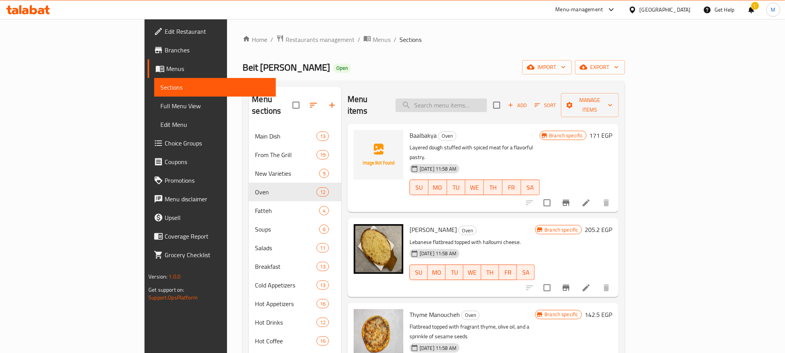
click at [487, 98] on input "search" at bounding box center [441, 105] width 91 height 14
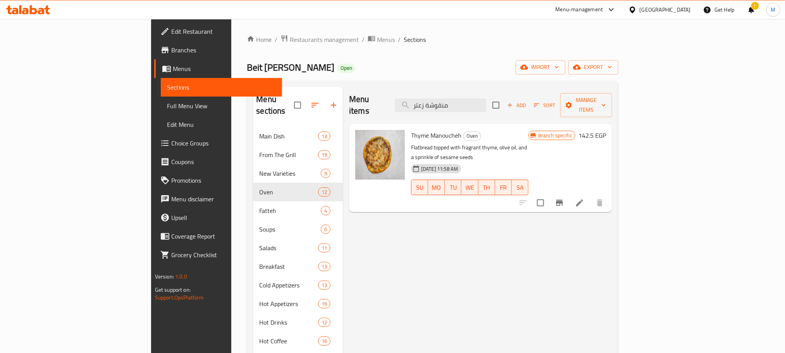
type input "منقوشة زعتر"
click at [563, 200] on icon "Branch-specific-item" at bounding box center [559, 203] width 7 height 6
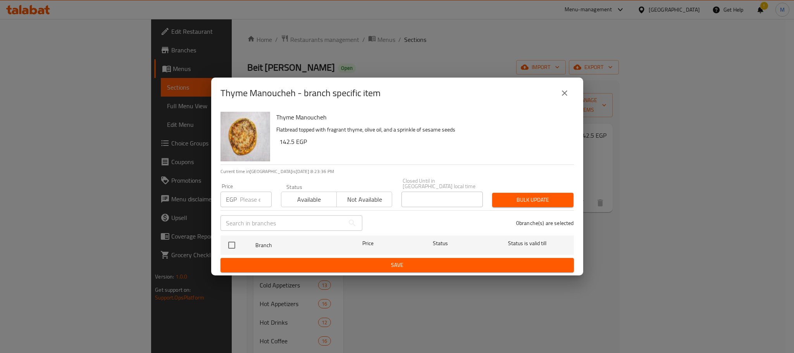
click at [565, 93] on icon "close" at bounding box center [564, 92] width 9 height 9
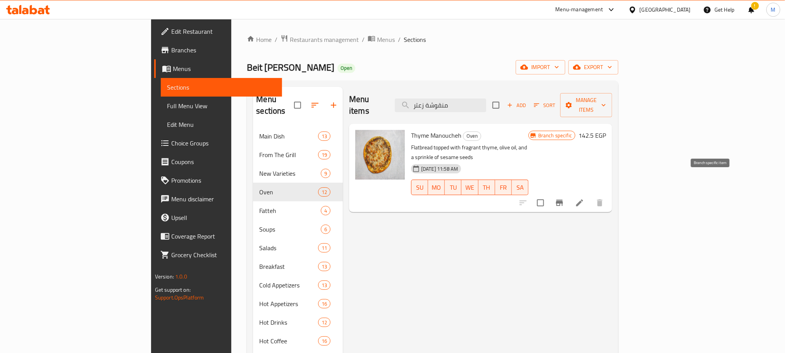
click at [564, 198] on icon "Branch-specific-item" at bounding box center [559, 202] width 9 height 9
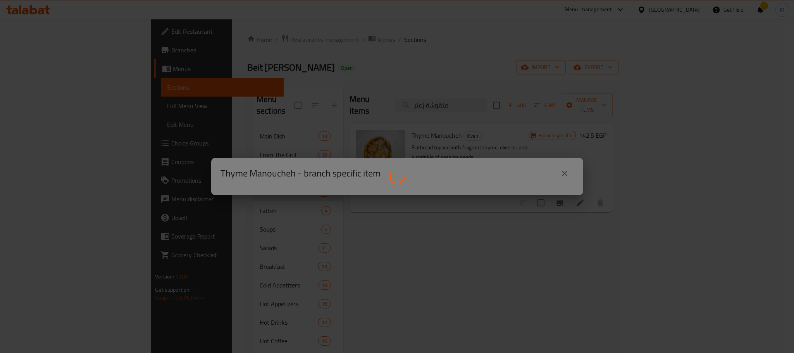
click at [736, 282] on div at bounding box center [397, 176] width 794 height 353
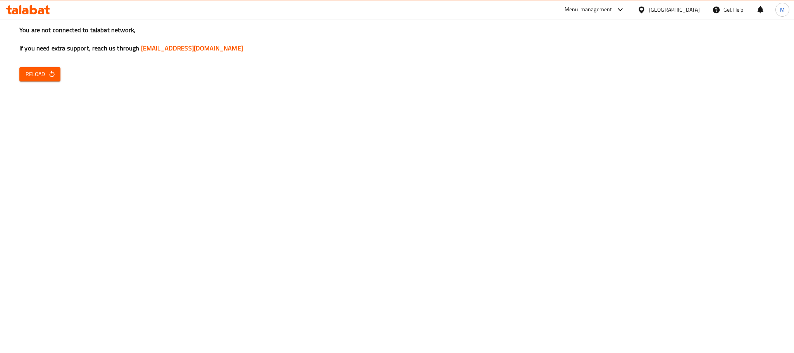
click at [42, 76] on span "Reload" at bounding box center [40, 74] width 29 height 10
click at [679, 182] on div "You are not connected to talabat network, If you need extra support, reach us t…" at bounding box center [397, 176] width 794 height 353
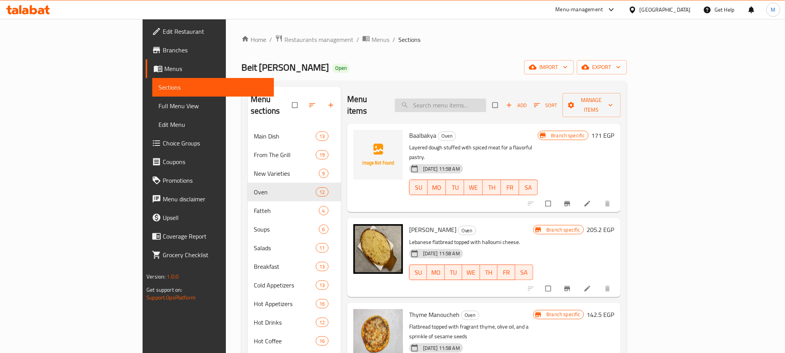
click at [486, 101] on input "search" at bounding box center [440, 105] width 91 height 14
paste input "منقوشة زعتر"
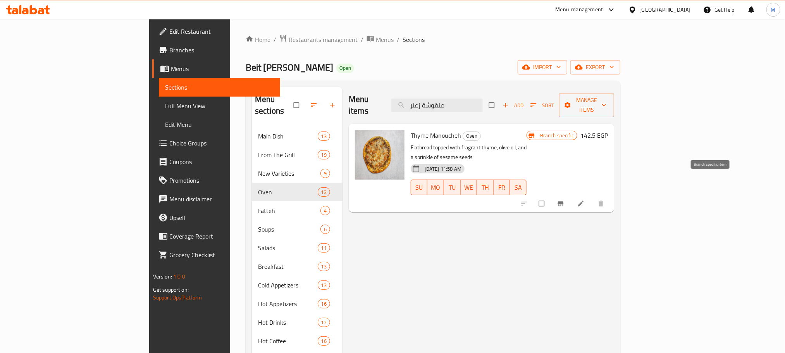
type input "منقوشة زعتر"
click at [564, 200] on icon "Branch-specific-item" at bounding box center [561, 204] width 8 height 8
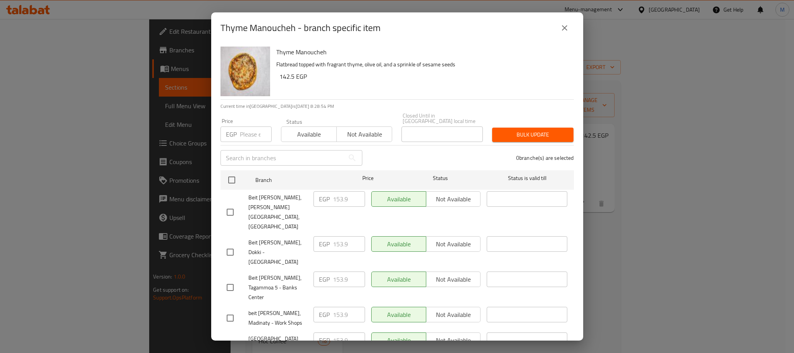
click at [225, 244] on input "checkbox" at bounding box center [230, 252] width 16 height 16
checkbox input "true"
click at [333, 236] on input "153.9" at bounding box center [349, 243] width 32 height 15
paste input "75"
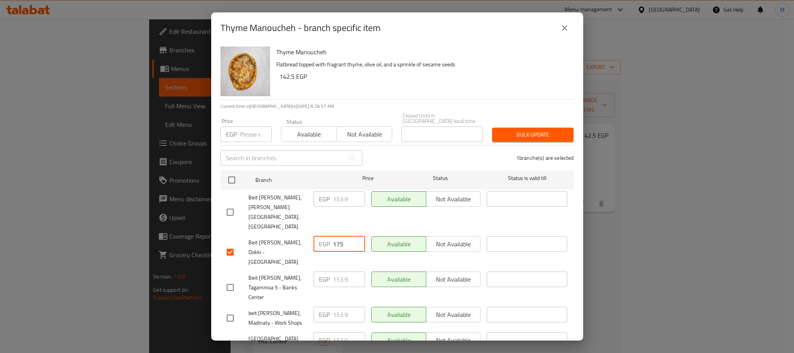
type input "175"
click at [265, 273] on span "Beit [PERSON_NAME], Tagammoa 5 - Banks Center" at bounding box center [277, 287] width 59 height 29
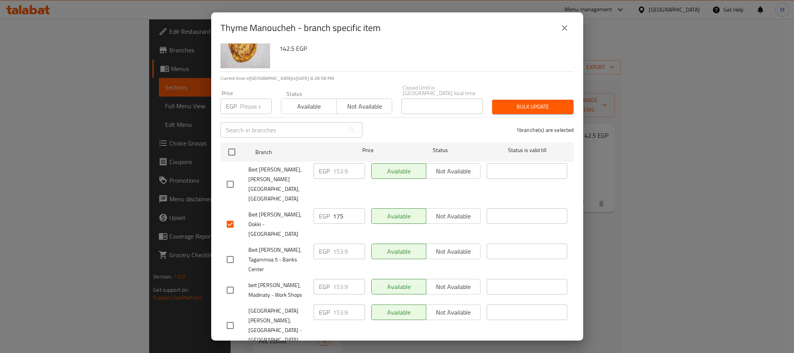
scroll to position [42, 0]
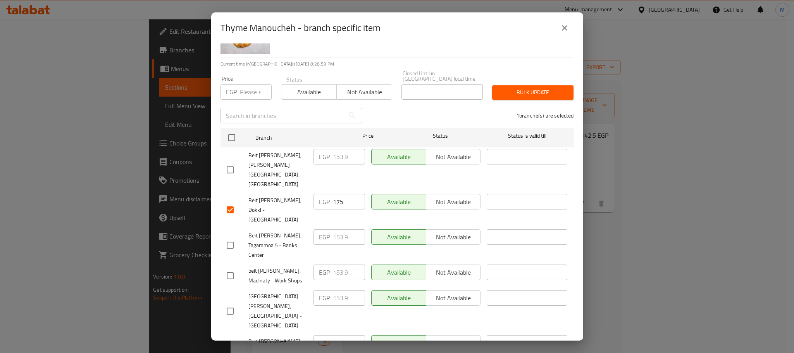
click at [228, 237] on input "checkbox" at bounding box center [230, 245] width 16 height 16
checkbox input "true"
click at [229, 267] on input "checkbox" at bounding box center [230, 275] width 16 height 16
checkbox input "true"
click at [336, 264] on input "153.9" at bounding box center [349, 271] width 32 height 15
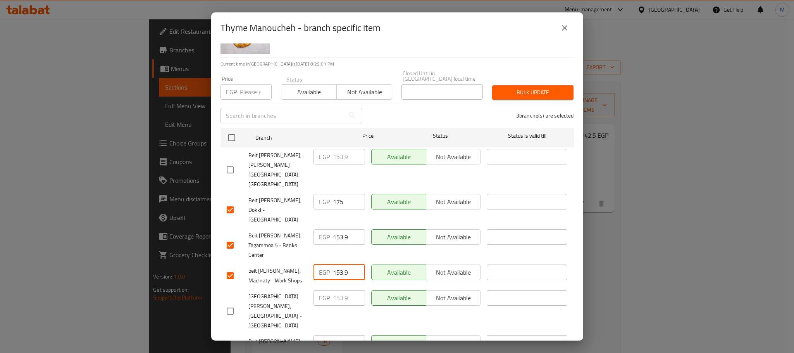
click at [336, 264] on input "153.9" at bounding box center [349, 271] width 32 height 15
paste input "75"
type input "175"
click at [335, 229] on input "153.9" at bounding box center [349, 236] width 32 height 15
click at [339, 229] on input "153.9" at bounding box center [349, 236] width 32 height 15
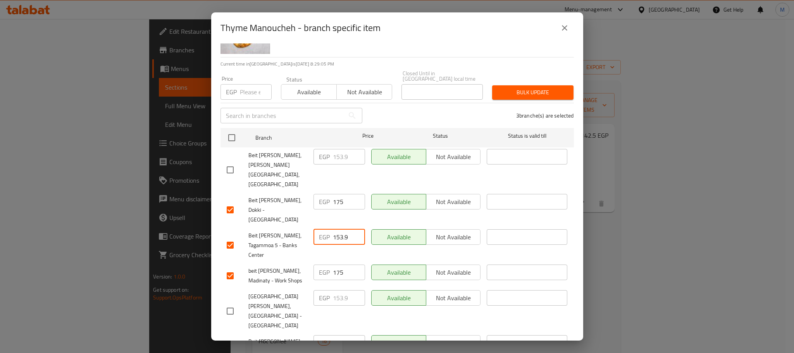
click at [339, 229] on input "153.9" at bounding box center [349, 236] width 32 height 15
paste input "75"
type input "175"
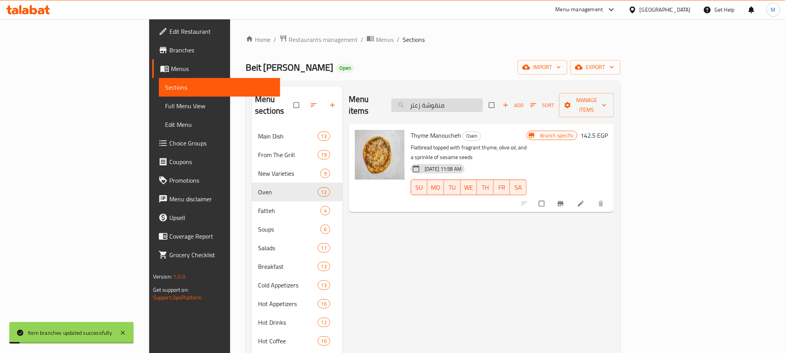
click at [483, 103] on input "منقوشة زعتر" at bounding box center [436, 105] width 91 height 14
paste input "بنة"
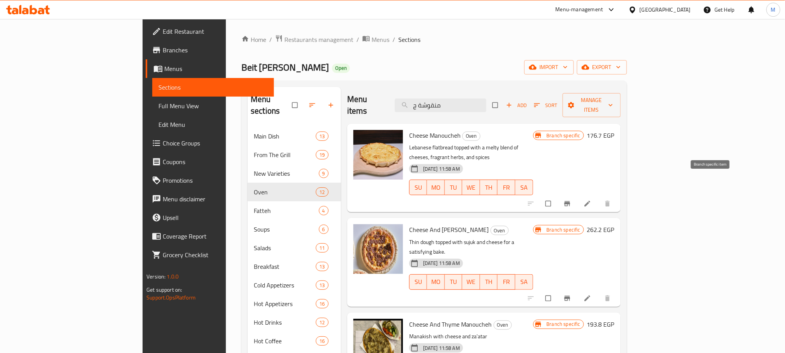
type input "منقوشة ج"
click at [571, 200] on icon "Branch-specific-item" at bounding box center [567, 204] width 8 height 8
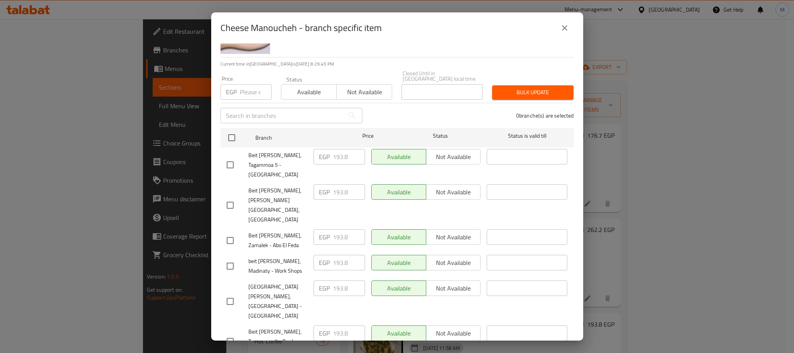
click at [228, 258] on input "checkbox" at bounding box center [230, 266] width 16 height 16
checkbox input "true"
click at [232, 333] on input "checkbox" at bounding box center [230, 341] width 16 height 16
checkbox input "true"
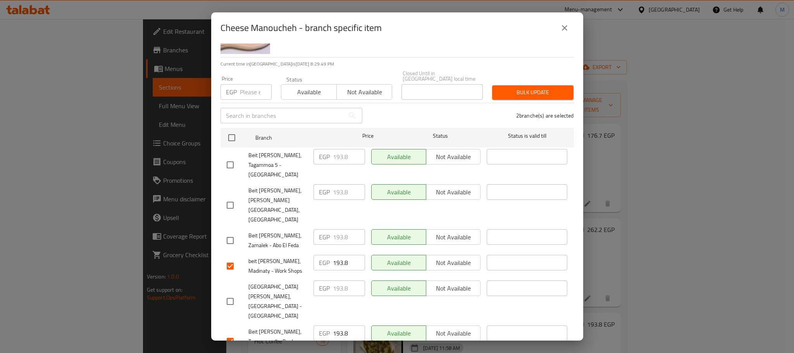
checkbox input "true"
paste input "210"
type input "210"
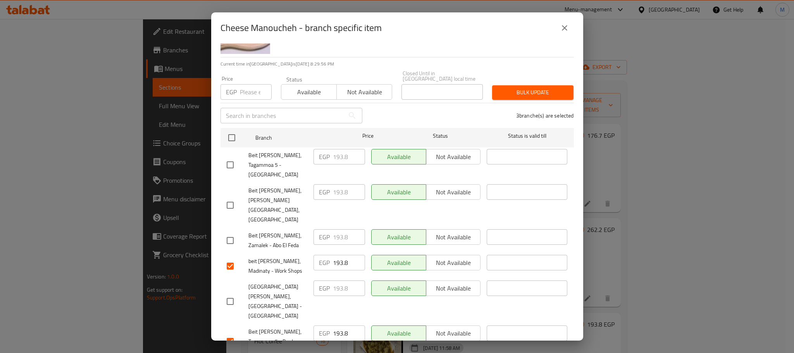
click at [335, 325] on input "193.8" at bounding box center [349, 332] width 32 height 15
paste input "210"
type input "210"
click at [335, 255] on input "193.8" at bounding box center [349, 262] width 32 height 15
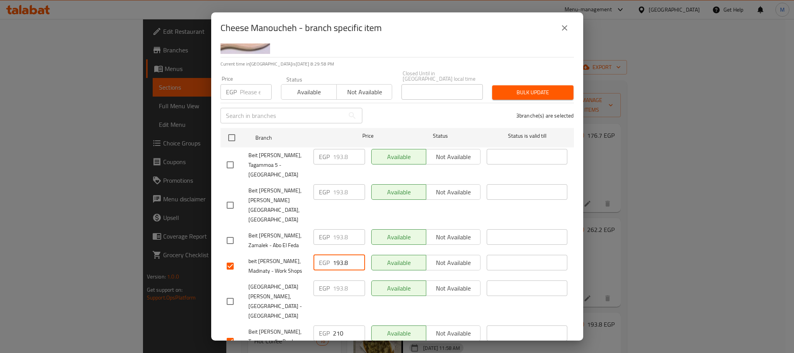
click at [335, 255] on input "193.8" at bounding box center [349, 262] width 32 height 15
paste input "210"
type input "210"
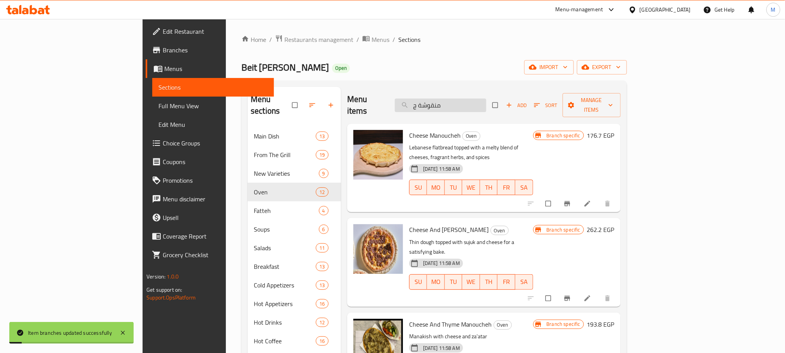
click at [486, 101] on input "منقوشة ج" at bounding box center [440, 105] width 91 height 14
paste input "بن وسجق"
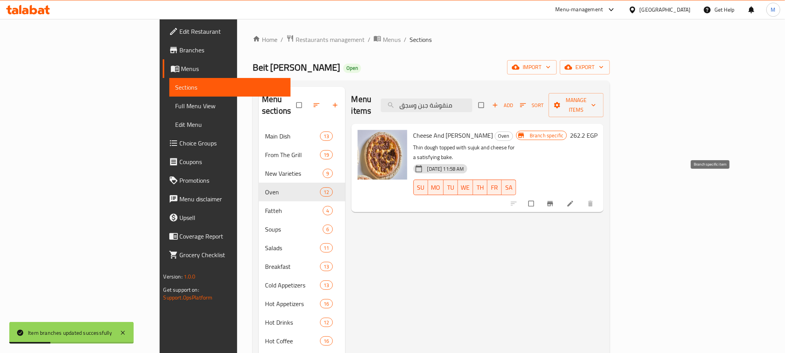
type input "منقوشة جبن وسجق"
click at [560, 195] on button "Branch-specific-item" at bounding box center [551, 203] width 19 height 17
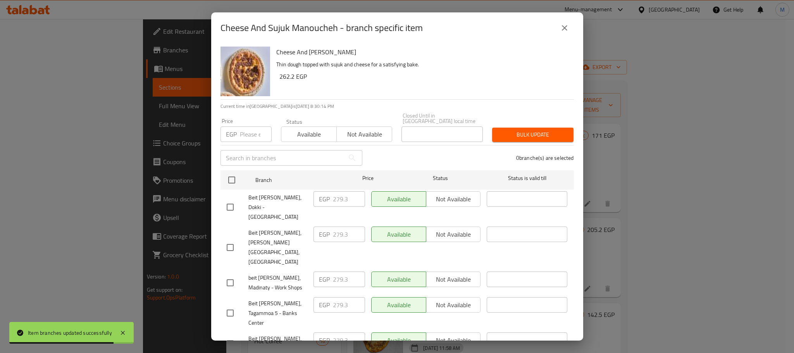
click at [227, 200] on input "checkbox" at bounding box center [230, 207] width 16 height 16
checkbox input "true"
click at [228, 274] on input "checkbox" at bounding box center [230, 282] width 16 height 16
checkbox input "true"
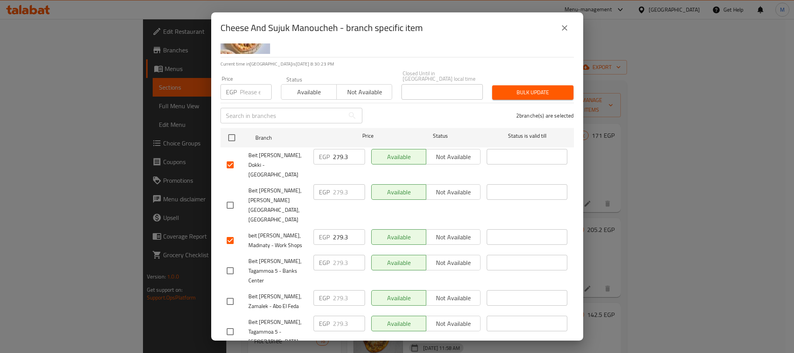
click at [228, 262] on input "checkbox" at bounding box center [230, 270] width 16 height 16
checkbox input "true"
click at [339, 255] on input "279.3" at bounding box center [349, 262] width 32 height 15
paste input "305"
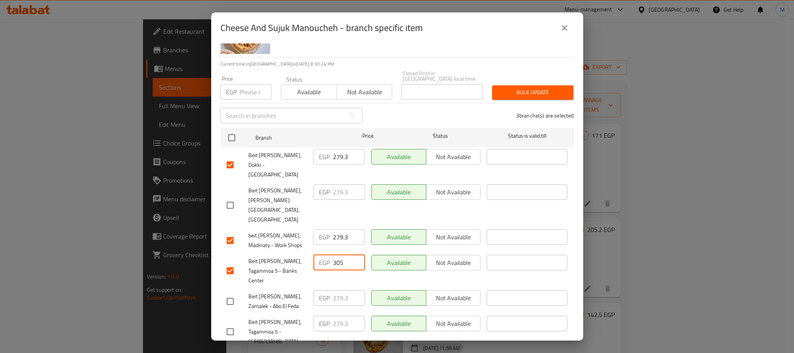
type input "305"
click at [338, 229] on input "279.3" at bounding box center [349, 236] width 32 height 15
paste input "305"
type input "305"
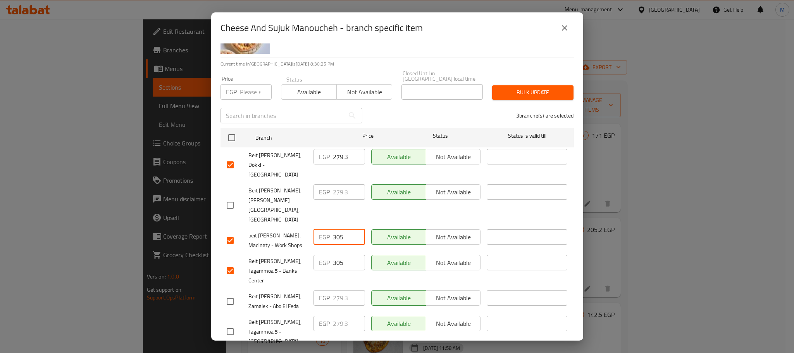
click at [337, 153] on input "279.3" at bounding box center [349, 156] width 32 height 15
paste input "305"
type input "305"
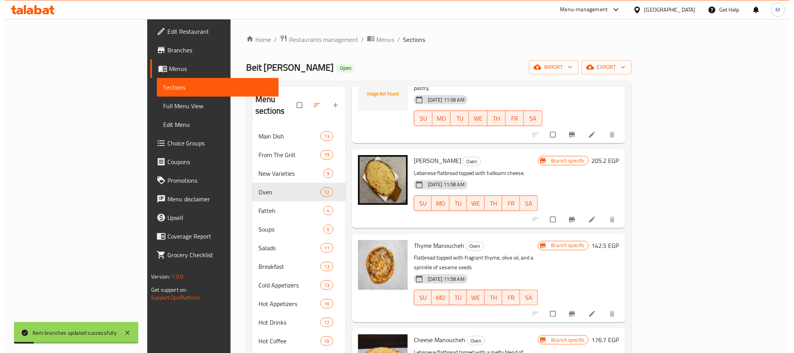
scroll to position [0, 0]
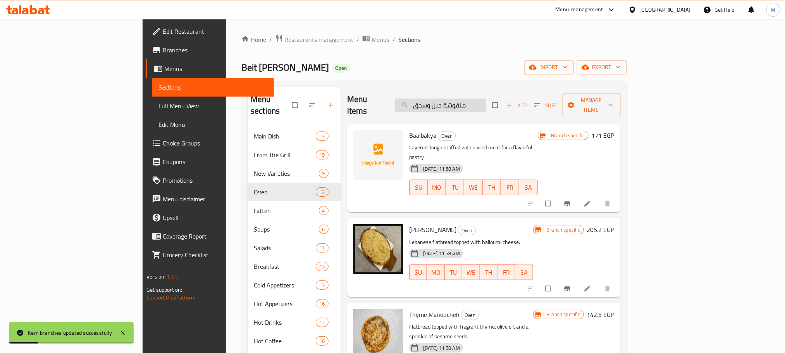
click at [486, 104] on input "منقوشة جبن وسجق" at bounding box center [440, 105] width 91 height 14
paste input "لبنة"
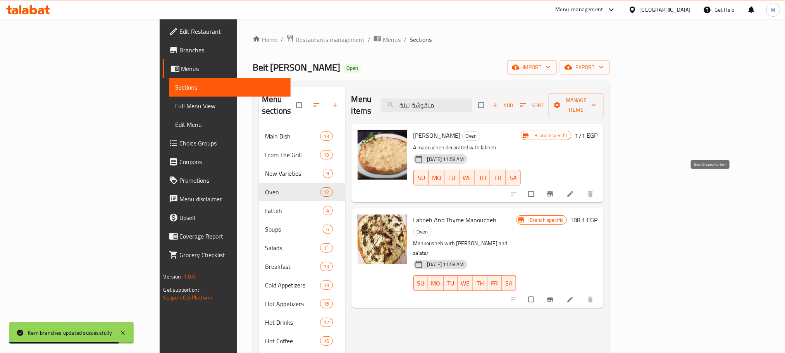
type input "منقوشة لبنة"
click at [554, 190] on icon "Branch-specific-item" at bounding box center [550, 194] width 8 height 8
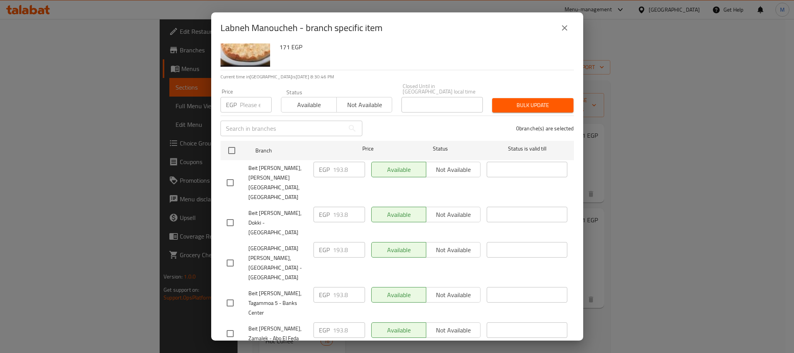
scroll to position [42, 0]
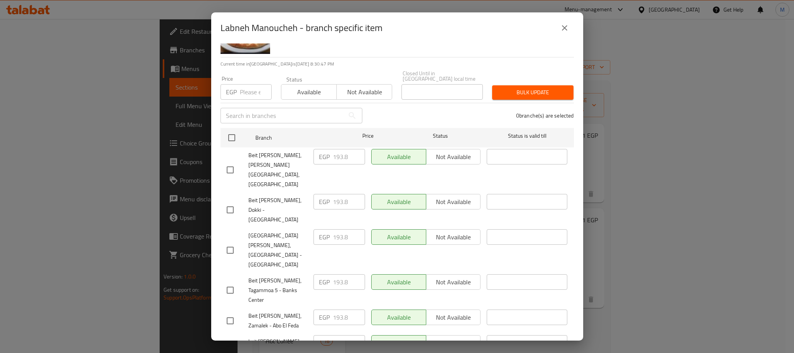
click at [235, 201] on input "checkbox" at bounding box center [230, 209] width 16 height 16
checkbox input "true"
click at [227, 282] on input "checkbox" at bounding box center [230, 290] width 16 height 16
checkbox input "true"
click at [231, 338] on input "checkbox" at bounding box center [230, 346] width 16 height 16
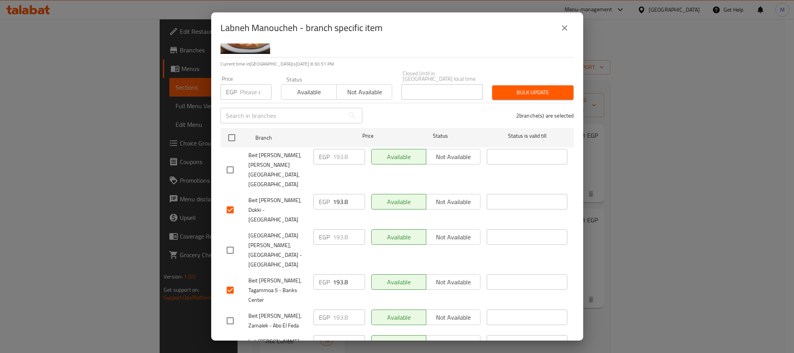
checkbox input "true"
click at [334, 335] on input "193.8" at bounding box center [349, 342] width 32 height 15
paste input "210"
type input "210"
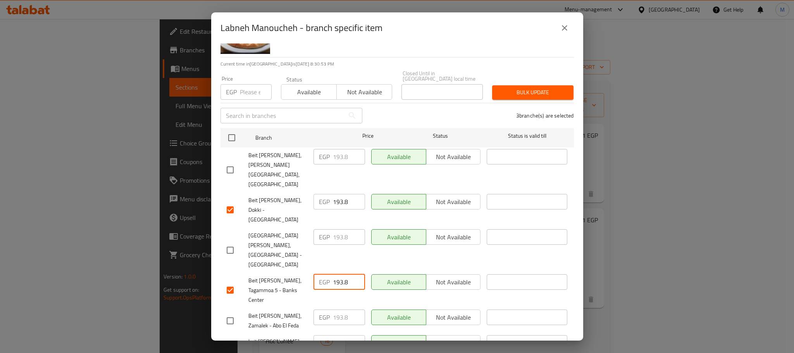
click at [336, 274] on input "193.8" at bounding box center [349, 281] width 32 height 15
paste input "210"
type input "210"
click at [343, 194] on input "193.8" at bounding box center [349, 201] width 32 height 15
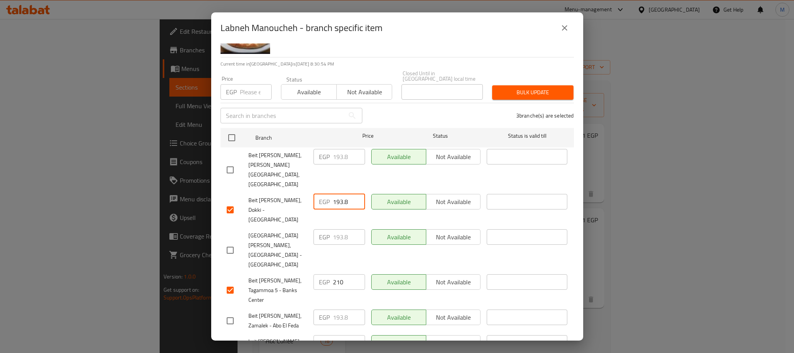
click at [343, 194] on input "193.8" at bounding box center [349, 201] width 32 height 15
paste input "210"
type input "210"
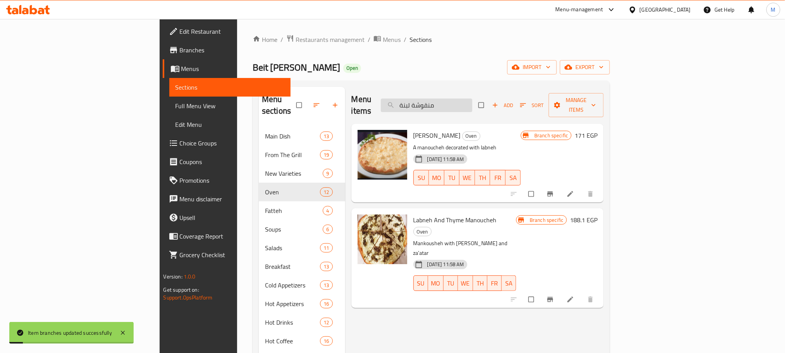
click at [472, 98] on input "منقوشة لبنة" at bounding box center [426, 105] width 91 height 14
paste input "وزعتر"
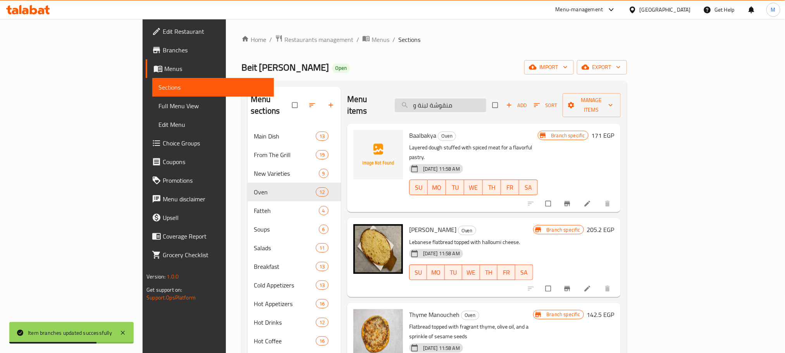
click at [486, 100] on input "منقوشة لبنة و" at bounding box center [440, 105] width 91 height 14
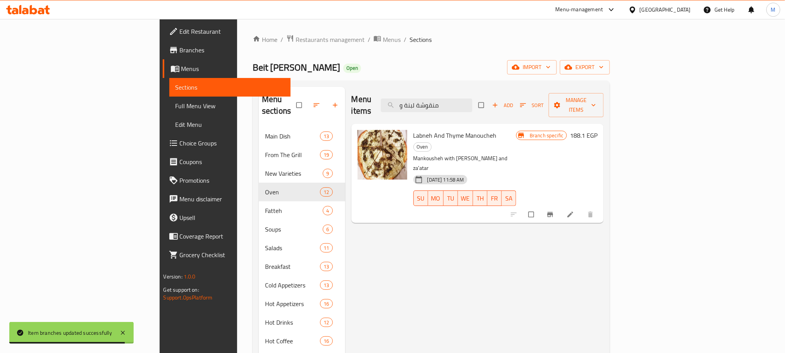
type input "منقوشة لبنة و"
click at [554, 210] on icon "Branch-specific-item" at bounding box center [550, 214] width 8 height 8
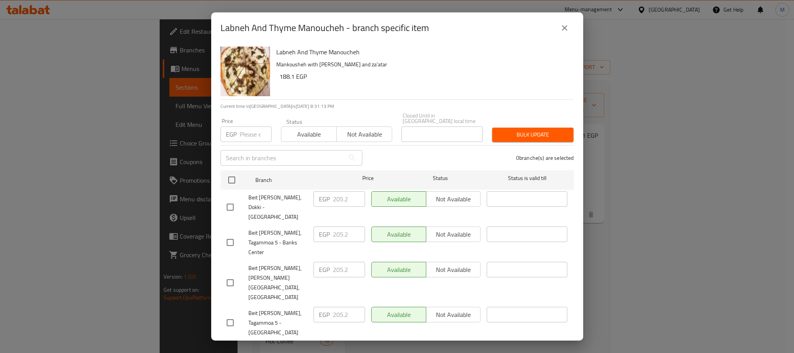
click at [231, 199] on input "checkbox" at bounding box center [230, 207] width 16 height 16
checkbox input "true"
click at [227, 234] on input "checkbox" at bounding box center [230, 242] width 16 height 16
checkbox input "true"
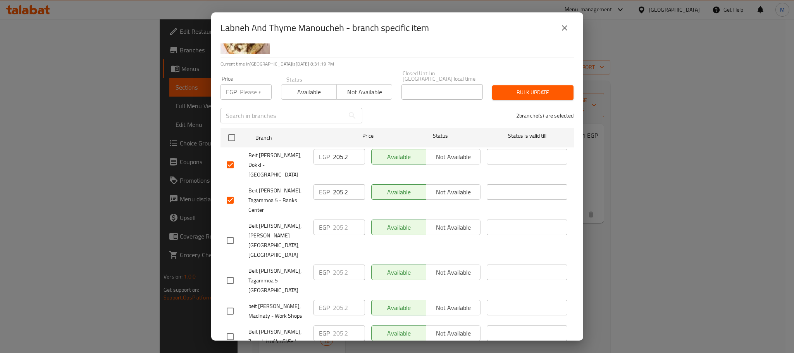
click at [235, 303] on input "checkbox" at bounding box center [230, 311] width 16 height 16
checkbox input "true"
click at [339, 299] on input "205.2" at bounding box center [349, 306] width 32 height 15
paste input "25"
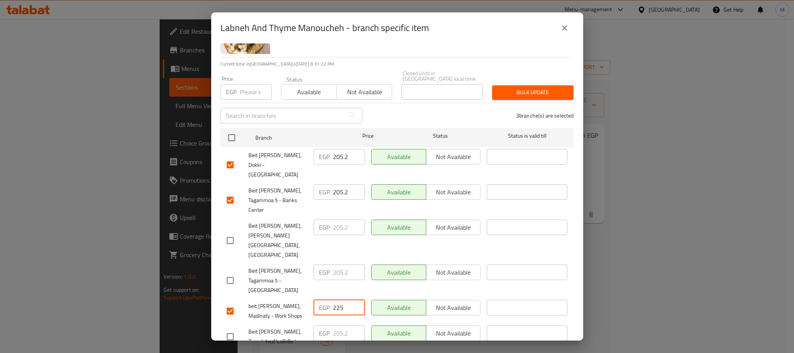
type input "225"
click at [336, 184] on input "205.2" at bounding box center [349, 191] width 32 height 15
paste input "25"
type input "225"
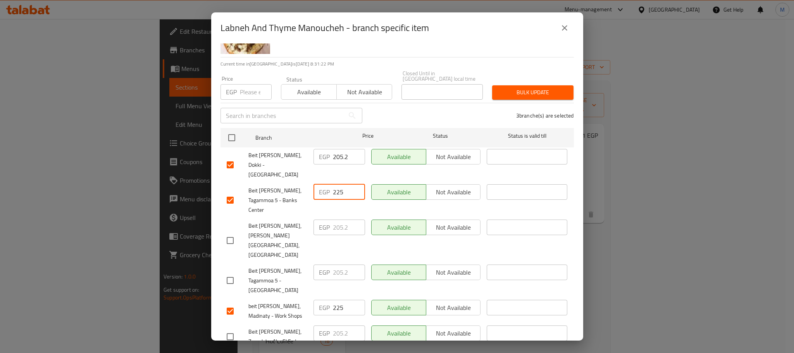
click at [339, 149] on input "205.2" at bounding box center [349, 156] width 32 height 15
paste input "25"
type input "225"
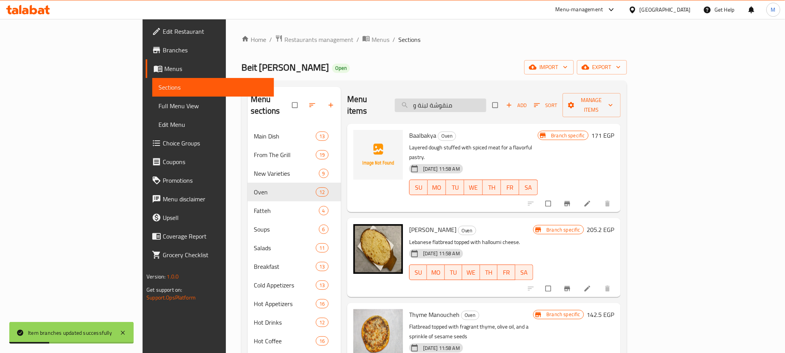
click at [486, 98] on input "منقوشة لبنة و" at bounding box center [440, 105] width 91 height 14
paste input "جبن وزعتر"
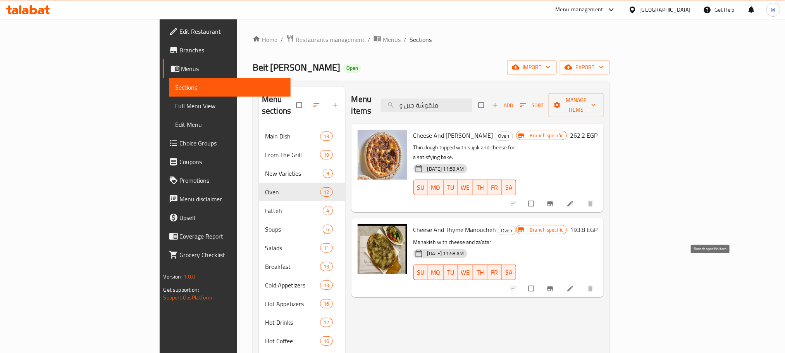
type input "منقوشة جبن و"
click at [553, 286] on icon "Branch-specific-item" at bounding box center [550, 288] width 6 height 5
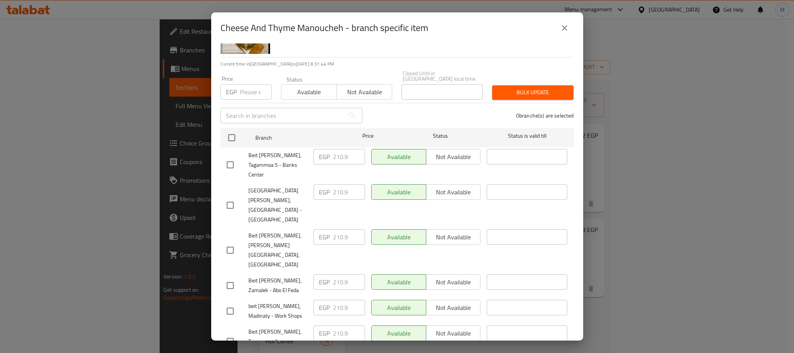
click at [229, 157] on input "checkbox" at bounding box center [230, 165] width 16 height 16
checkbox input "true"
click at [231, 303] on input "checkbox" at bounding box center [230, 311] width 16 height 16
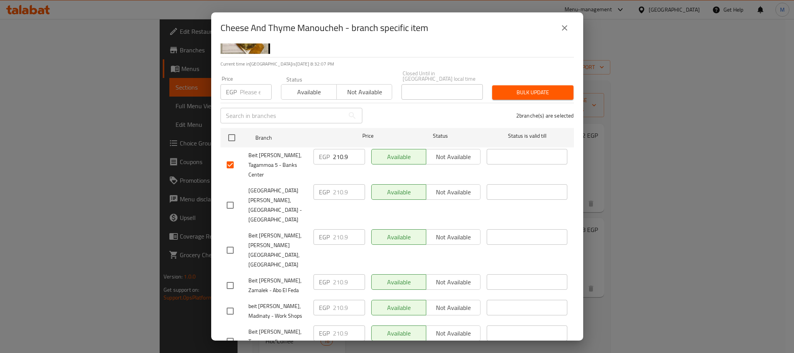
checkbox input "true"
click at [334, 151] on input "210.9" at bounding box center [349, 156] width 32 height 15
paste input "30"
type input "230"
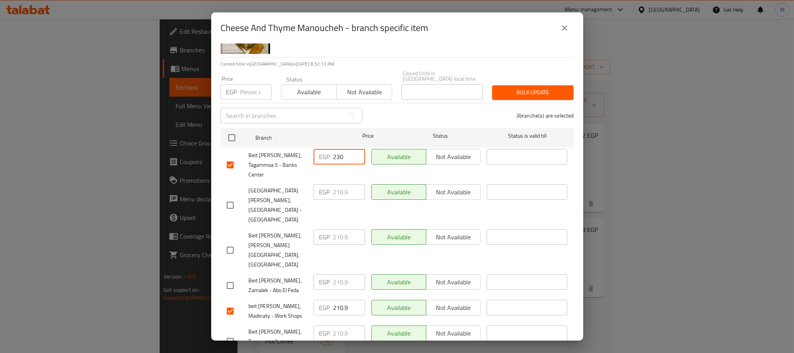
click at [333, 299] on input "210.9" at bounding box center [349, 306] width 32 height 15
paste input "30"
type input "230"
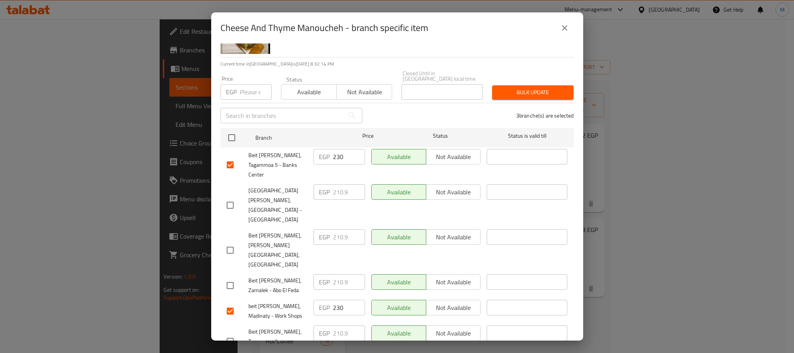
paste input "30"
type input "230"
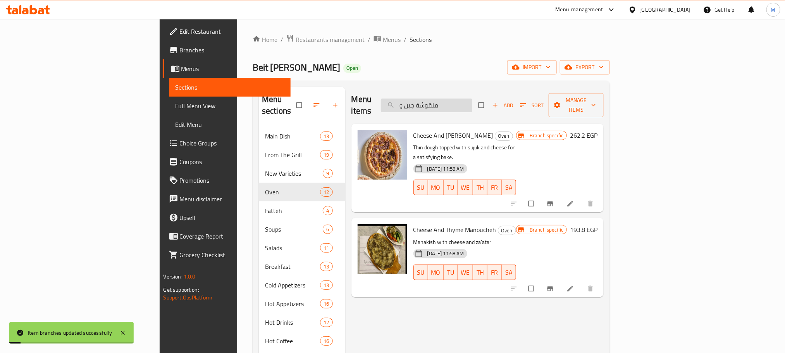
click at [472, 98] on input "منقوشة جبن و" at bounding box center [426, 105] width 91 height 14
paste input "حم بعجين"
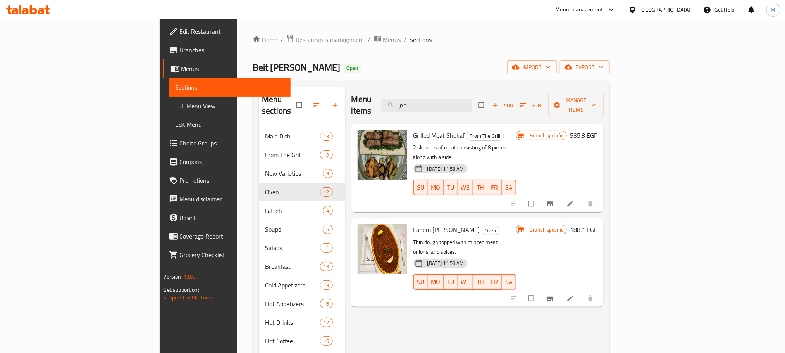
type input "لحم"
click at [553, 295] on icon "Branch-specific-item" at bounding box center [550, 297] width 6 height 5
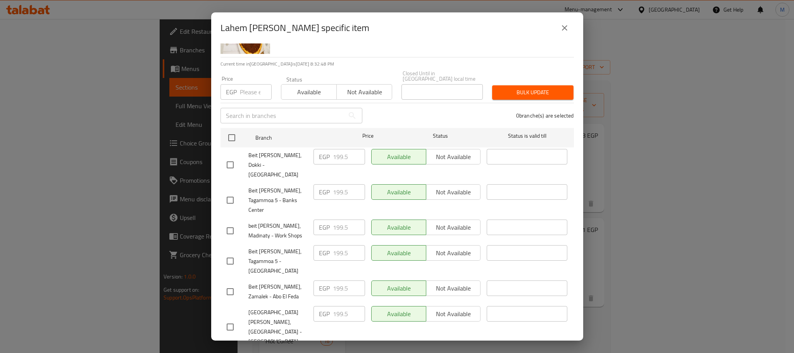
click at [226, 158] on input "checkbox" at bounding box center [230, 165] width 16 height 16
checkbox input "true"
click at [228, 192] on input "checkbox" at bounding box center [230, 200] width 16 height 16
checkbox input "true"
click at [230, 222] on input "checkbox" at bounding box center [230, 230] width 16 height 16
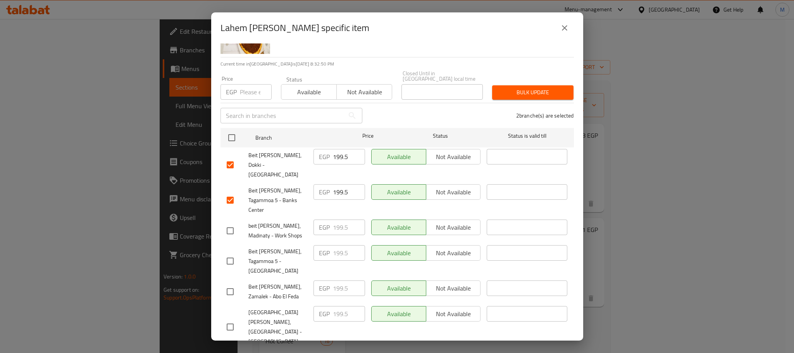
checkbox input "true"
click at [337, 219] on input "199.5" at bounding box center [349, 226] width 32 height 15
paste input "22"
type input "225"
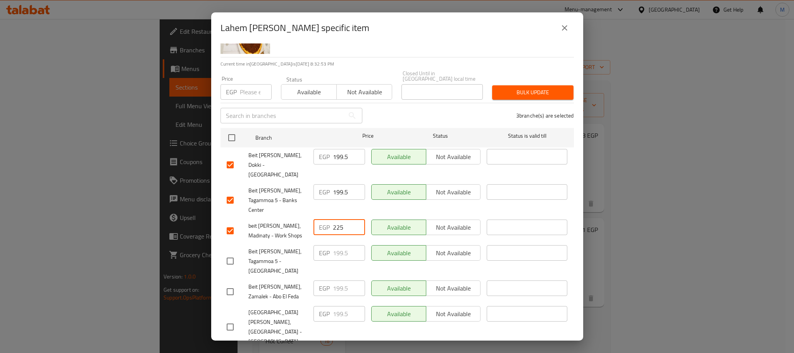
click at [335, 184] on input "199.5" at bounding box center [349, 191] width 32 height 15
paste input "22"
type input "225"
click at [335, 149] on input "199.5" at bounding box center [349, 156] width 32 height 15
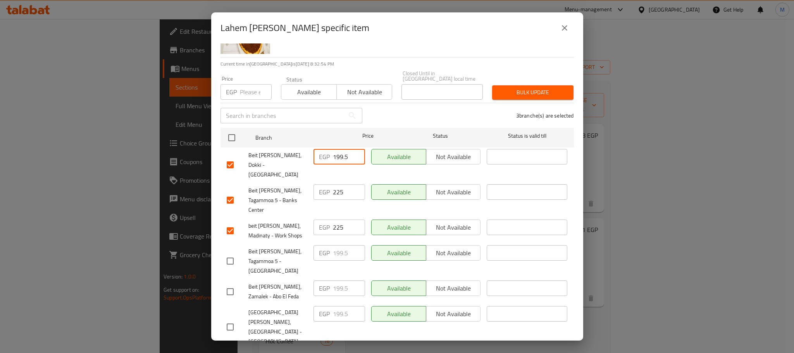
click at [335, 149] on input "199.5" at bounding box center [349, 156] width 32 height 15
paste input "22"
type input "225"
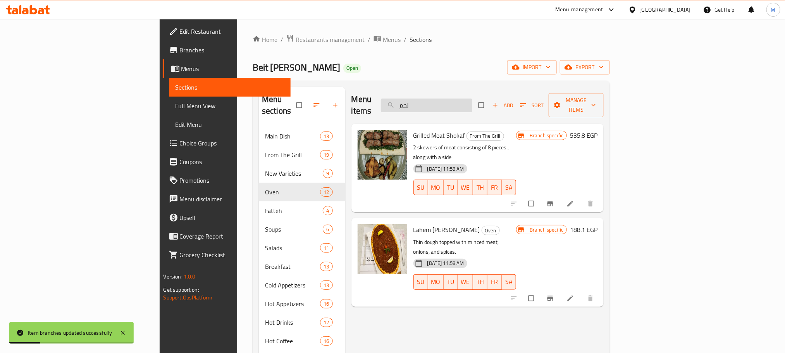
click at [472, 103] on input "لحم" at bounding box center [426, 105] width 91 height 14
paste input "فطاير سبانخ بالجبنة"
click at [472, 104] on input "لحمفطاير سبانخ بالجبنة" at bounding box center [426, 105] width 91 height 14
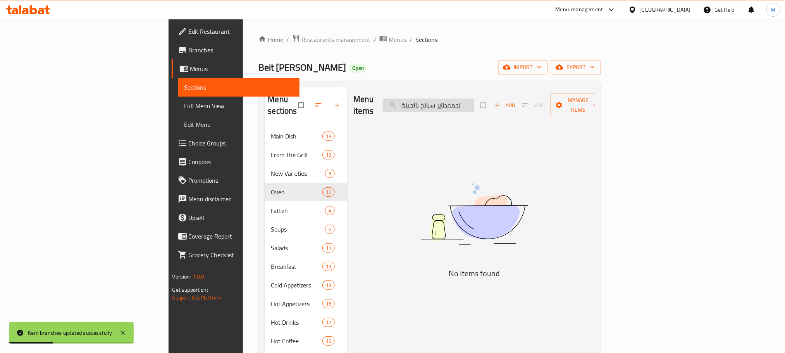
click at [474, 104] on input "لحمفطاير سبانخ بالجبنة" at bounding box center [428, 105] width 91 height 14
paste input "فطاير سبانخ بالجبنة"
click at [474, 104] on input "لحمفطاير فطاير سبانخ بالجبنةبالجبنة" at bounding box center [428, 105] width 91 height 14
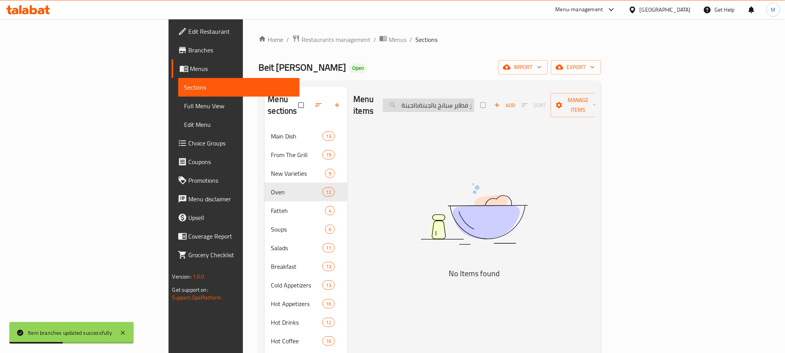
paste input "طاير سبانخ"
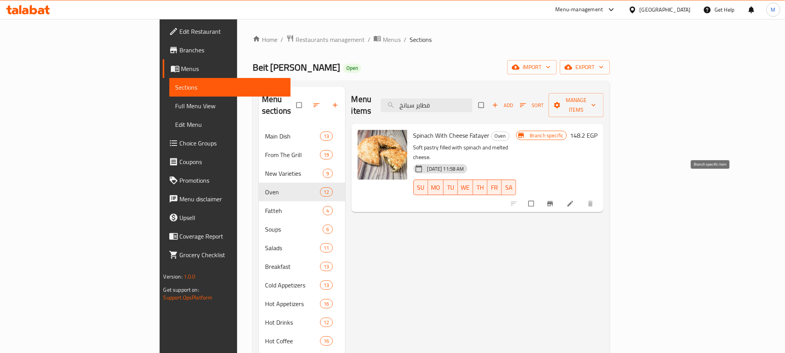
type input "فطاير سبانخ"
click at [553, 201] on icon "Branch-specific-item" at bounding box center [550, 203] width 6 height 5
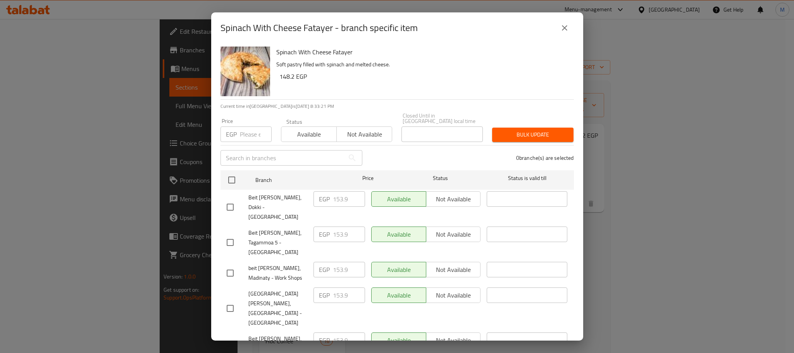
click at [227, 199] on input "checkbox" at bounding box center [230, 207] width 16 height 16
checkbox input "true"
click at [231, 265] on input "checkbox" at bounding box center [230, 273] width 16 height 16
checkbox input "true"
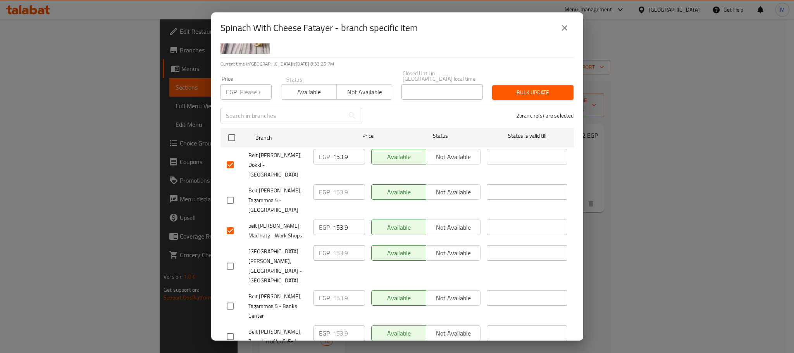
click at [231, 298] on input "checkbox" at bounding box center [230, 306] width 16 height 16
checkbox input "true"
click at [339, 290] on input "153.9" at bounding box center [349, 297] width 32 height 15
paste input "75"
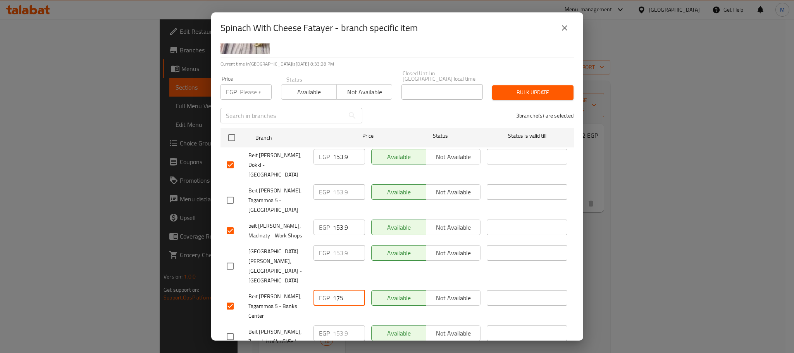
type input "175"
click at [336, 219] on input "153.9" at bounding box center [349, 226] width 32 height 15
paste input "75"
type input "175"
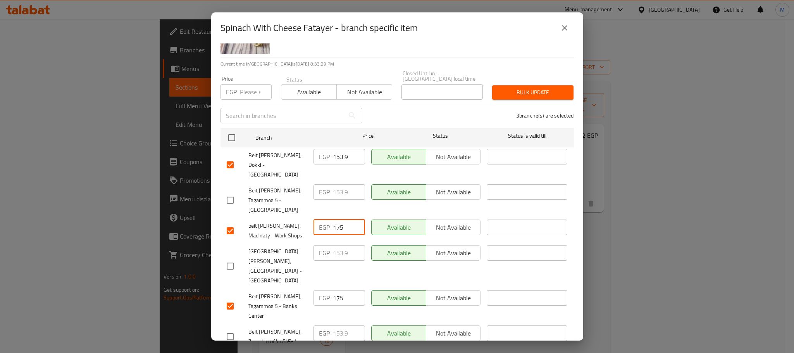
click at [340, 155] on input "153.9" at bounding box center [349, 156] width 32 height 15
paste input "75"
type input "175"
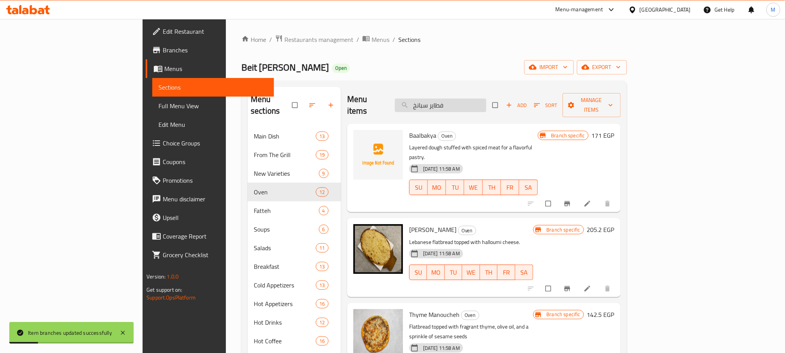
click at [481, 102] on input "فطاير سبانخ" at bounding box center [440, 105] width 91 height 14
paste input "ن ميكس"
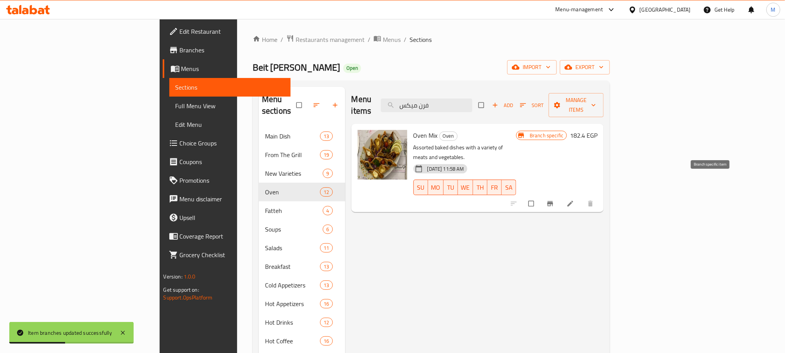
type input "فرن ميكس"
click at [554, 200] on icon "Branch-specific-item" at bounding box center [550, 204] width 8 height 8
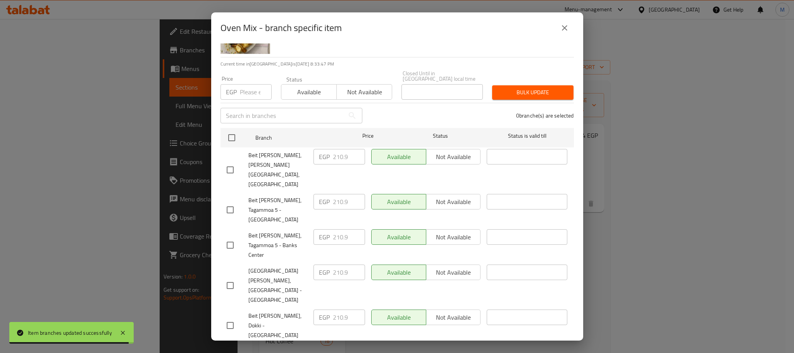
click at [232, 237] on input "checkbox" at bounding box center [230, 245] width 16 height 16
checkbox input "true"
click at [228, 317] on input "checkbox" at bounding box center [230, 325] width 16 height 16
checkbox input "true"
click at [227, 348] on input "checkbox" at bounding box center [230, 356] width 16 height 16
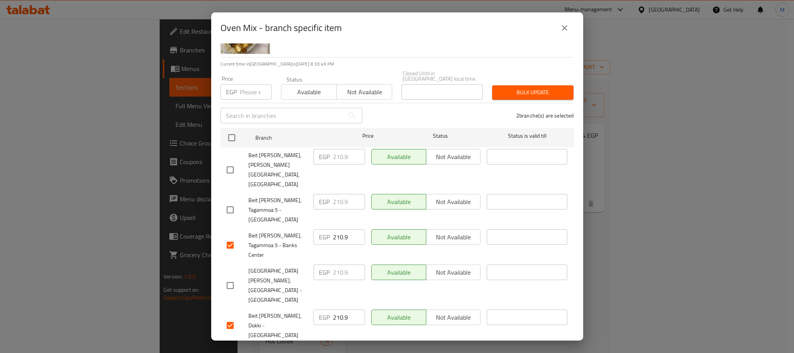
checkbox input "true"
click at [343, 344] on input "210.9" at bounding box center [349, 351] width 32 height 15
paste input "30"
type input "230"
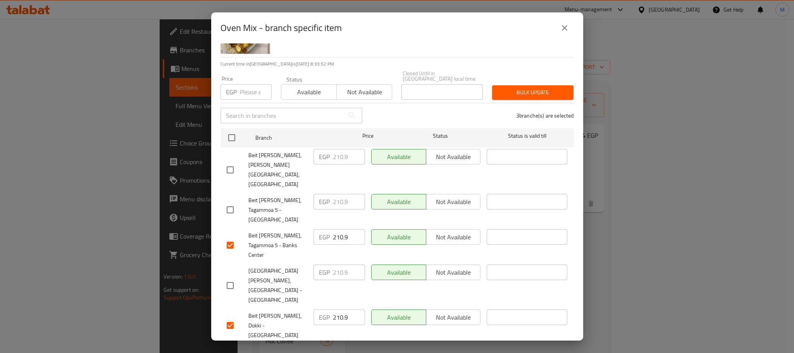
click at [335, 309] on input "210.9" at bounding box center [349, 316] width 32 height 15
paste input "30"
type input "230"
click at [335, 229] on input "210.9" at bounding box center [349, 236] width 32 height 15
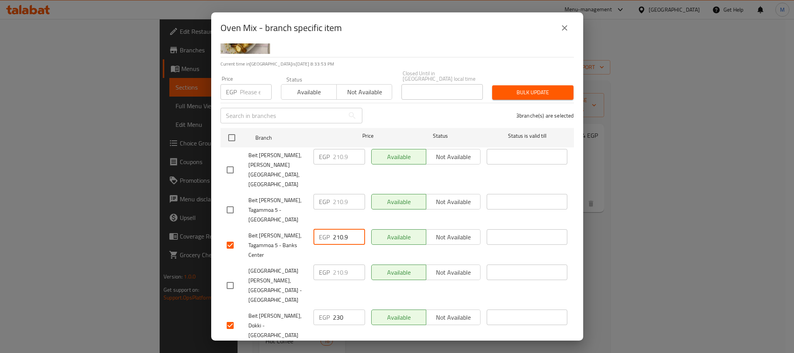
click at [335, 229] on input "210.9" at bounding box center [349, 236] width 32 height 15
paste input "30"
type input "230"
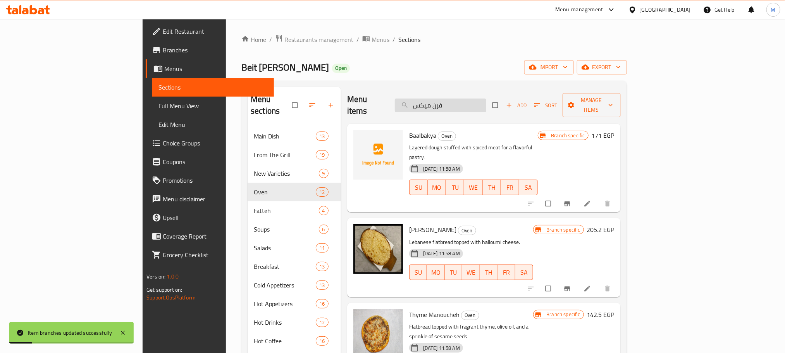
click at [486, 98] on input "فرن ميكس" at bounding box center [440, 105] width 91 height 14
paste input "نقوشة حبش وجبن"
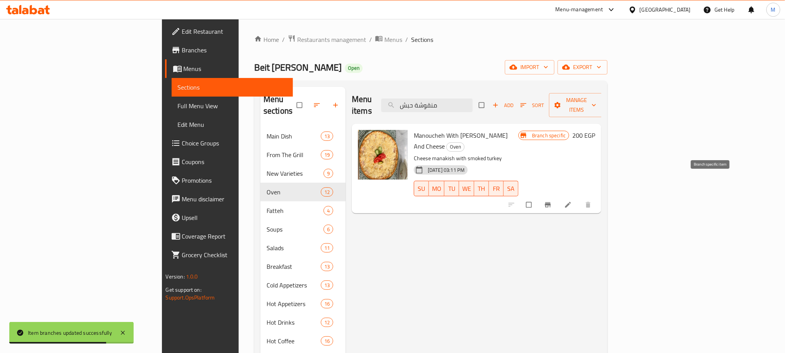
type input "منقوشة حبش"
click at [552, 201] on icon "Branch-specific-item" at bounding box center [548, 205] width 8 height 8
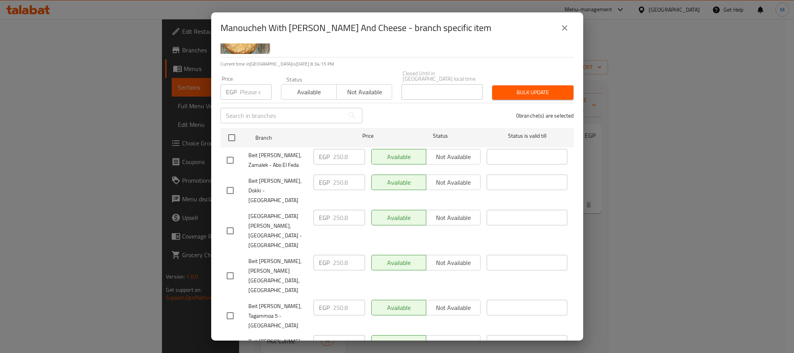
click at [235, 182] on input "checkbox" at bounding box center [230, 190] width 16 height 16
checkbox input "true"
click at [227, 307] on input "checkbox" at bounding box center [230, 315] width 16 height 16
checkbox input "true"
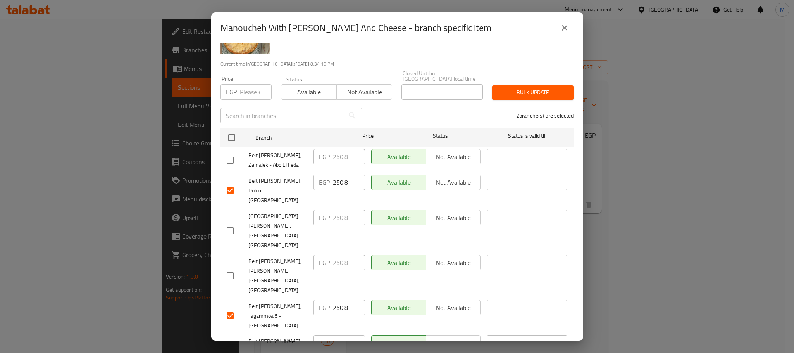
checkbox input "true"
click at [340, 177] on input "250.8" at bounding box center [349, 181] width 32 height 15
paste input "60"
type input "260"
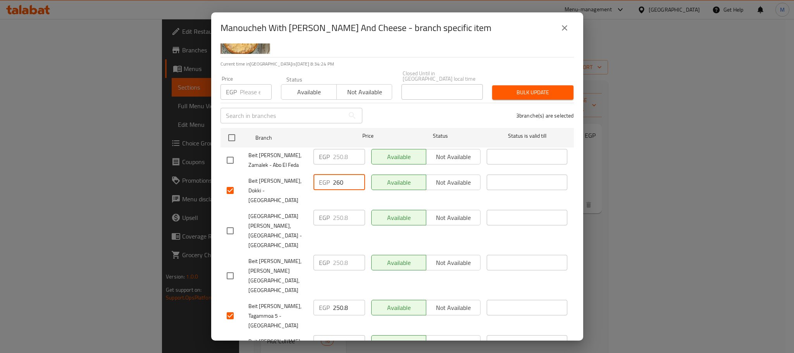
click at [339, 299] on input "250.8" at bounding box center [349, 306] width 32 height 15
paste input "60"
type input "260"
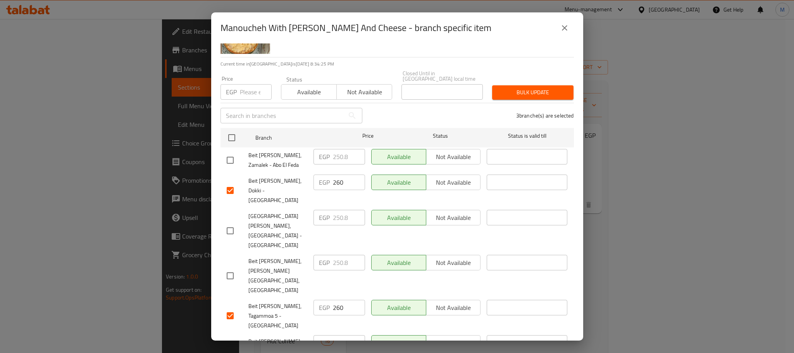
paste input "60"
type input "260"
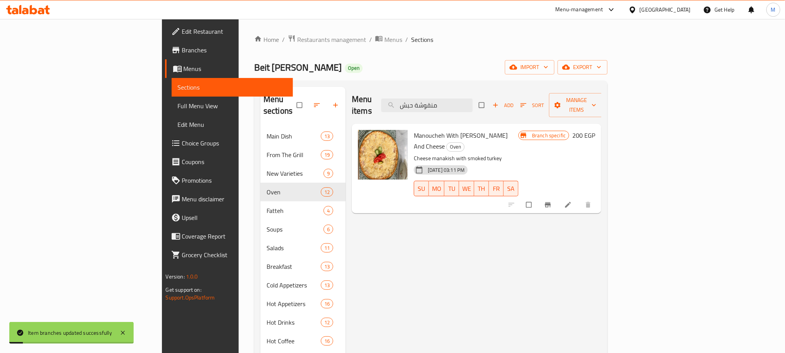
click at [513, 107] on div "Menu items منقوشة حبش Add Sort Manage items" at bounding box center [476, 105] width 249 height 37
click at [473, 103] on input "منقوشة حبش" at bounding box center [426, 105] width 91 height 14
paste input "كواترو"
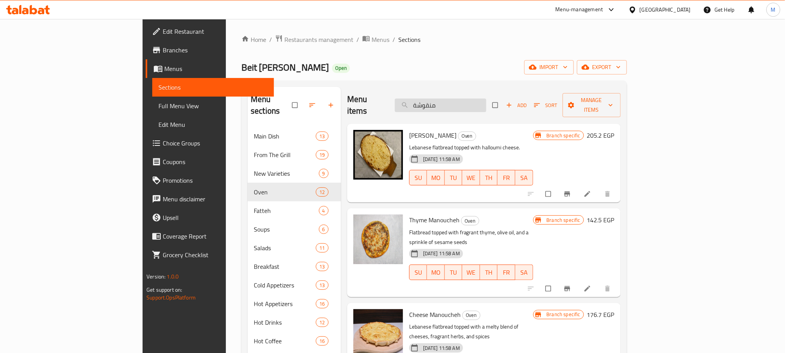
click at [486, 102] on input "منقوشة" at bounding box center [440, 105] width 91 height 14
paste input "كواترو"
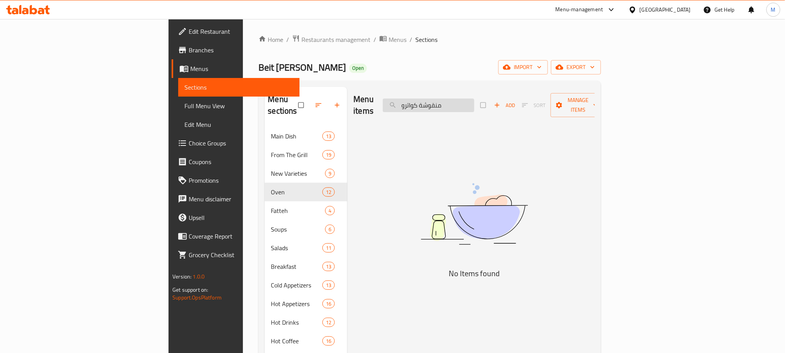
click at [464, 100] on input "منقوشة كواترو" at bounding box center [428, 105] width 91 height 14
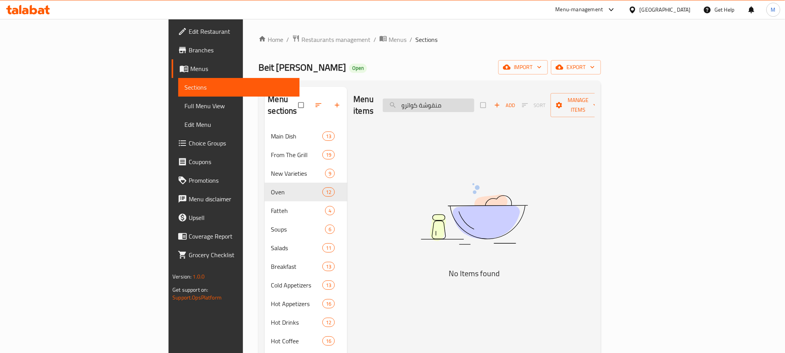
paste input "search"
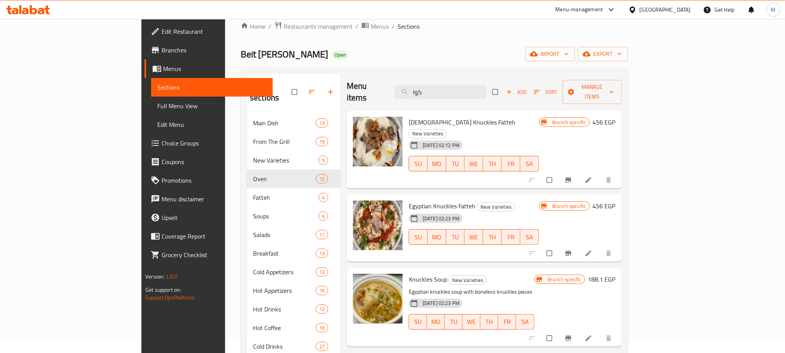
scroll to position [0, 0]
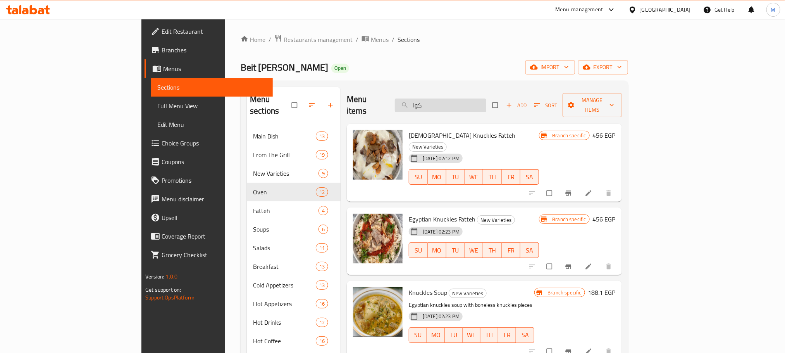
click at [486, 102] on input "كوا" at bounding box center [440, 105] width 91 height 14
paste input "اسبرسو سينجل"
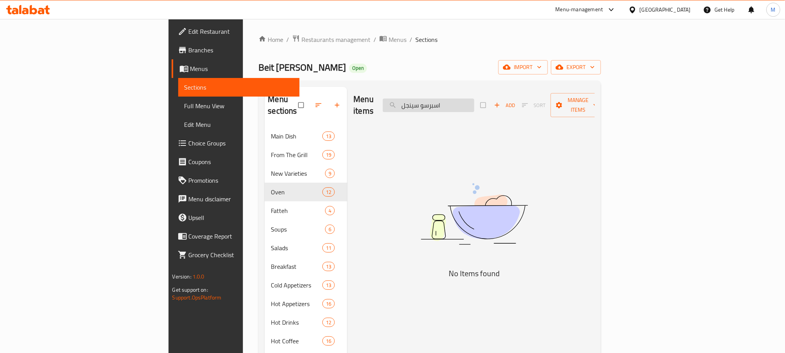
click at [474, 100] on input "اسبرسو سينجل" at bounding box center [428, 105] width 91 height 14
click at [474, 99] on input "اسبرسو سينجل" at bounding box center [428, 105] width 91 height 14
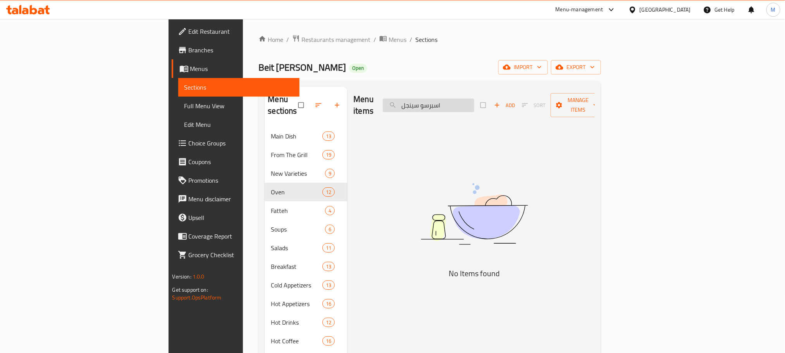
click at [474, 99] on input "اسبرسو سينجل" at bounding box center [428, 105] width 91 height 14
paste input "search"
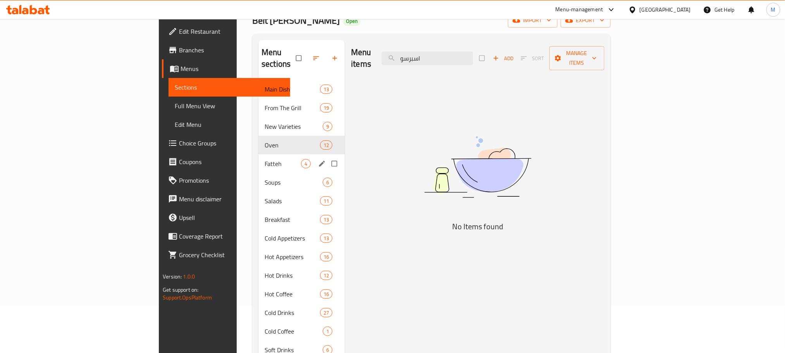
scroll to position [108, 0]
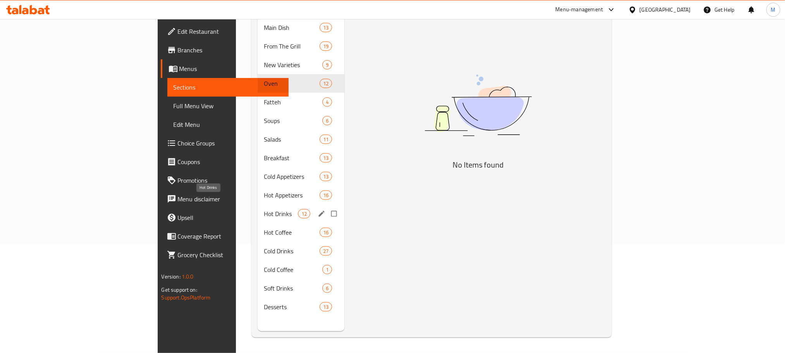
type input "اسبرسو"
click at [264, 209] on span "Hot Drinks" at bounding box center [281, 213] width 34 height 9
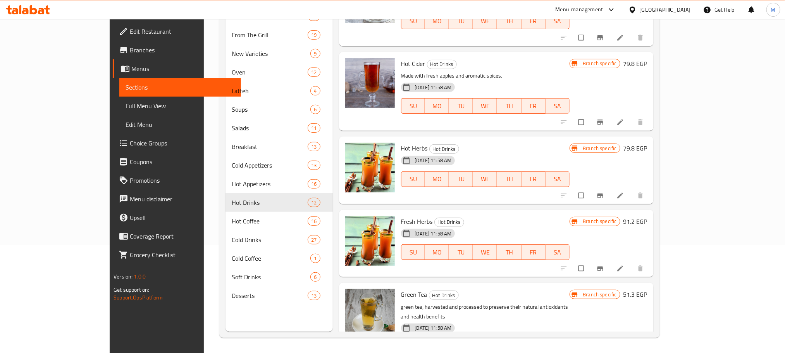
scroll to position [108, 0]
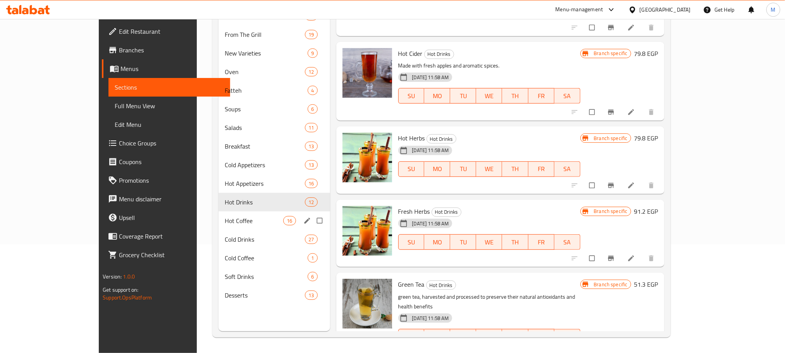
click at [225, 219] on span "Hot Coffee" at bounding box center [254, 220] width 58 height 9
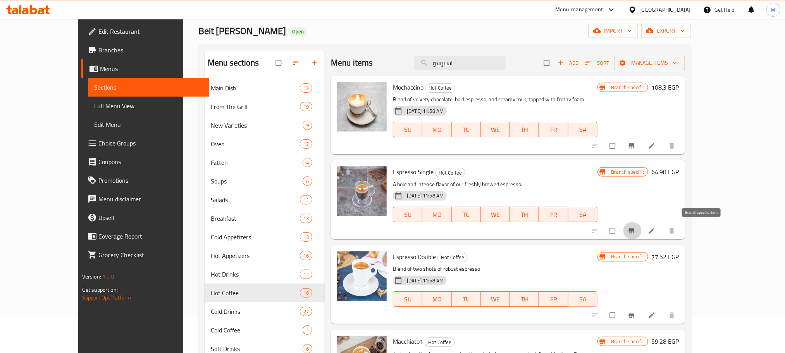
click at [642, 231] on button "Branch-specific-item" at bounding box center [632, 230] width 19 height 17
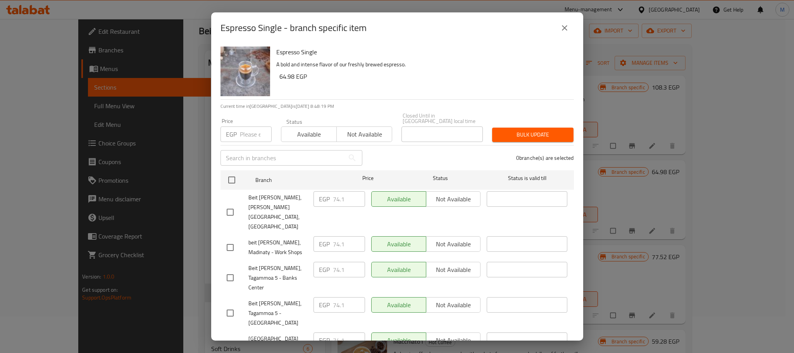
click at [224, 239] on input "checkbox" at bounding box center [230, 247] width 16 height 16
checkbox input "true"
click at [229, 269] on input "checkbox" at bounding box center [230, 277] width 16 height 16
checkbox input "true"
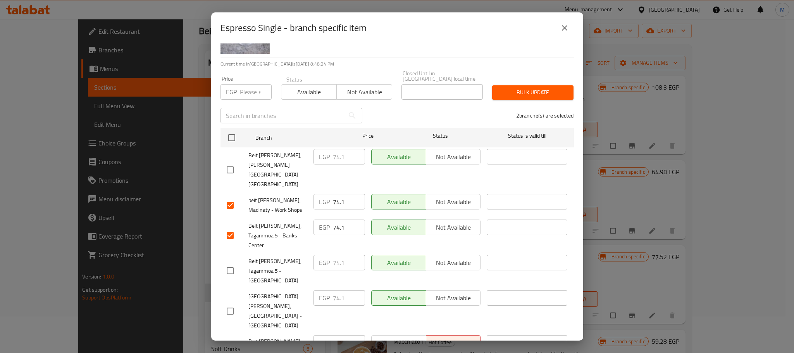
click at [228, 342] on input "checkbox" at bounding box center [230, 350] width 16 height 16
checkbox input "true"
click at [337, 335] on input "74.1" at bounding box center [349, 342] width 32 height 15
paste input "85"
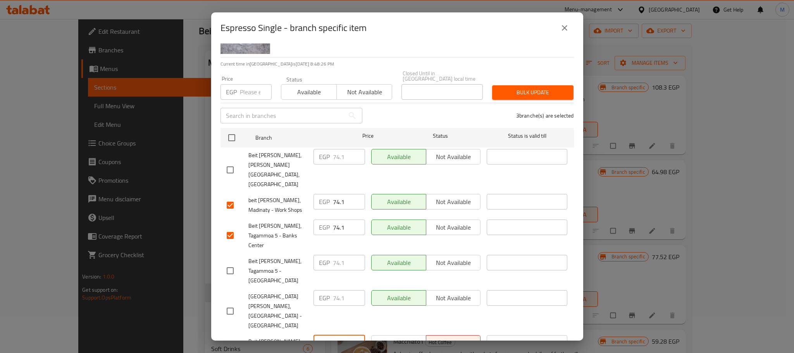
type input "85"
click at [336, 219] on input "74.1" at bounding box center [349, 226] width 32 height 15
paste input "85"
type input "85"
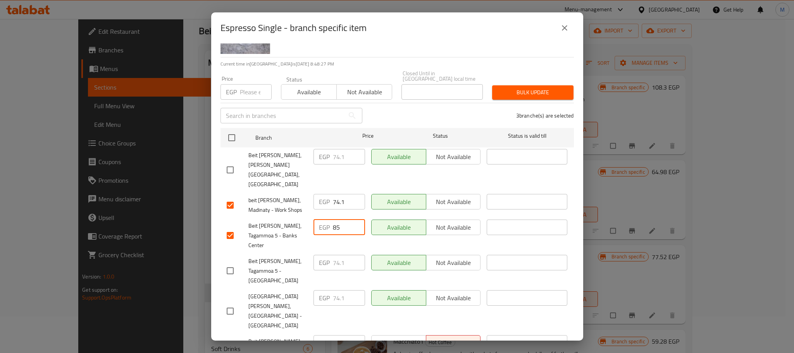
click at [336, 194] on input "74.1" at bounding box center [349, 201] width 32 height 15
paste input "85"
type input "85"
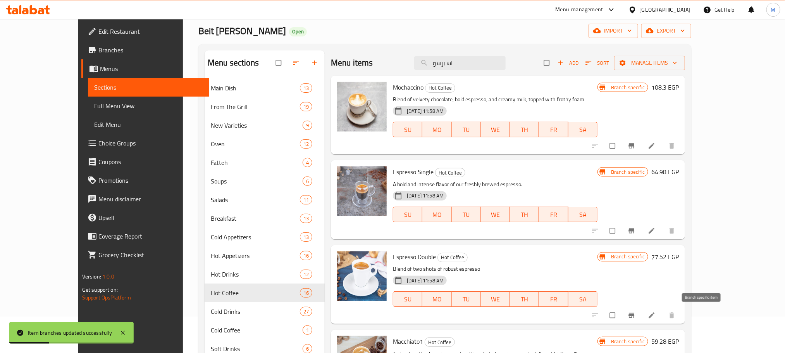
click at [635, 317] on icon "Branch-specific-item" at bounding box center [632, 315] width 8 height 8
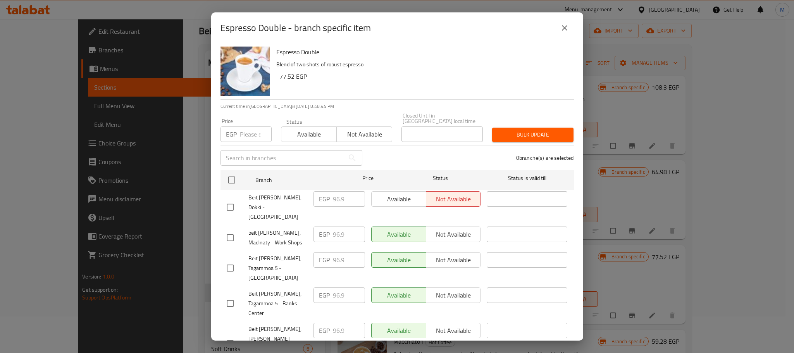
click at [229, 199] on input "checkbox" at bounding box center [230, 207] width 16 height 16
checkbox input "true"
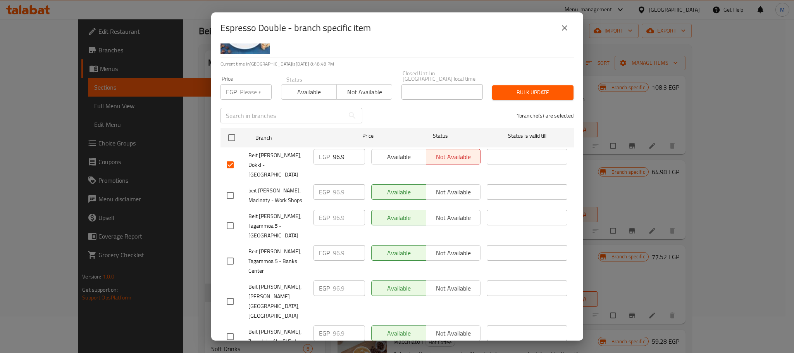
click at [230, 187] on input "checkbox" at bounding box center [230, 195] width 16 height 16
checkbox input "true"
click at [228, 253] on input "checkbox" at bounding box center [230, 261] width 16 height 16
checkbox input "true"
click at [333, 245] on input "96.9" at bounding box center [349, 252] width 32 height 15
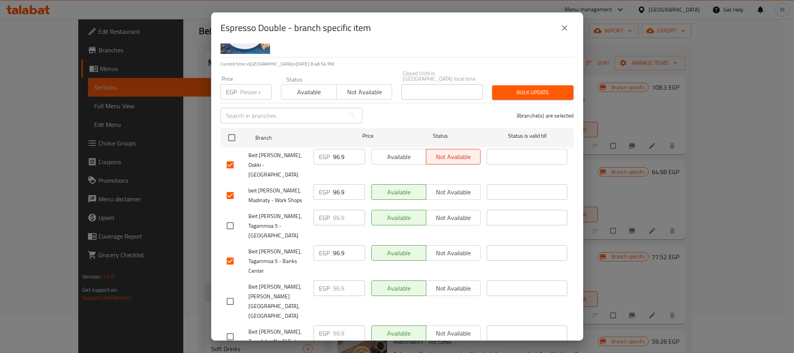
click at [333, 245] on input "96.9" at bounding box center [349, 252] width 32 height 15
paste input "100"
type input "100"
click at [334, 184] on input "96.9" at bounding box center [349, 191] width 32 height 15
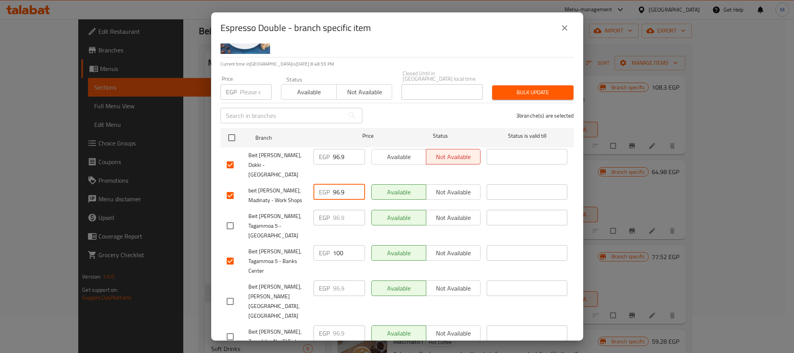
paste input "100"
type input "100"
click at [337, 149] on input "96.9" at bounding box center [349, 156] width 32 height 15
paste input "100"
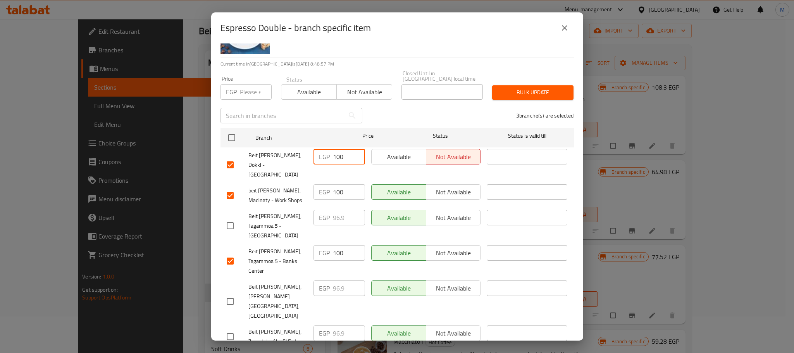
type input "100"
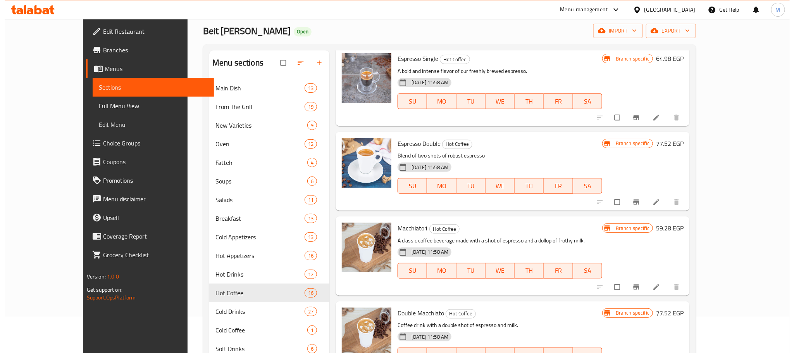
scroll to position [116, 0]
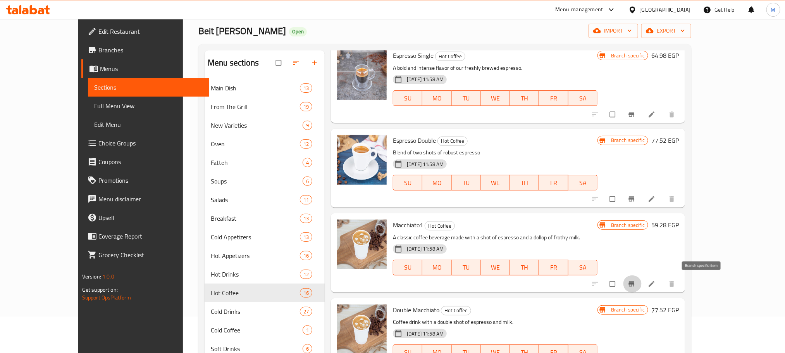
click at [635, 286] on icon "Branch-specific-item" at bounding box center [632, 284] width 8 height 8
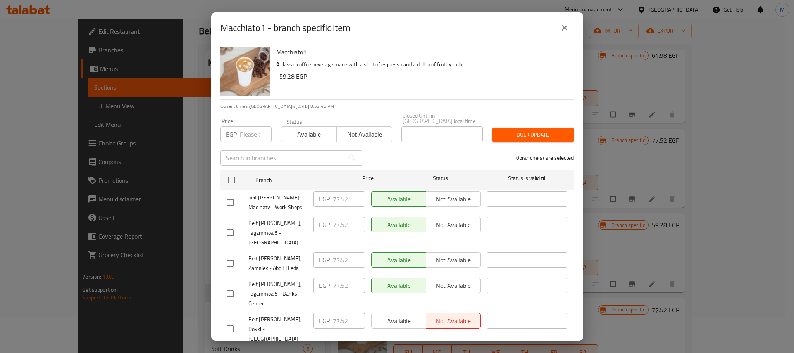
click at [230, 201] on input "checkbox" at bounding box center [230, 202] width 16 height 16
checkbox input "true"
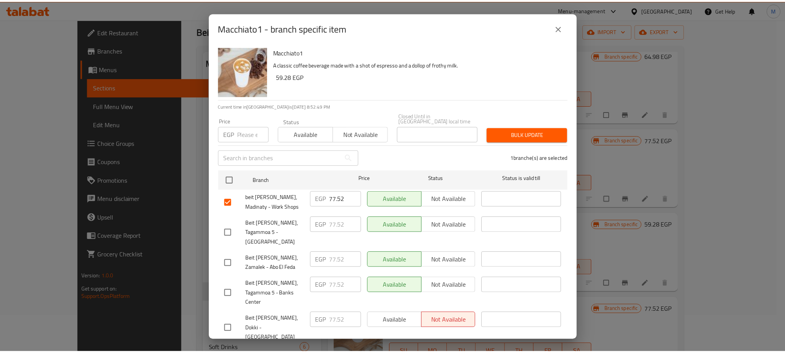
scroll to position [42, 0]
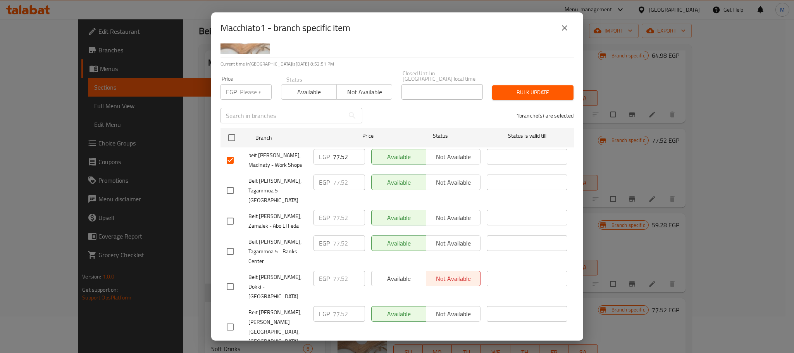
click at [231, 278] on input "checkbox" at bounding box center [230, 286] width 16 height 16
checkbox input "true"
click at [230, 243] on input "checkbox" at bounding box center [230, 251] width 16 height 16
checkbox input "true"
click at [341, 235] on input "77.52" at bounding box center [349, 242] width 32 height 15
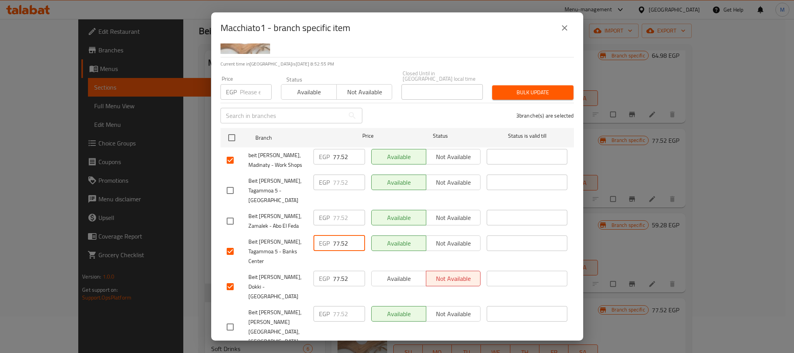
click at [341, 235] on input "77.52" at bounding box center [349, 242] width 32 height 15
paste input "90"
type input "90"
click at [335, 270] on input "77.52" at bounding box center [349, 277] width 32 height 15
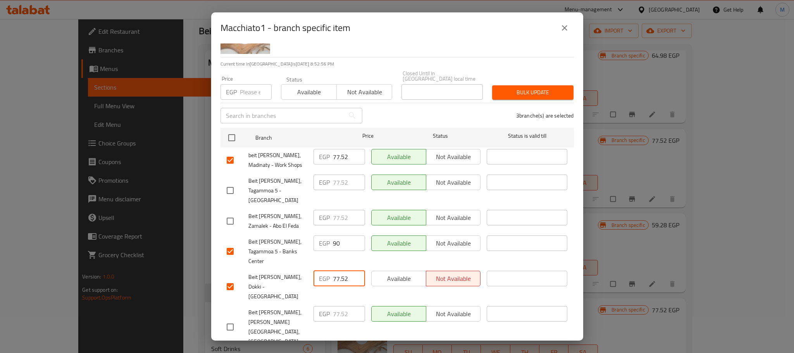
paste input "90"
type input "90"
click at [329, 156] on div "EGP 77.52 ​" at bounding box center [339, 156] width 52 height 15
click at [338, 151] on input "77.52" at bounding box center [349, 156] width 32 height 15
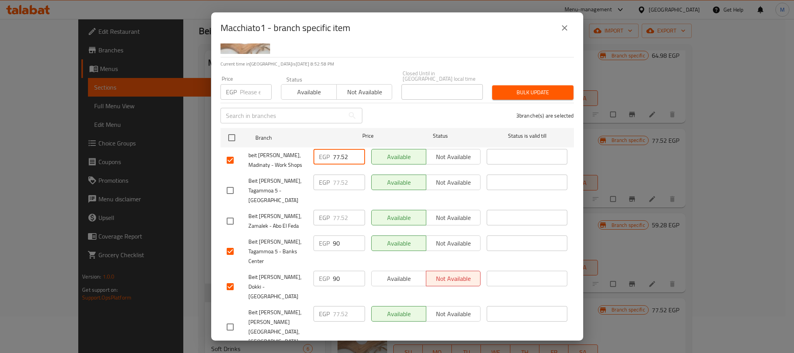
click at [338, 151] on input "77.52" at bounding box center [349, 156] width 32 height 15
paste input "90"
type input "90"
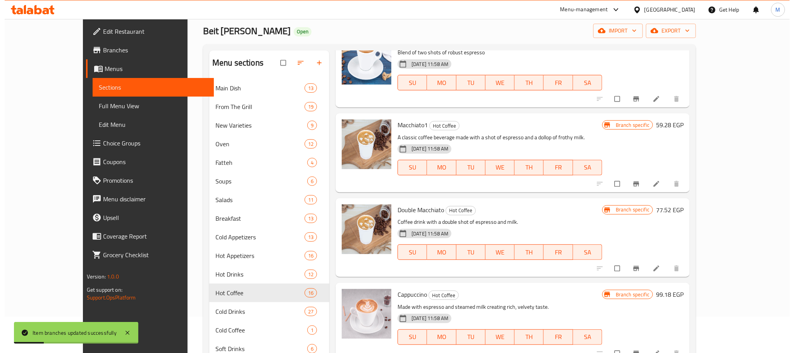
scroll to position [232, 0]
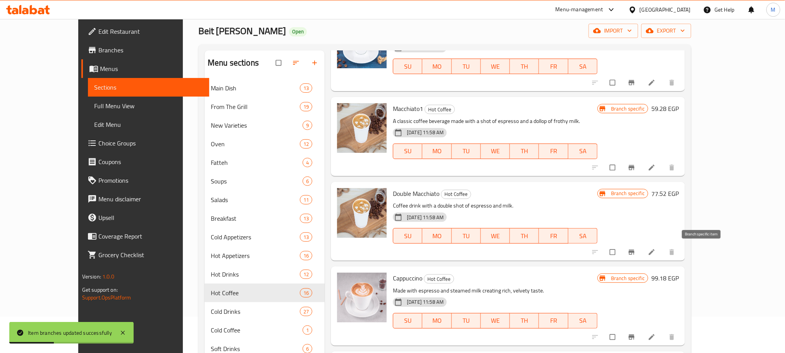
click at [642, 249] on button "Branch-specific-item" at bounding box center [632, 251] width 19 height 17
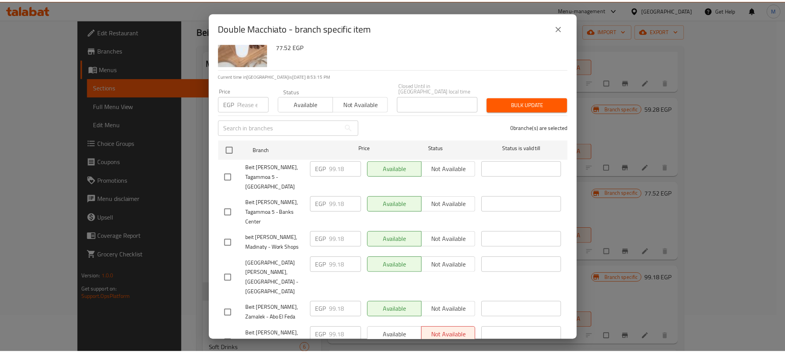
scroll to position [42, 0]
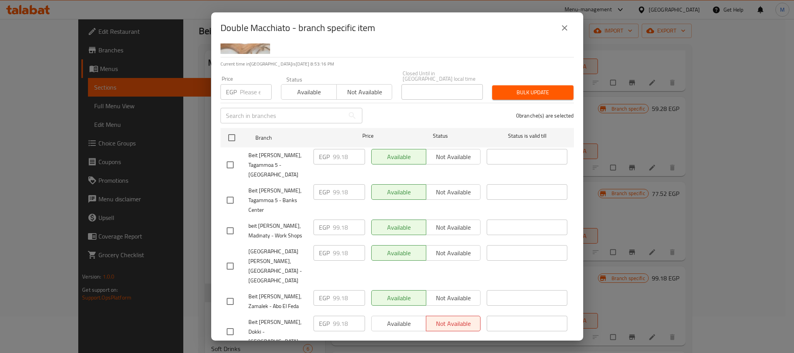
click at [230, 192] on input "checkbox" at bounding box center [230, 200] width 16 height 16
checkbox input "true"
click at [229, 222] on input "checkbox" at bounding box center [230, 230] width 16 height 16
checkbox input "true"
click at [231, 323] on input "checkbox" at bounding box center [230, 331] width 16 height 16
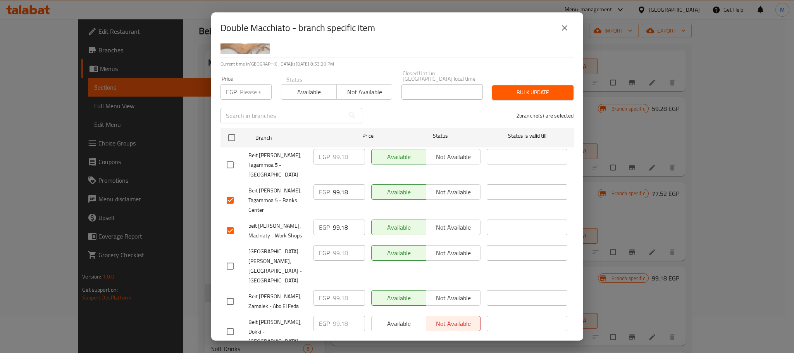
checkbox input "true"
click at [333, 315] on input "99.18" at bounding box center [349, 322] width 32 height 15
paste input "110"
type input "110"
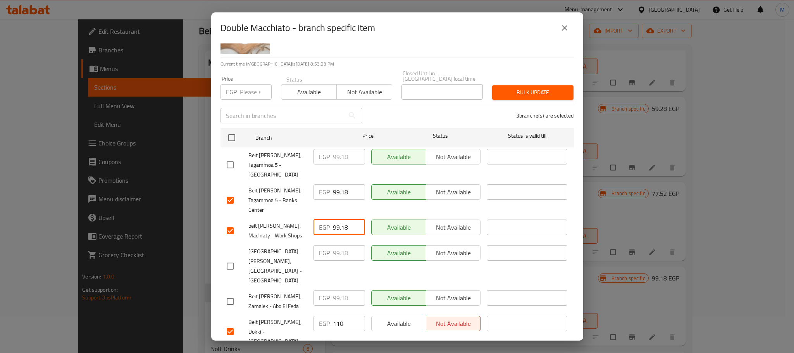
click at [336, 219] on input "99.18" at bounding box center [349, 226] width 32 height 15
paste input "110"
type input "110"
click at [337, 184] on input "99.18" at bounding box center [349, 191] width 32 height 15
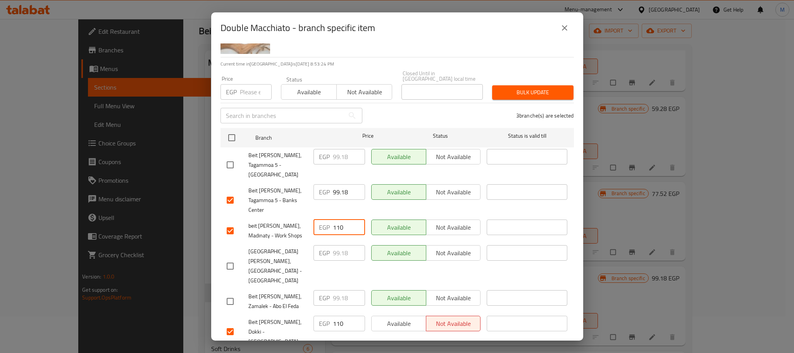
click at [337, 184] on input "99.18" at bounding box center [349, 191] width 32 height 15
paste input "110"
type input "110"
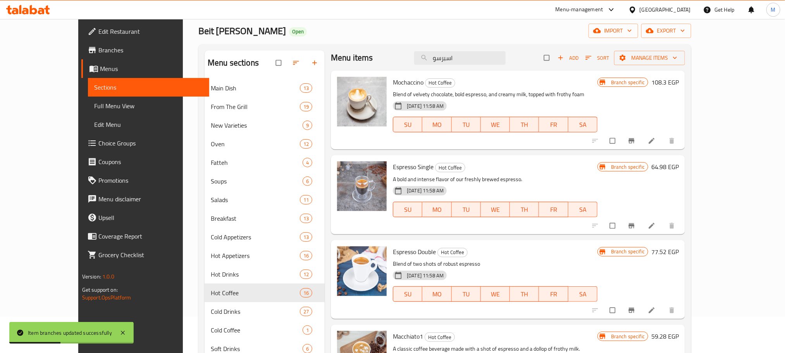
scroll to position [0, 0]
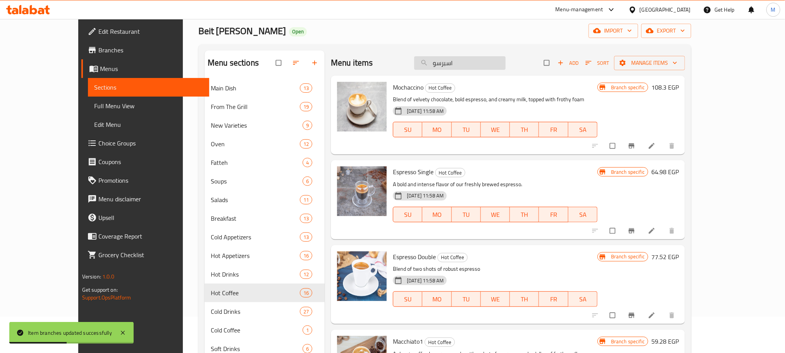
click at [491, 66] on input "اسبرسو" at bounding box center [459, 63] width 91 height 14
paste input "لاتية ميكات"
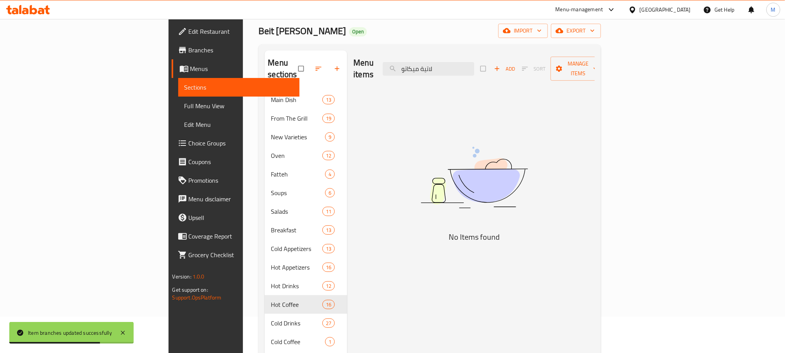
type input "اسبرسو"
click at [474, 62] on input "اسبرسو" at bounding box center [428, 69] width 91 height 14
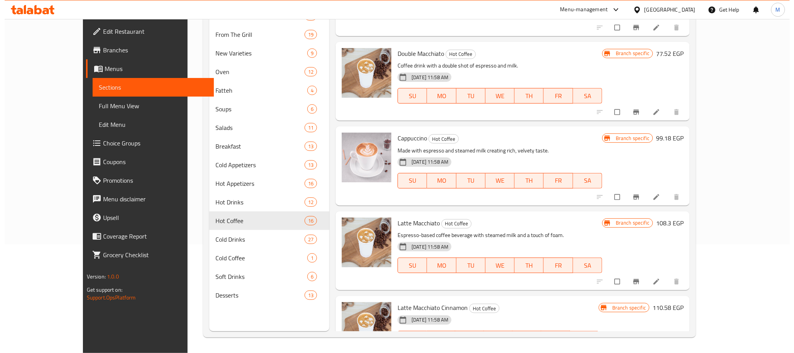
scroll to position [349, 0]
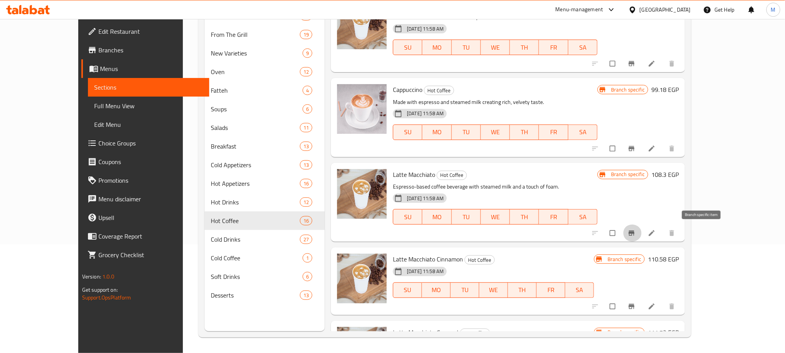
click at [635, 232] on icon "Branch-specific-item" at bounding box center [632, 233] width 8 height 8
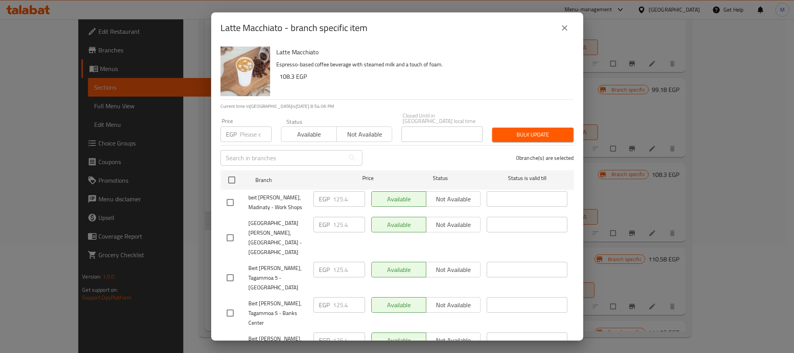
click at [230, 199] on input "checkbox" at bounding box center [230, 202] width 16 height 16
checkbox input "true"
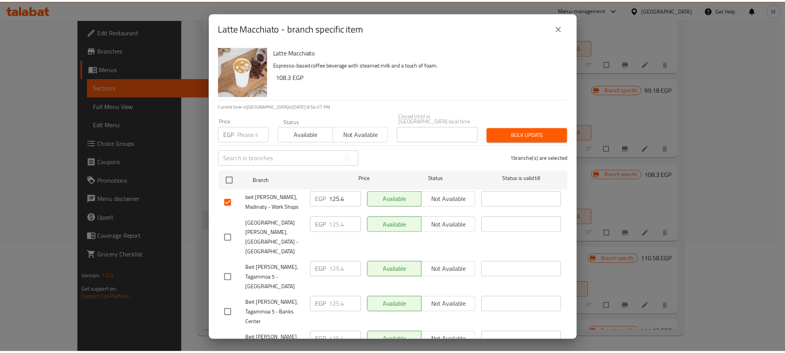
scroll to position [42, 0]
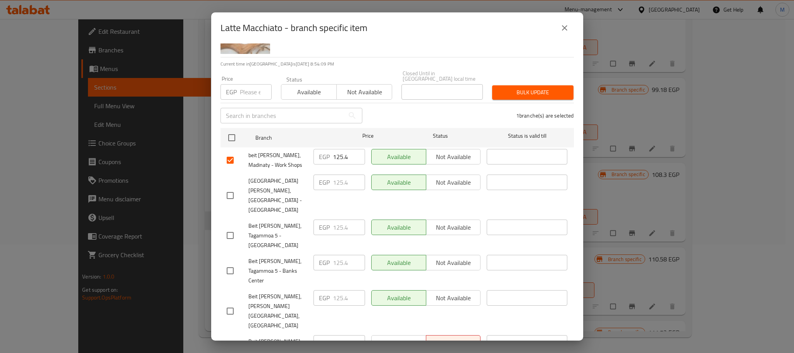
click at [231, 262] on input "checkbox" at bounding box center [230, 270] width 16 height 16
checkbox input "true"
click at [231, 342] on input "checkbox" at bounding box center [230, 350] width 16 height 16
checkbox input "true"
click at [335, 335] on input "125.4" at bounding box center [349, 342] width 32 height 15
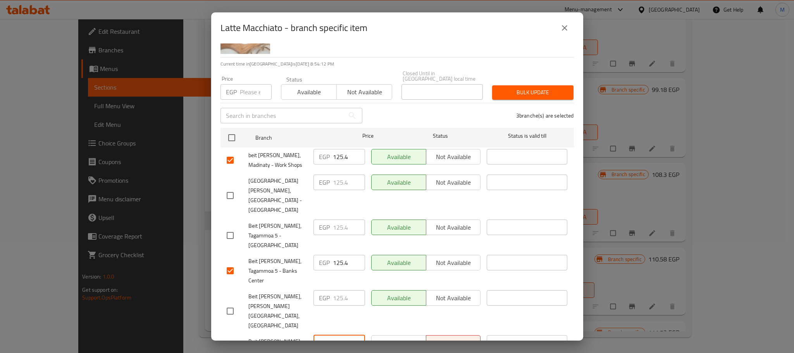
click at [335, 335] on input "125.4" at bounding box center [349, 342] width 32 height 15
paste input "40"
type input "140"
click at [336, 255] on input "125.4" at bounding box center [349, 262] width 32 height 15
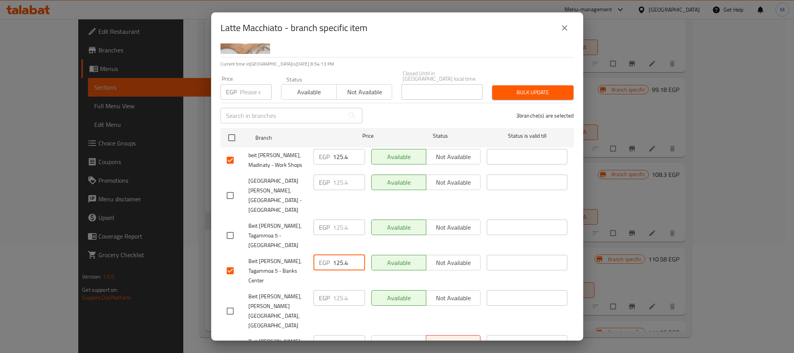
paste input "40"
type input "140"
click at [336, 150] on input "125.4" at bounding box center [349, 156] width 32 height 15
paste input "40"
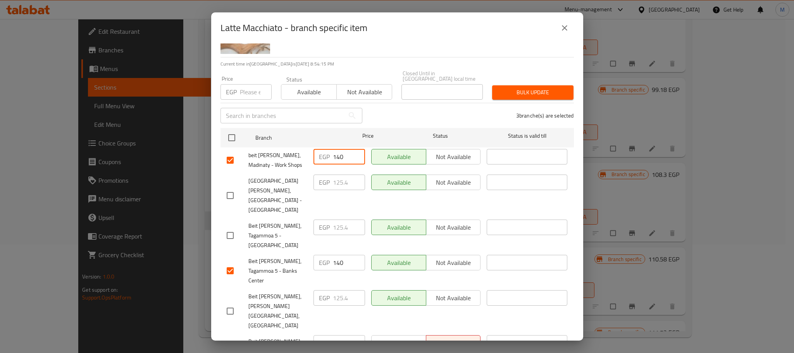
type input "140"
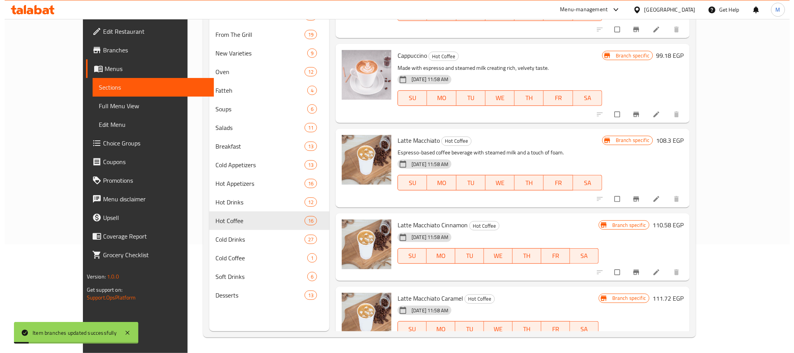
scroll to position [407, 0]
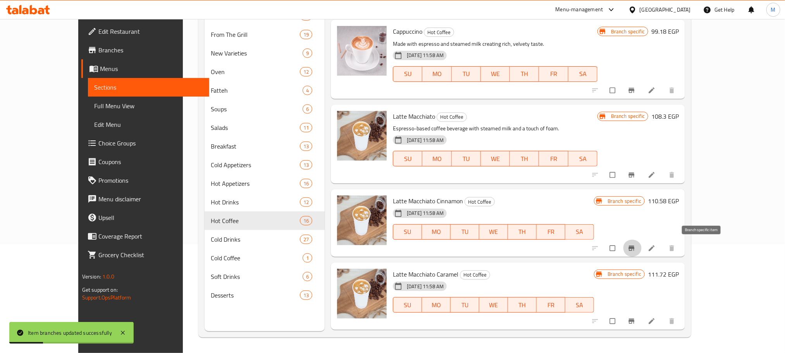
click at [635, 249] on icon "Branch-specific-item" at bounding box center [632, 247] width 6 height 5
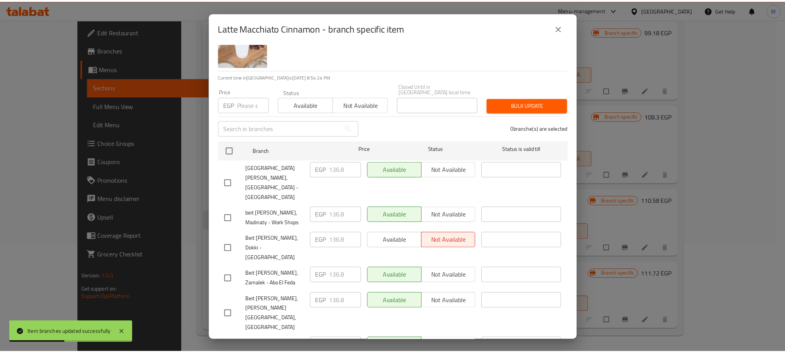
scroll to position [42, 0]
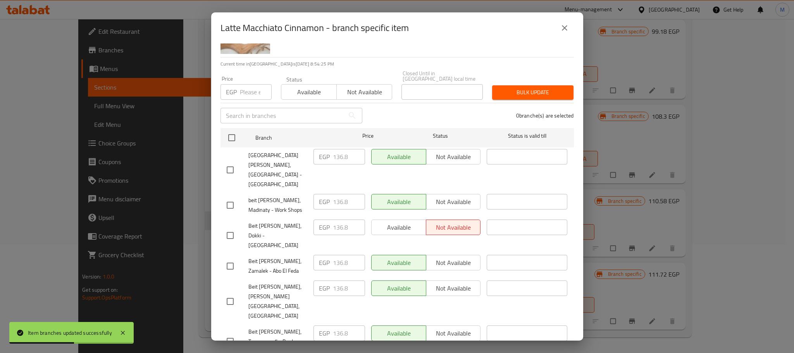
click at [228, 197] on input "checkbox" at bounding box center [230, 205] width 16 height 16
checkbox input "true"
click at [228, 227] on input "checkbox" at bounding box center [230, 235] width 16 height 16
checkbox input "true"
click at [232, 333] on input "checkbox" at bounding box center [230, 341] width 16 height 16
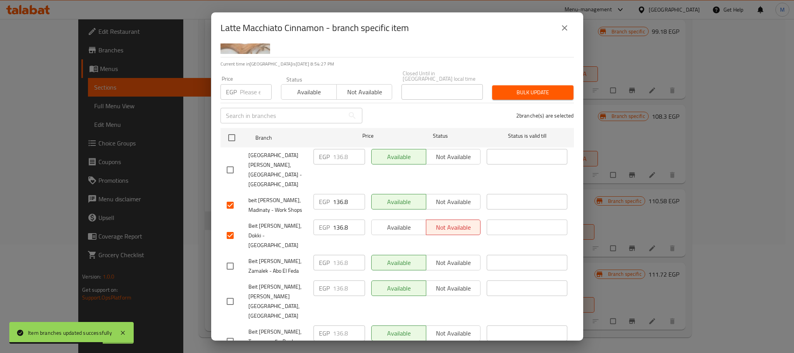
checkbox input "true"
click at [338, 325] on input "136.8" at bounding box center [349, 332] width 32 height 15
paste input "50"
type input "150"
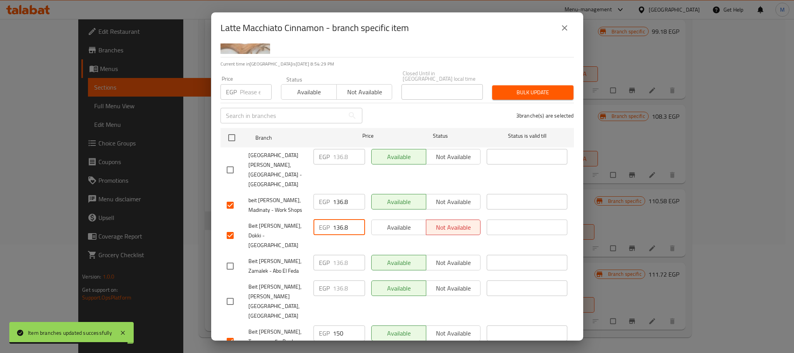
click at [334, 219] on input "136.8" at bounding box center [349, 226] width 32 height 15
paste input "50"
type input "150"
click at [336, 194] on input "136.8" at bounding box center [349, 201] width 32 height 15
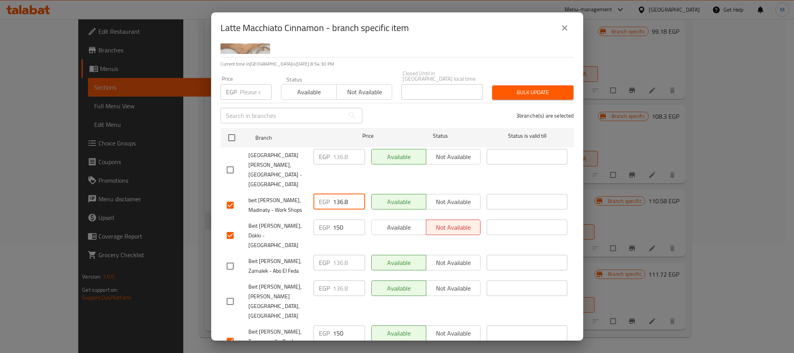
click at [336, 194] on input "136.8" at bounding box center [349, 201] width 32 height 15
paste input "50"
type input "150"
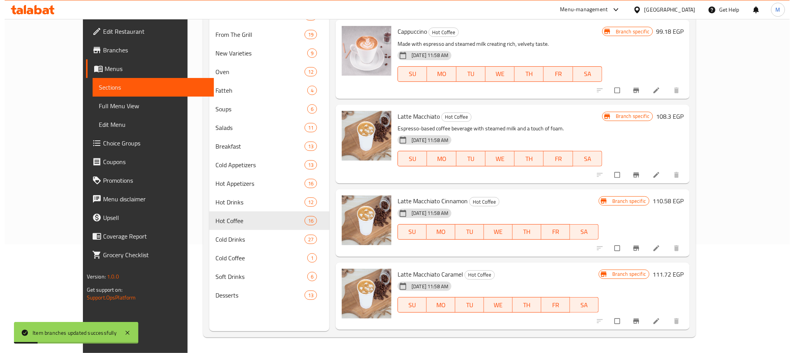
scroll to position [465, 0]
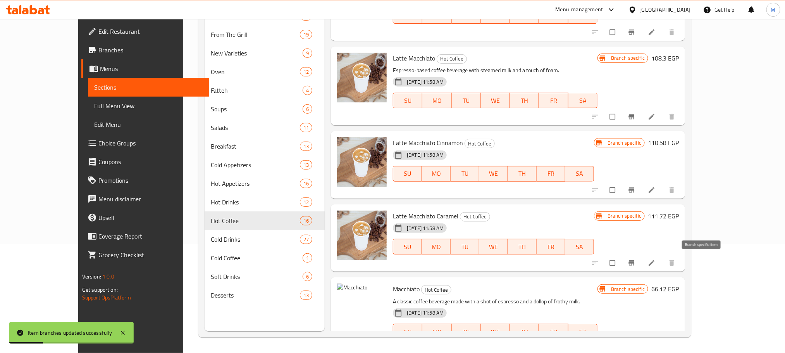
click at [642, 263] on button "Branch-specific-item" at bounding box center [632, 262] width 19 height 17
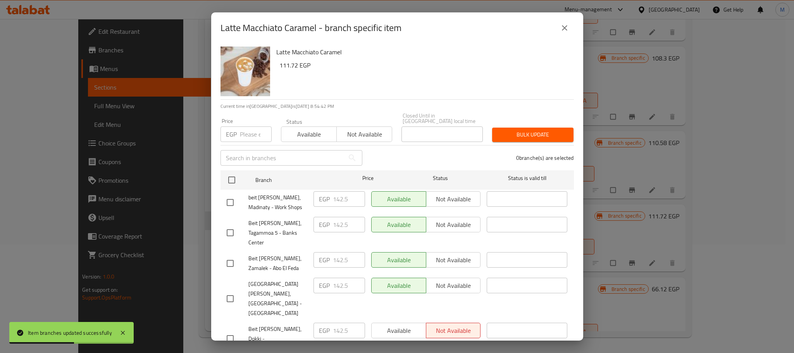
click at [224, 199] on input "checkbox" at bounding box center [230, 202] width 16 height 16
checkbox input "true"
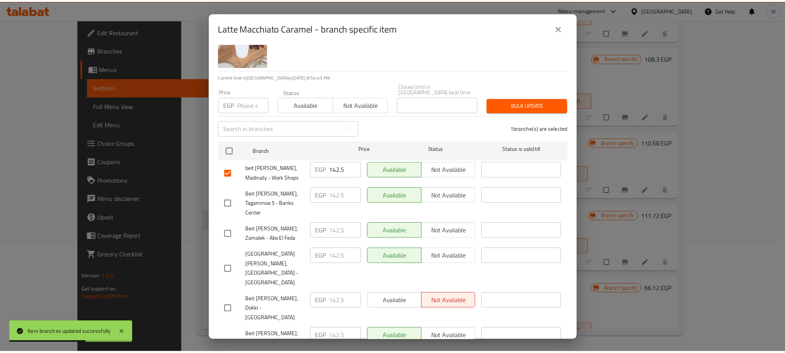
scroll to position [42, 0]
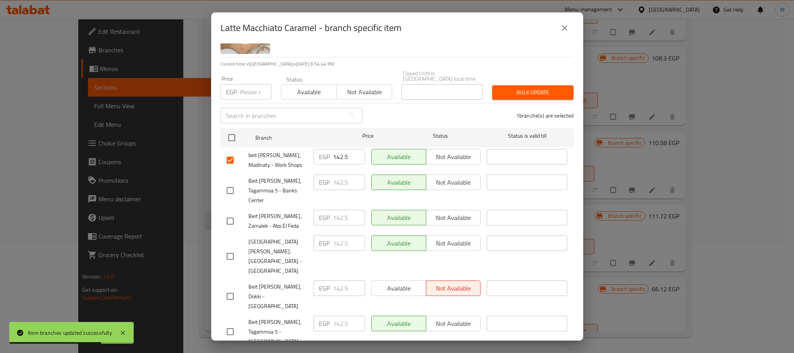
click at [232, 288] on input "checkbox" at bounding box center [230, 296] width 16 height 16
checkbox input "true"
click at [227, 182] on input "checkbox" at bounding box center [230, 190] width 16 height 16
checkbox input "true"
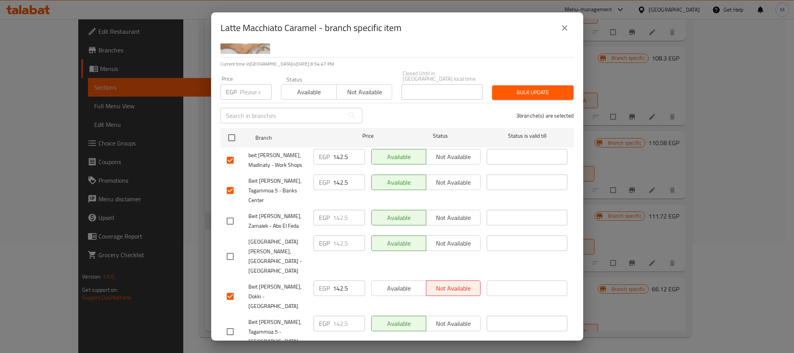
click at [340, 151] on input "142.5" at bounding box center [349, 156] width 32 height 15
paste input "5"
type input "155"
click at [335, 174] on input "142.5" at bounding box center [349, 181] width 32 height 15
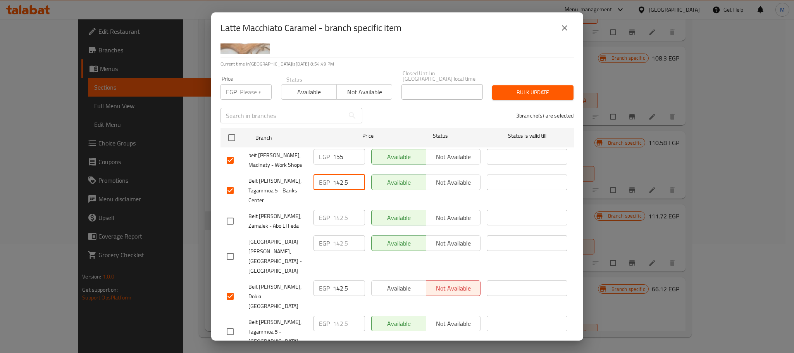
click at [335, 174] on input "142.5" at bounding box center [349, 181] width 32 height 15
paste input "5"
type input "155"
click at [336, 280] on input "142.5" at bounding box center [349, 287] width 32 height 15
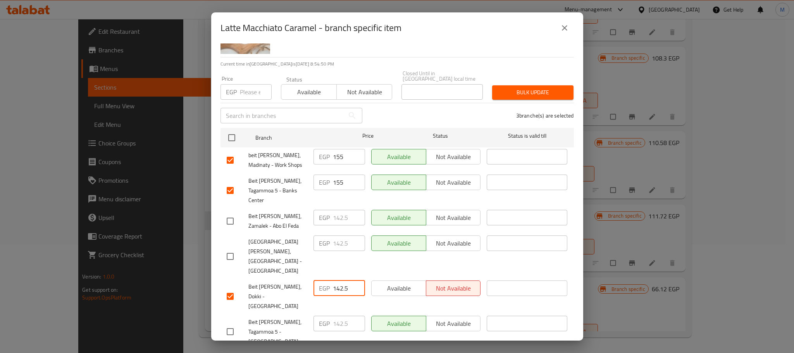
paste input "5"
type input "155"
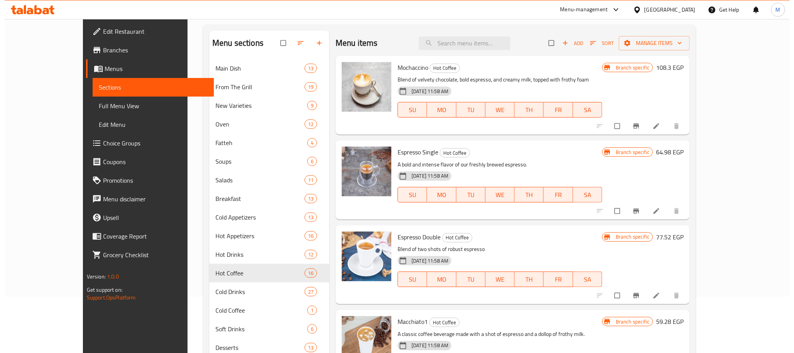
scroll to position [0, 0]
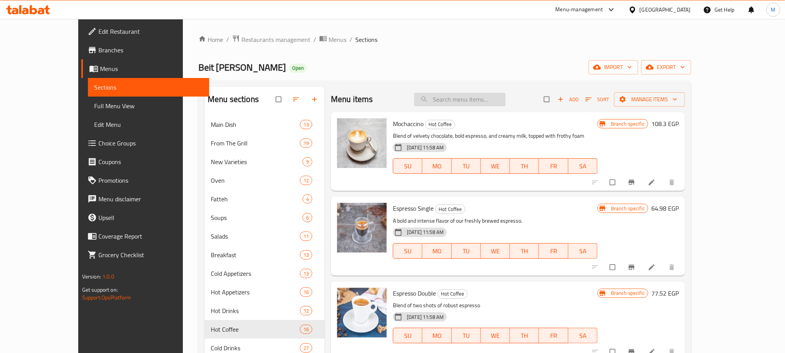
click at [505, 98] on input "search" at bounding box center [459, 100] width 91 height 14
paste input "موكاتشينو"
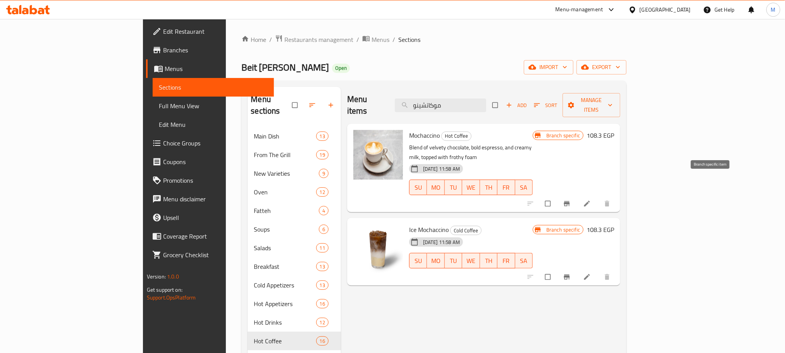
type input "موكاتشينو"
click at [570, 201] on icon "Branch-specific-item" at bounding box center [567, 203] width 6 height 5
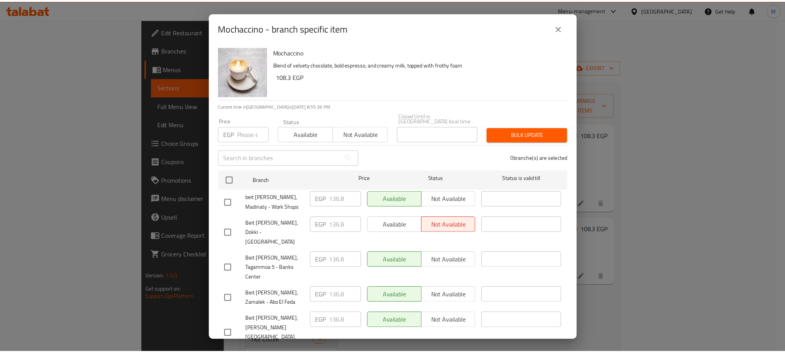
scroll to position [42, 0]
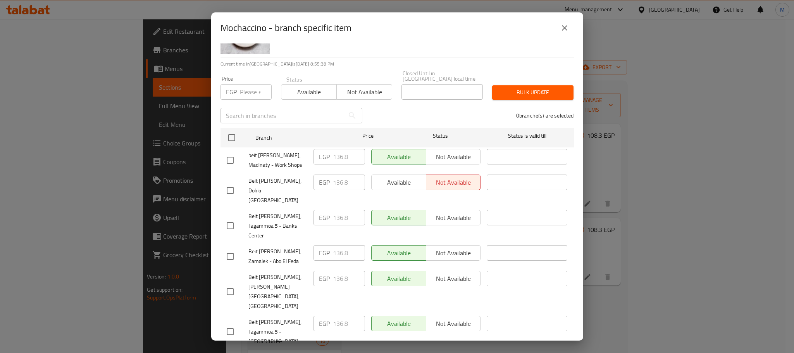
click at [228, 158] on input "checkbox" at bounding box center [230, 160] width 16 height 16
checkbox input "true"
click at [229, 217] on input "checkbox" at bounding box center [230, 225] width 16 height 16
checkbox input "true"
click at [231, 184] on input "checkbox" at bounding box center [230, 190] width 16 height 16
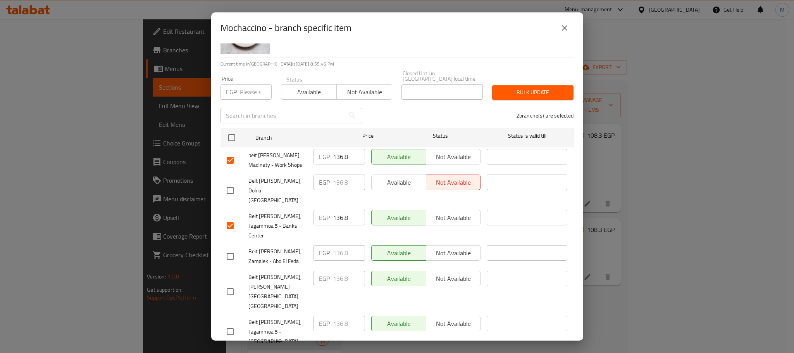
checkbox input "true"
click at [335, 150] on input "136.8" at bounding box center [349, 156] width 32 height 15
paste input "50"
type input "150"
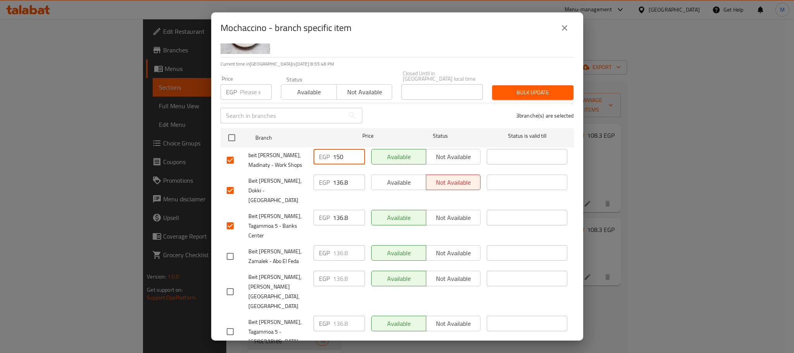
click at [337, 177] on input "136.8" at bounding box center [349, 181] width 32 height 15
paste input "50"
type input "150"
click at [339, 210] on input "136.8" at bounding box center [349, 217] width 32 height 15
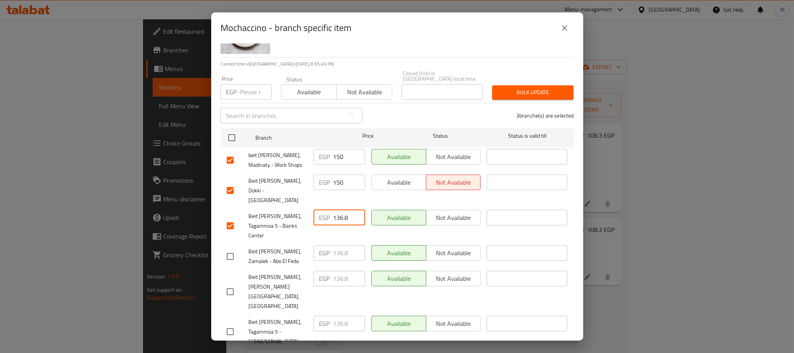
click at [339, 210] on input "136.8" at bounding box center [349, 217] width 32 height 15
paste input "50"
type input "150"
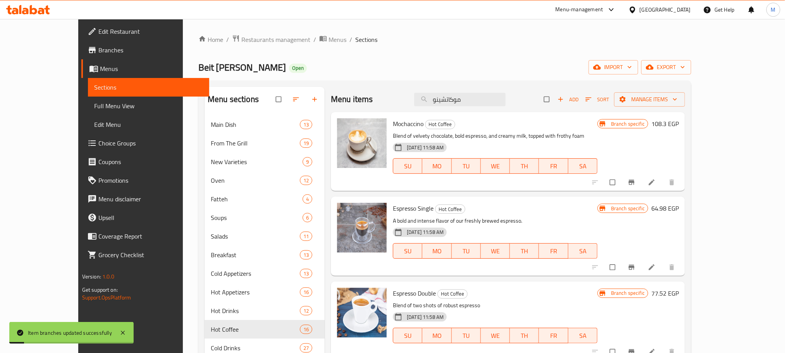
click at [497, 107] on div "Menu items موكاتشينو Add Sort Manage items" at bounding box center [508, 99] width 354 height 25
click at [497, 104] on input "موكاتشينو" at bounding box center [459, 100] width 91 height 14
paste input "امريكا"
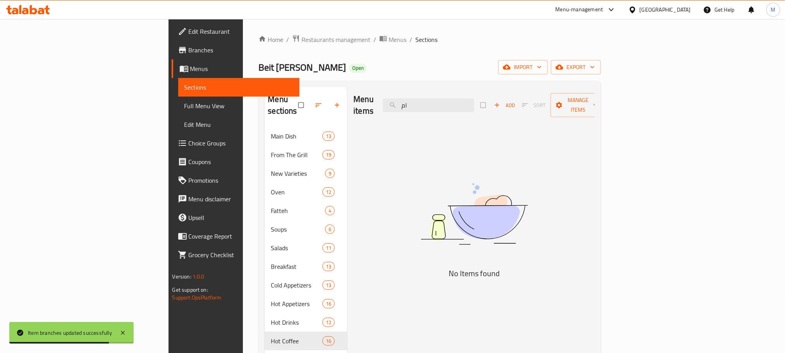
type input "ا"
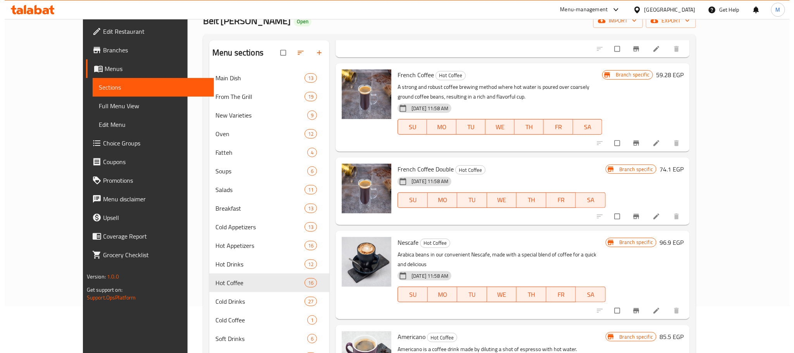
scroll to position [108, 0]
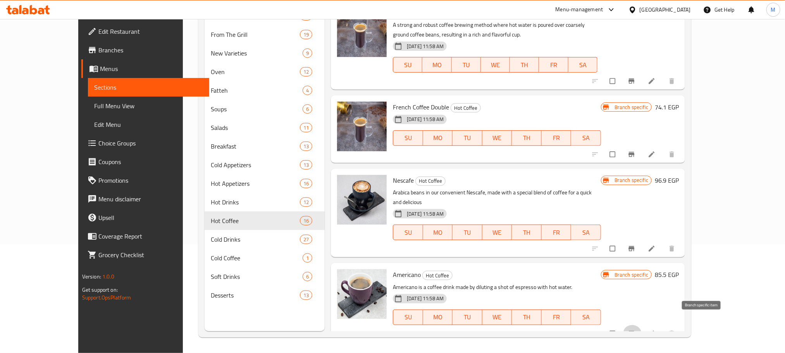
click at [635, 329] on icon "Branch-specific-item" at bounding box center [632, 333] width 8 height 8
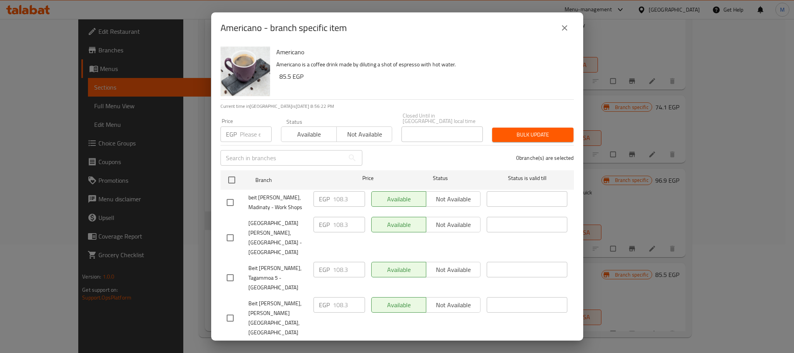
click at [232, 197] on input "checkbox" at bounding box center [230, 202] width 16 height 16
checkbox input "true"
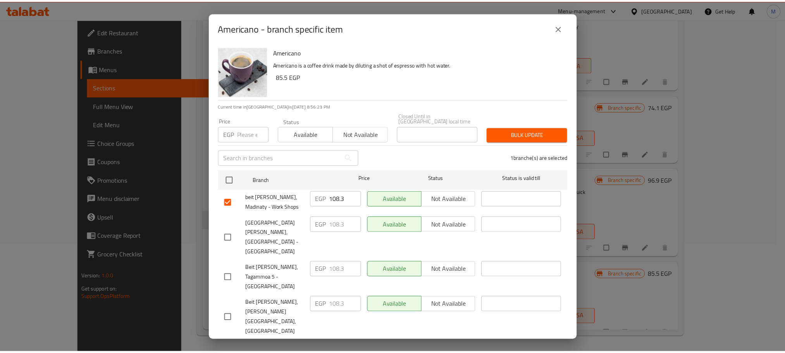
scroll to position [42, 0]
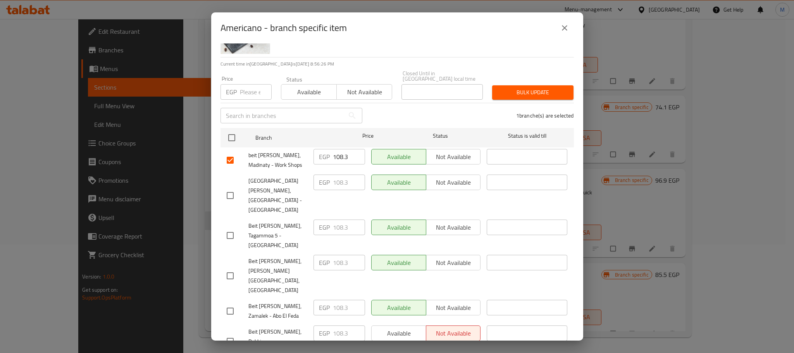
click at [229, 333] on input "checkbox" at bounding box center [230, 341] width 16 height 16
checkbox input "true"
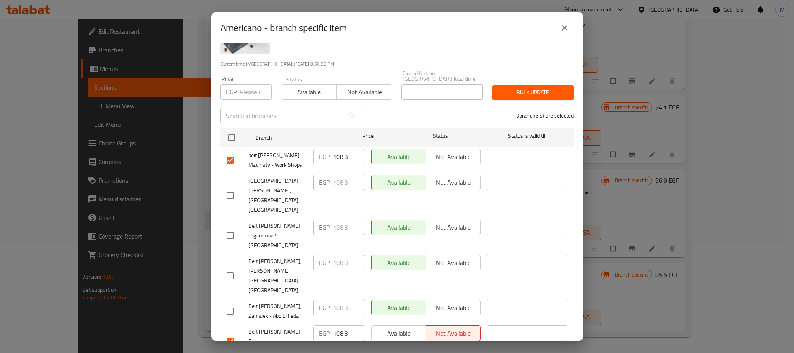
paste input "20"
type input "120"
click at [335, 325] on input "108.3" at bounding box center [349, 332] width 32 height 15
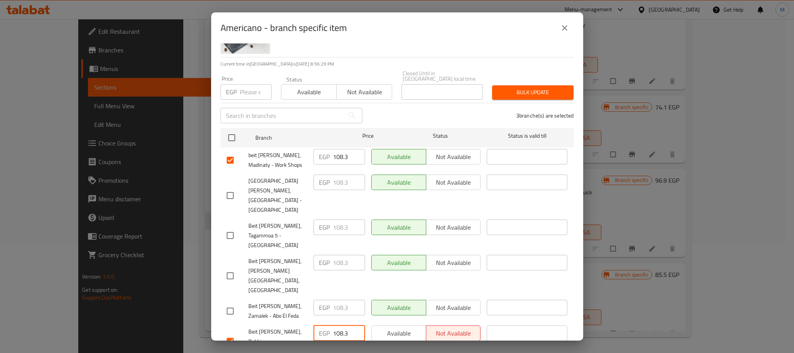
paste input "20"
type input "120"
click at [339, 155] on input "108.3" at bounding box center [349, 156] width 32 height 15
paste input "20"
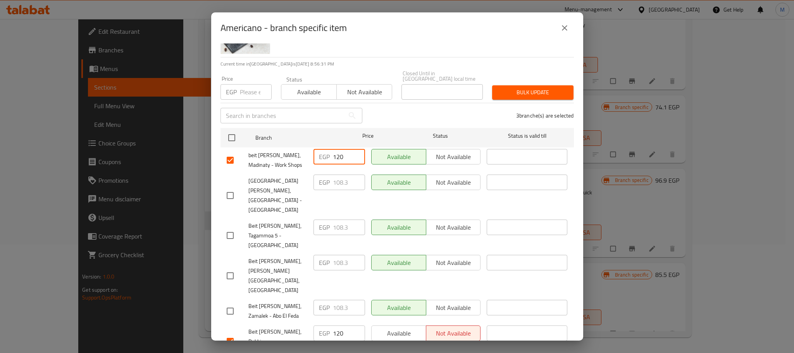
type input "120"
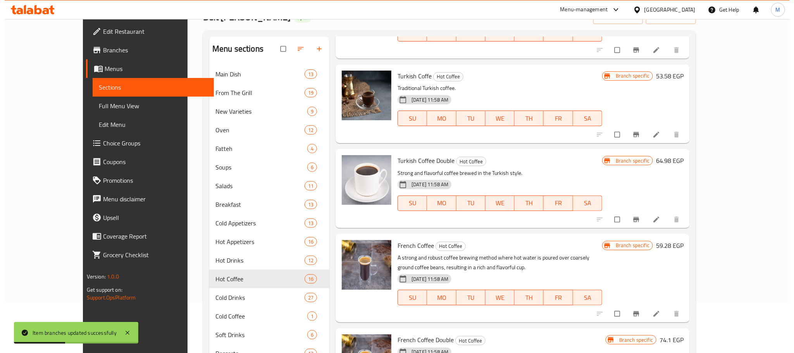
scroll to position [762, 0]
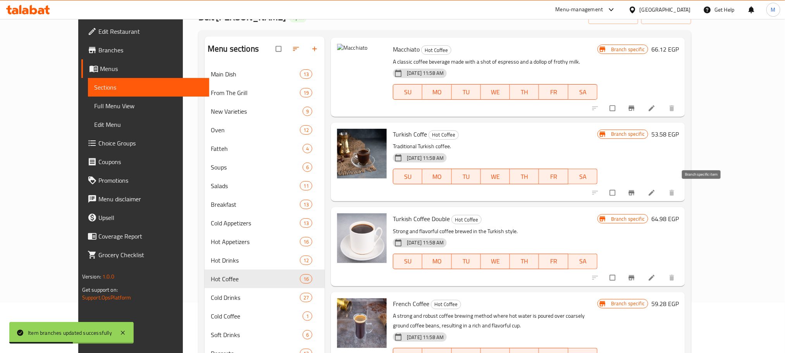
click at [642, 192] on button "Branch-specific-item" at bounding box center [632, 192] width 19 height 17
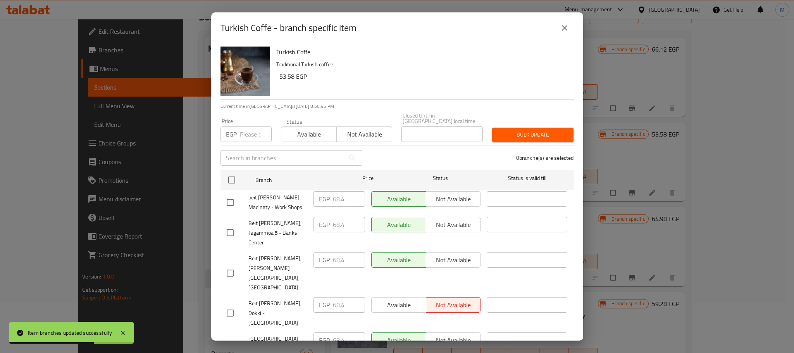
click at [232, 194] on input "checkbox" at bounding box center [230, 202] width 16 height 16
checkbox input "true"
click at [225, 227] on input "checkbox" at bounding box center [230, 232] width 16 height 16
checkbox input "true"
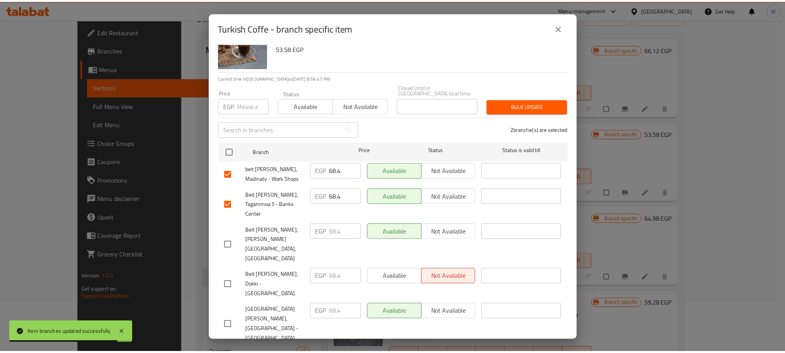
scroll to position [42, 0]
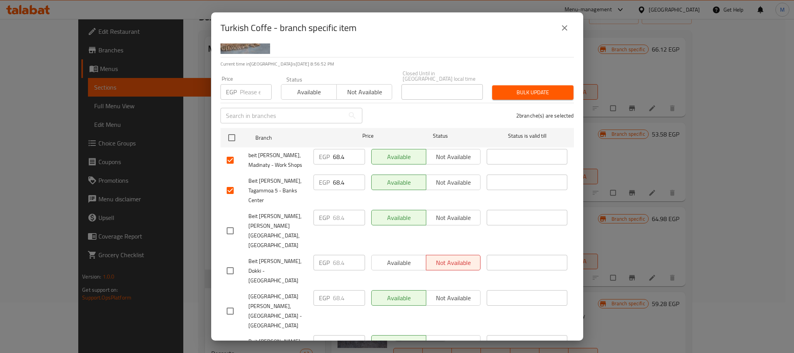
click at [229, 262] on input "checkbox" at bounding box center [230, 270] width 16 height 16
checkbox input "true"
click at [337, 155] on input "68.4" at bounding box center [349, 156] width 32 height 15
paste input "80"
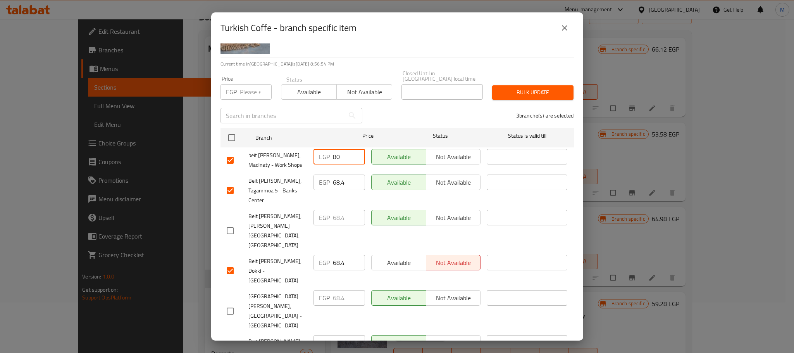
type input "80"
click at [335, 180] on input "68.4" at bounding box center [349, 181] width 32 height 15
paste input "80"
type input "80"
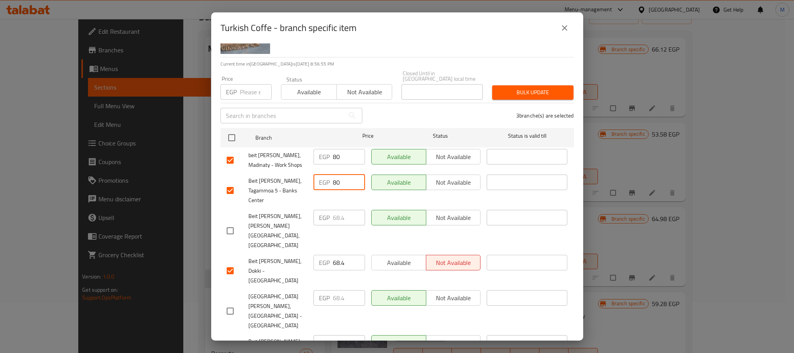
click at [336, 255] on input "68.4" at bounding box center [349, 262] width 32 height 15
paste input "80"
type input "80"
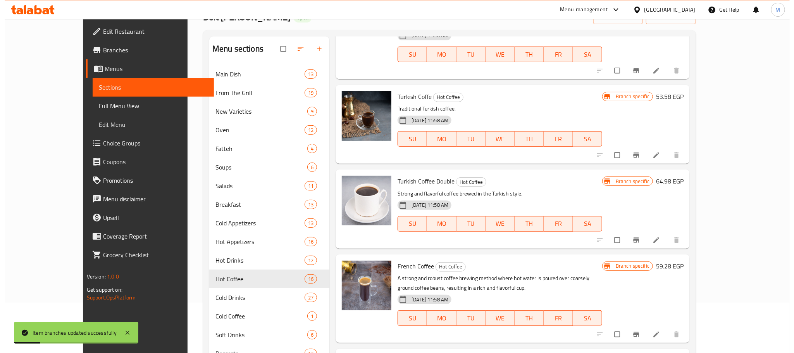
scroll to position [821, 0]
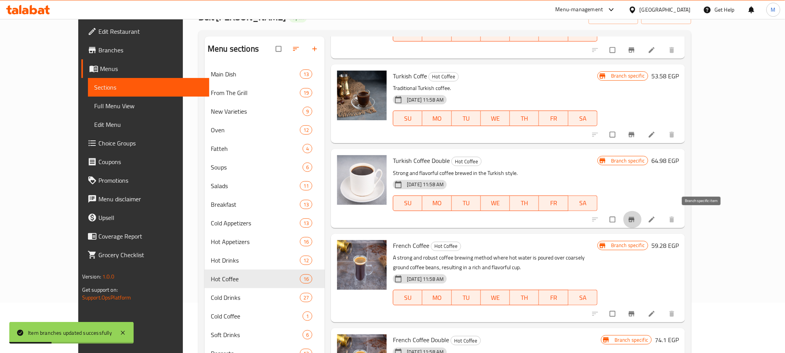
click at [635, 221] on icon "Branch-specific-item" at bounding box center [632, 219] width 8 height 8
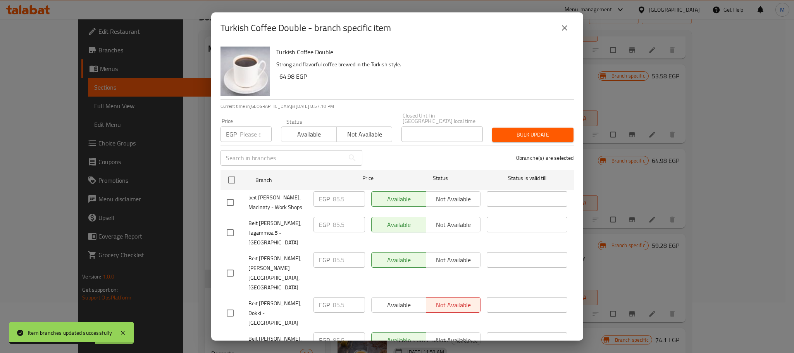
scroll to position [42, 0]
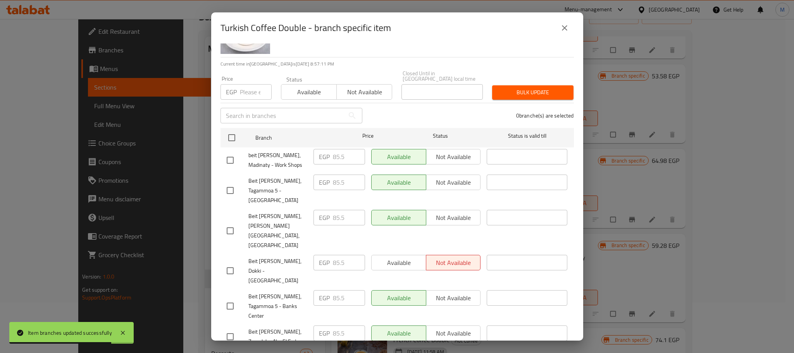
click at [226, 158] on input "checkbox" at bounding box center [230, 160] width 16 height 16
checkbox input "true"
click at [231, 262] on input "checkbox" at bounding box center [230, 270] width 16 height 16
checkbox input "true"
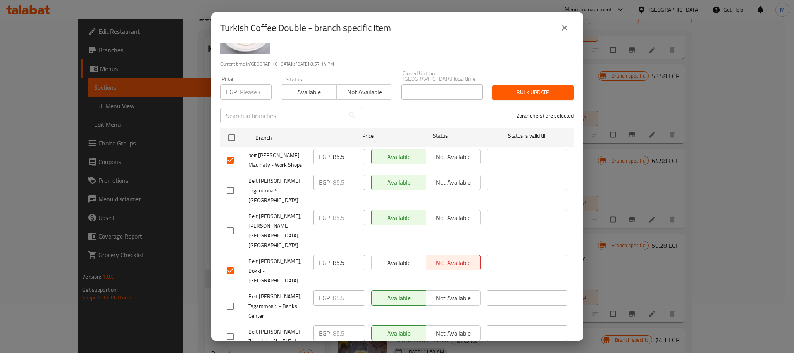
click at [231, 298] on input "checkbox" at bounding box center [230, 306] width 16 height 16
checkbox input "true"
click at [337, 290] on input "85.5" at bounding box center [349, 297] width 32 height 15
paste input "100"
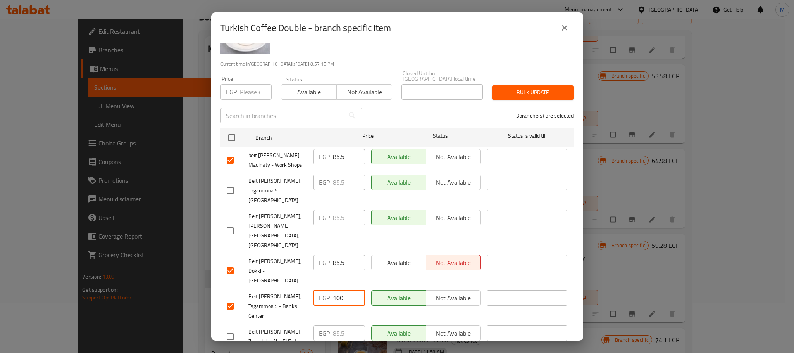
type input "100"
click at [329, 255] on div "EGP 85.5 ​" at bounding box center [339, 262] width 52 height 15
paste input "100"
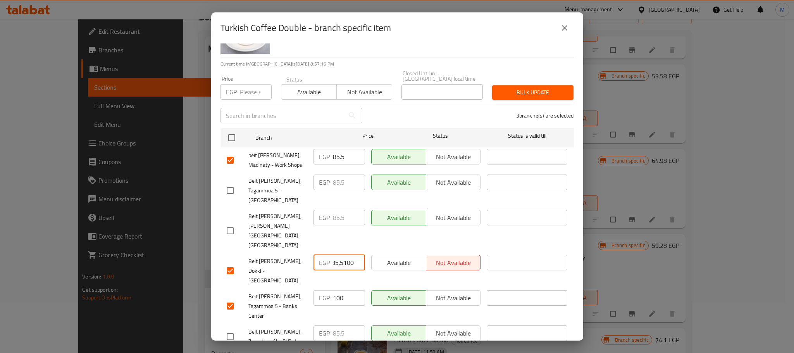
click at [335, 255] on input "85.5100" at bounding box center [349, 262] width 32 height 15
paste input "number"
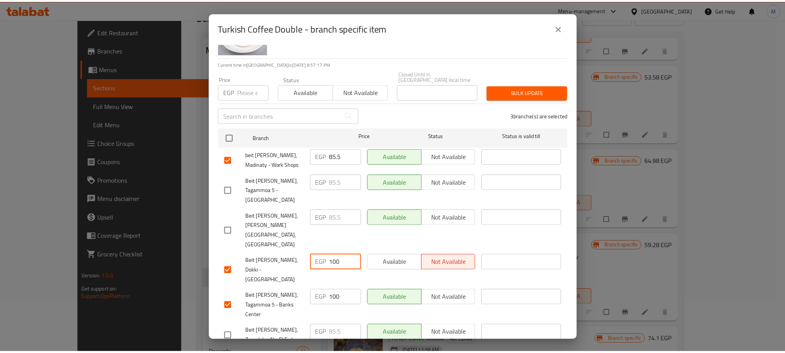
scroll to position [0, 0]
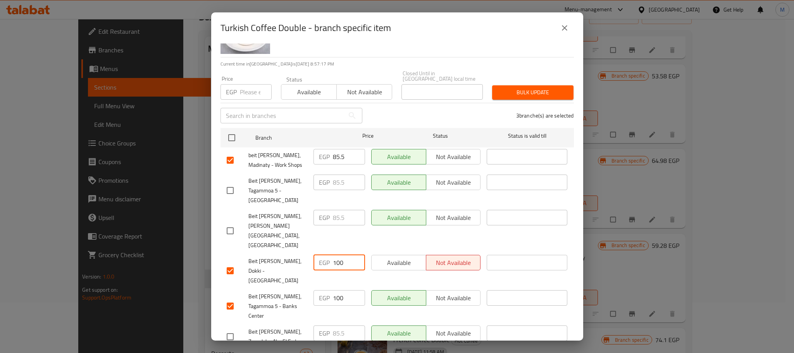
type input "100"
click at [336, 149] on input "85.5" at bounding box center [349, 156] width 32 height 15
paste input "100"
type input "100"
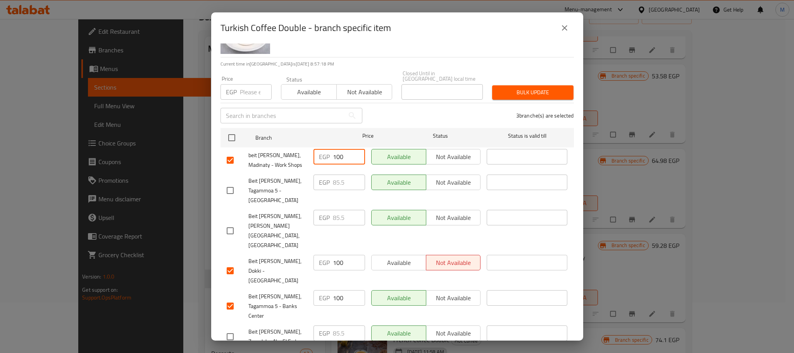
click at [392, 108] on div "3 branche(s) are selected" at bounding box center [473, 115] width 212 height 28
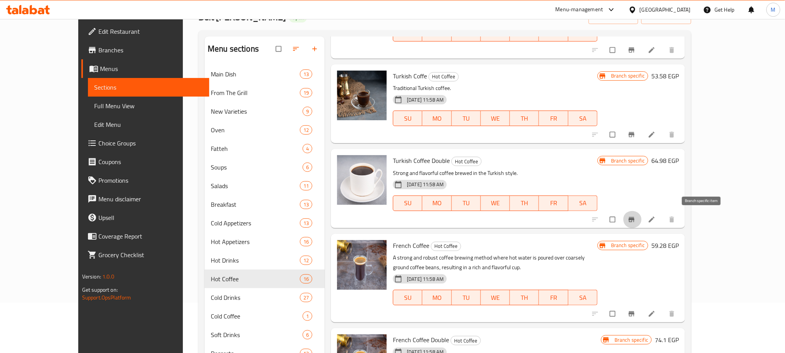
click at [635, 215] on icon "Branch-specific-item" at bounding box center [632, 219] width 8 height 8
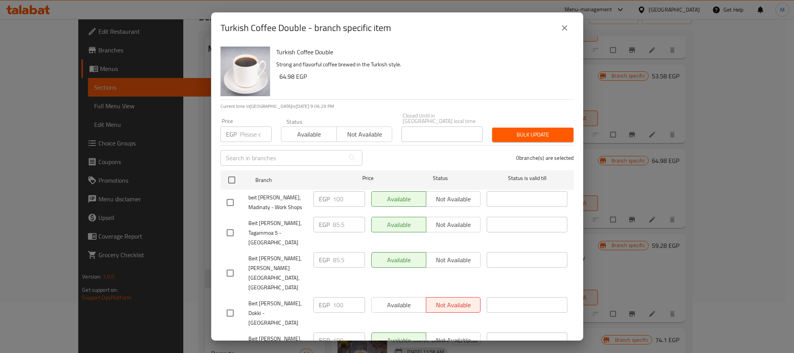
click at [558, 22] on button "close" at bounding box center [564, 28] width 19 height 19
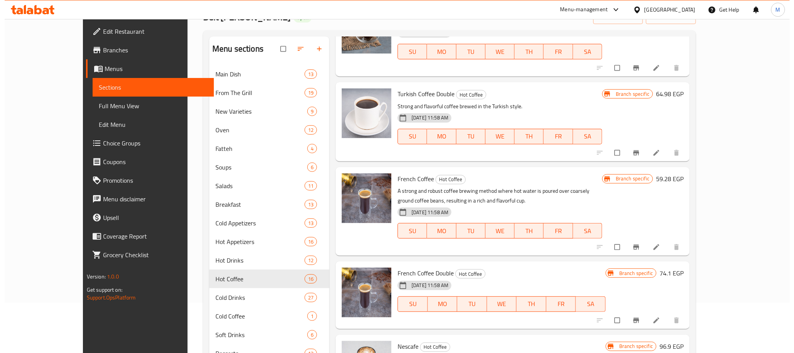
scroll to position [937, 0]
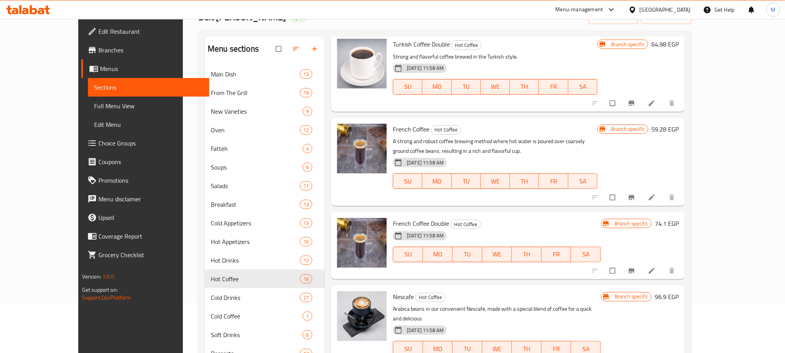
click at [642, 194] on button "Branch-specific-item" at bounding box center [632, 197] width 19 height 17
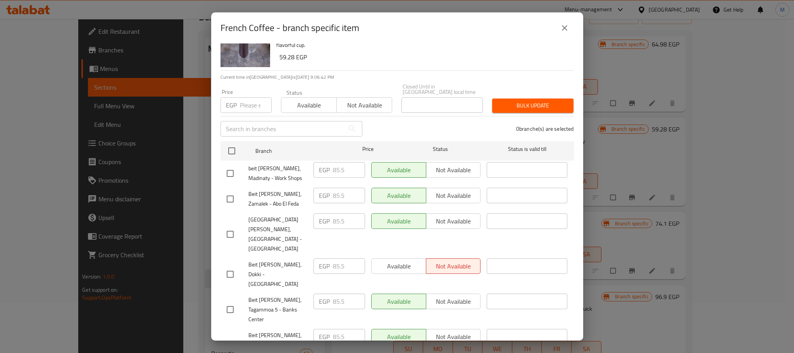
scroll to position [42, 0]
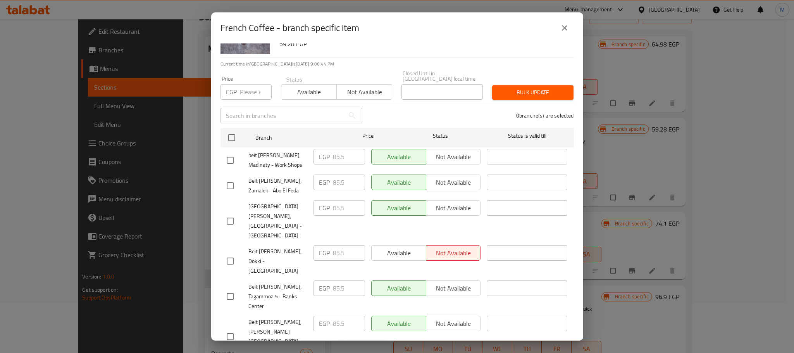
click at [232, 154] on input "checkbox" at bounding box center [230, 160] width 16 height 16
checkbox input "true"
click at [227, 253] on input "checkbox" at bounding box center [230, 261] width 16 height 16
checkbox input "true"
click at [227, 288] on input "checkbox" at bounding box center [230, 296] width 16 height 16
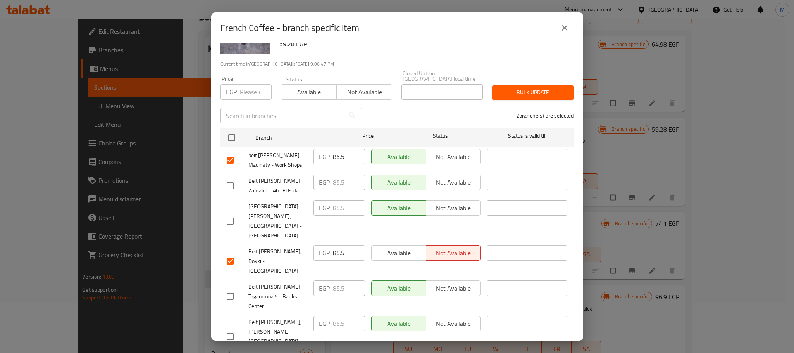
checkbox input "true"
click at [333, 150] on input "85.5" at bounding box center [349, 156] width 32 height 15
paste input "100"
type input "100"
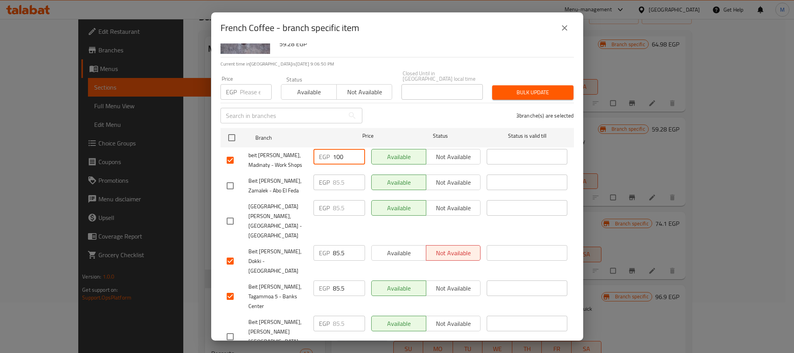
click at [333, 245] on input "85.5" at bounding box center [349, 252] width 32 height 15
paste input "100"
type input "100"
click at [333, 280] on input "85.5" at bounding box center [349, 287] width 32 height 15
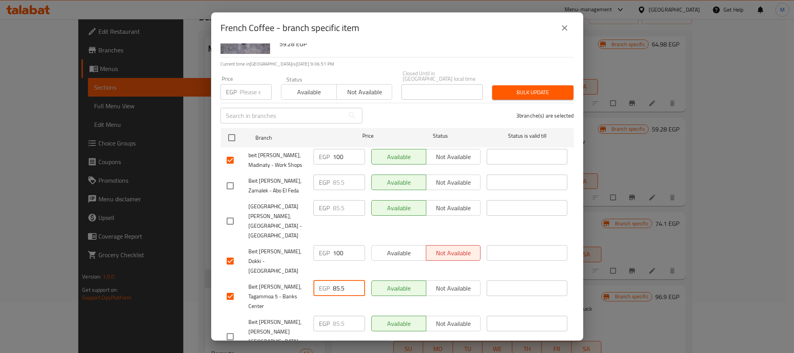
click at [333, 280] on input "85.5" at bounding box center [349, 287] width 32 height 15
paste input "100"
type input "100"
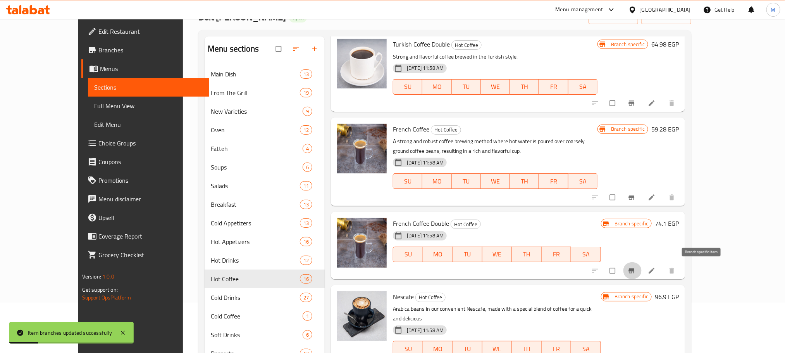
click at [635, 270] on icon "Branch-specific-item" at bounding box center [632, 270] width 6 height 5
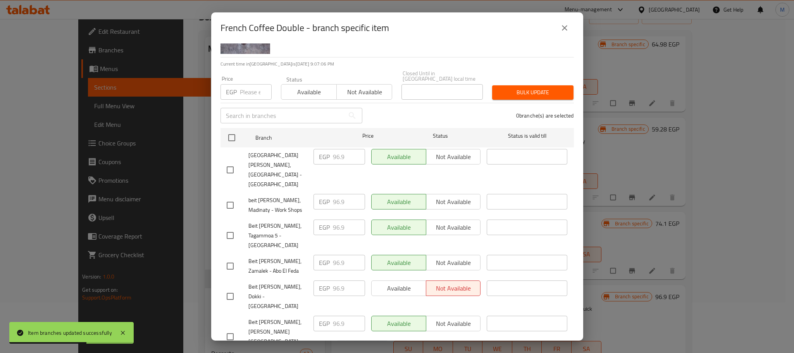
click at [225, 197] on input "checkbox" at bounding box center [230, 205] width 16 height 16
checkbox input "true"
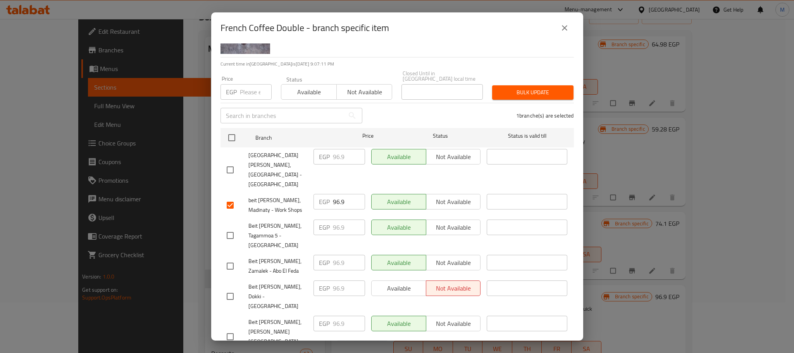
click at [225, 227] on input "checkbox" at bounding box center [230, 235] width 16 height 16
checkbox input "false"
checkbox input "true"
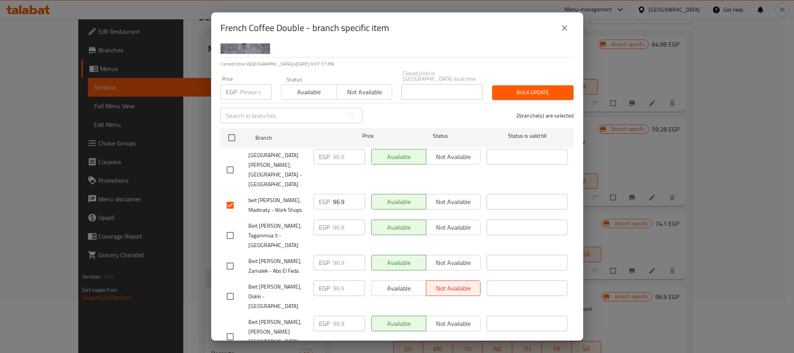
click at [231, 288] on input "checkbox" at bounding box center [230, 296] width 16 height 16
checkbox input "true"
click at [335, 194] on input "96.9" at bounding box center [349, 201] width 32 height 15
paste input "110"
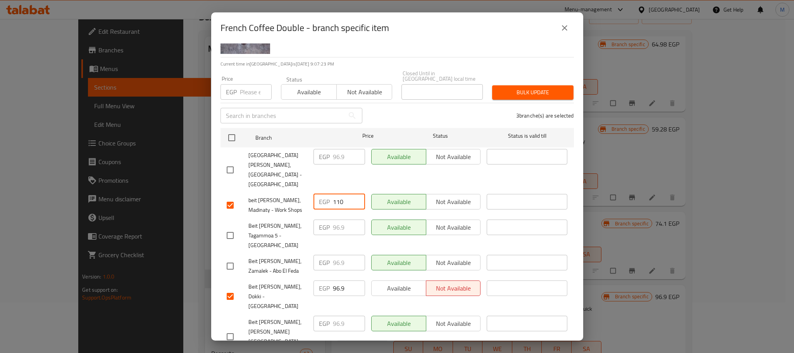
type input "110"
click at [335, 280] on input "96.9" at bounding box center [349, 287] width 32 height 15
paste input "110"
type input "110"
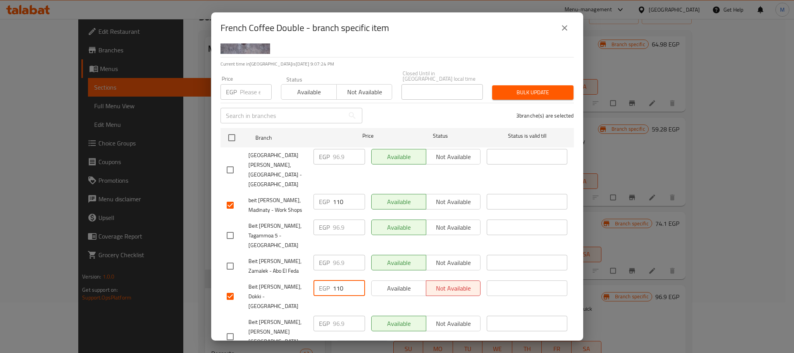
paste input "110"
type input "110"
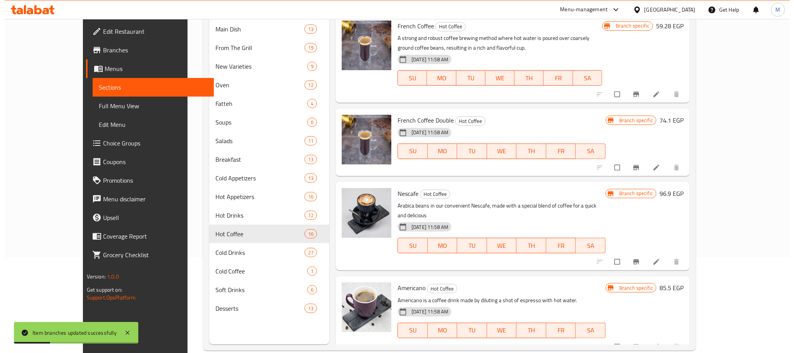
scroll to position [108, 0]
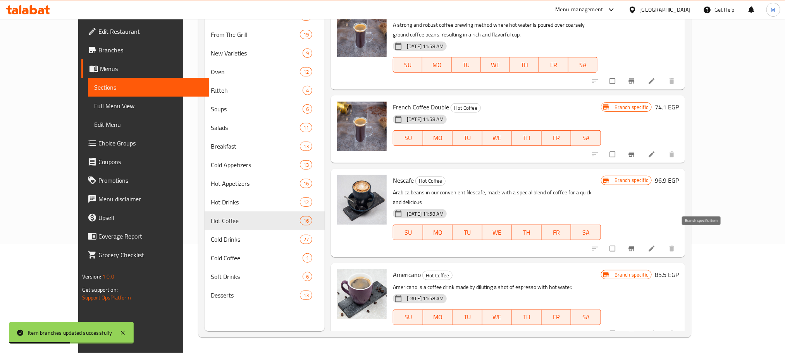
click at [635, 244] on icon "Branch-specific-item" at bounding box center [632, 248] width 8 height 8
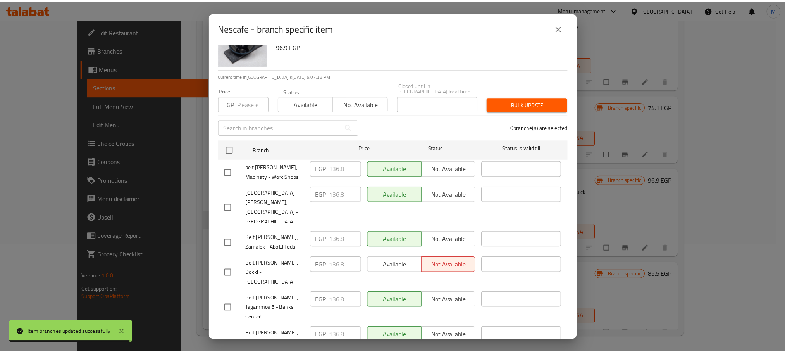
scroll to position [42, 0]
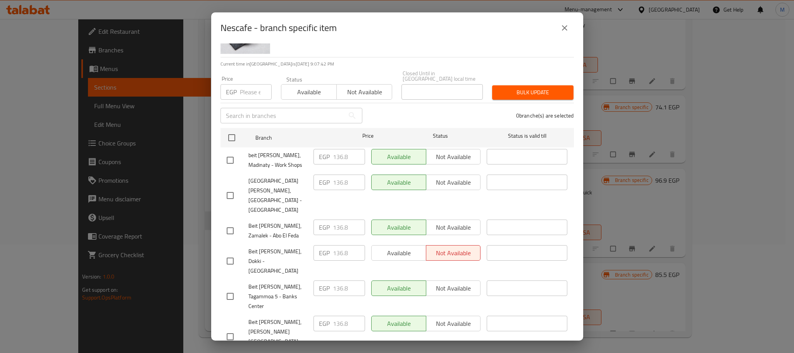
click at [229, 222] on input "checkbox" at bounding box center [230, 230] width 16 height 16
checkbox input "false"
click at [229, 253] on input "checkbox" at bounding box center [230, 261] width 16 height 16
checkbox input "true"
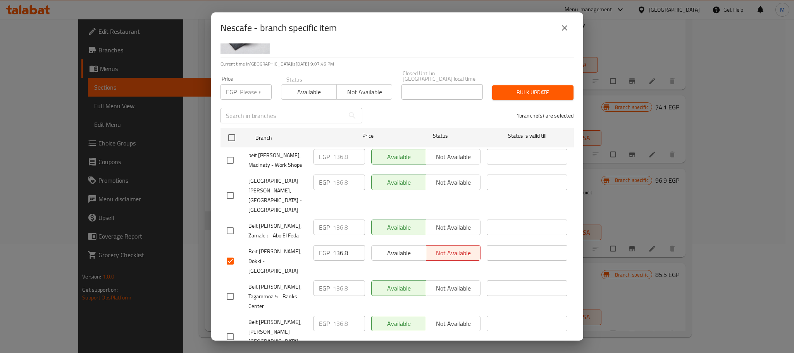
click at [229, 288] on input "checkbox" at bounding box center [230, 296] width 16 height 16
checkbox input "true"
click at [232, 153] on input "checkbox" at bounding box center [230, 160] width 16 height 16
checkbox input "true"
click at [339, 151] on input "136.8" at bounding box center [349, 156] width 32 height 15
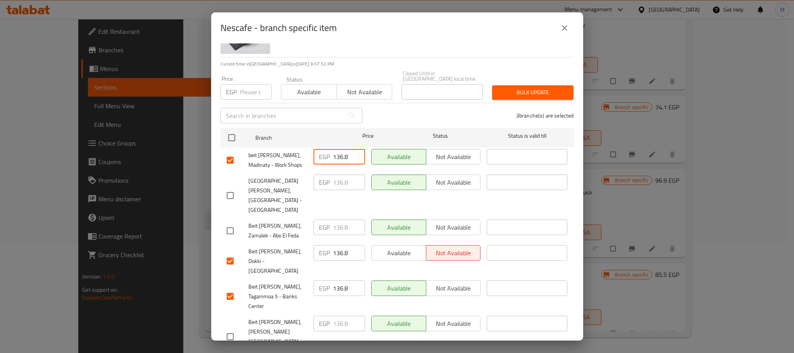
click at [339, 151] on input "136.8" at bounding box center [349, 156] width 32 height 15
paste input "50"
type input "150"
click at [337, 245] on input "136.8" at bounding box center [349, 252] width 32 height 15
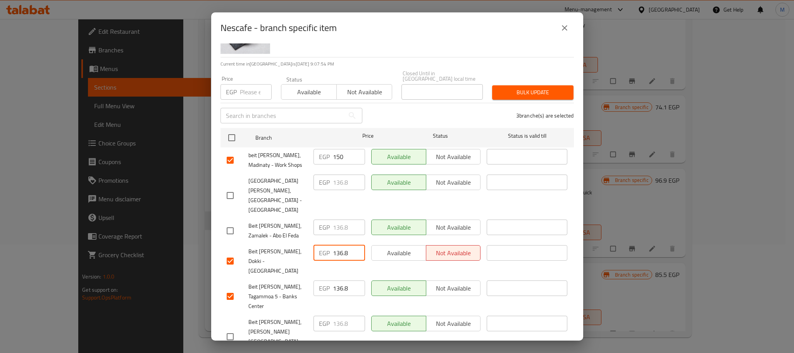
paste input "50"
type input "150"
click at [338, 280] on input "136.8" at bounding box center [349, 287] width 32 height 15
paste input "50"
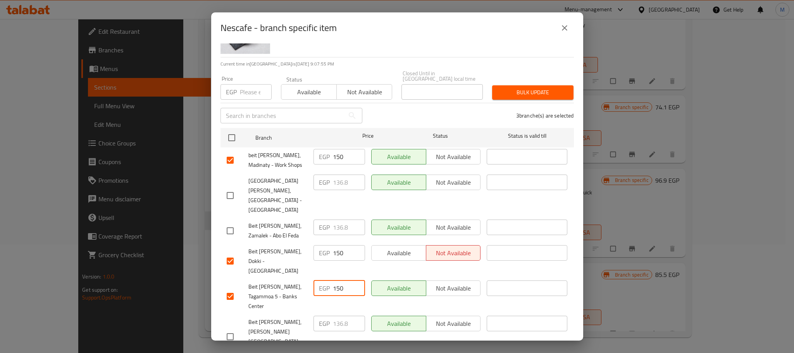
type input "150"
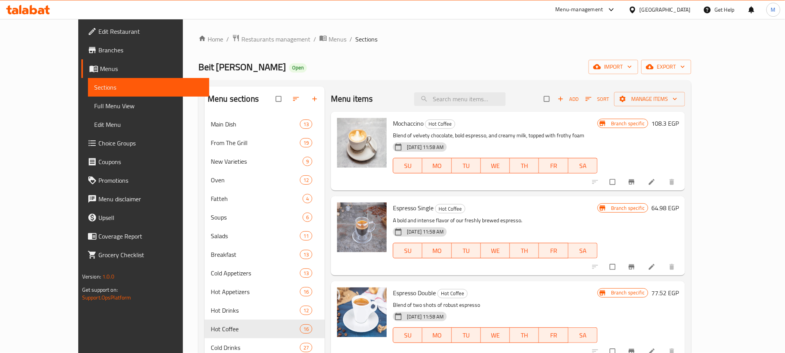
scroll to position [0, 0]
click at [472, 98] on input "search" at bounding box center [459, 100] width 91 height 14
paste input "هيريز"
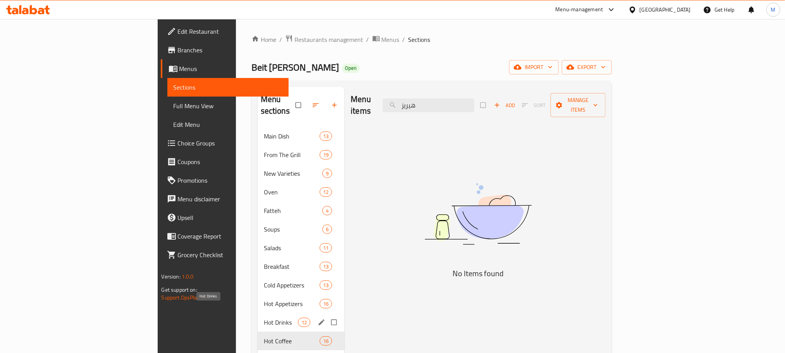
type input "هيريز"
click at [264, 317] on span "Hot Drinks" at bounding box center [281, 321] width 34 height 9
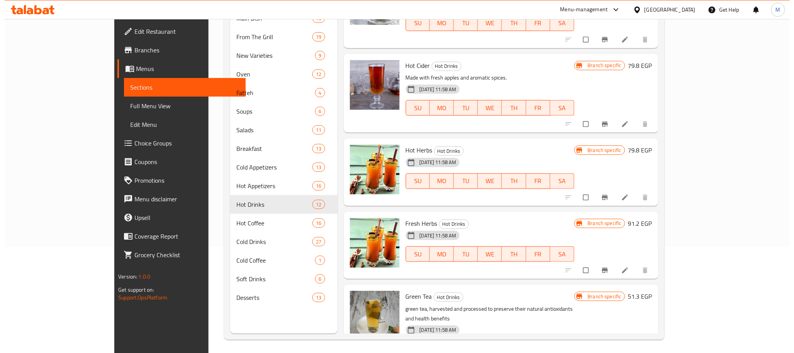
scroll to position [108, 0]
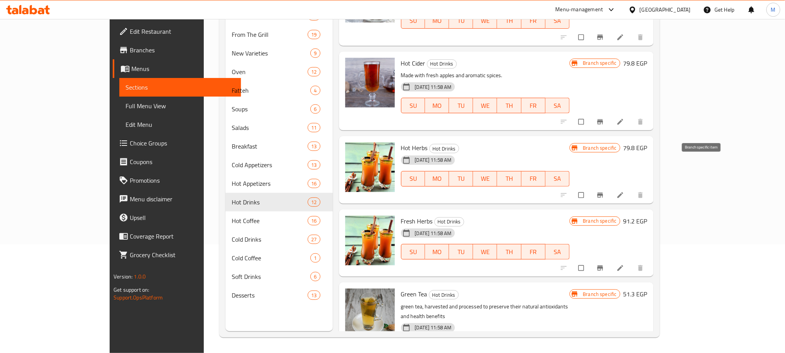
click at [603, 192] on icon "Branch-specific-item" at bounding box center [600, 194] width 6 height 5
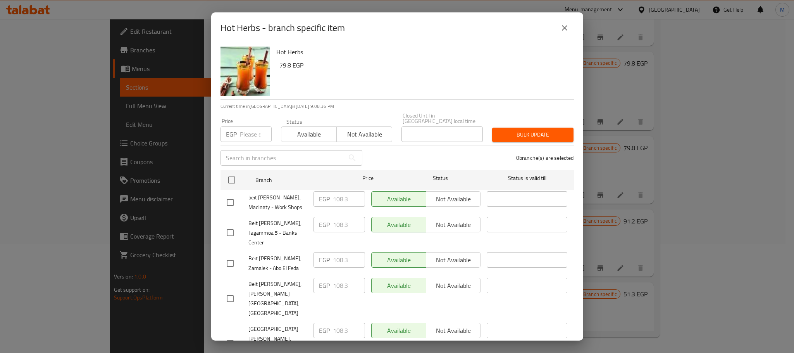
click at [228, 200] on input "checkbox" at bounding box center [230, 202] width 16 height 16
checkbox input "true"
click at [230, 228] on input "checkbox" at bounding box center [230, 232] width 16 height 16
checkbox input "true"
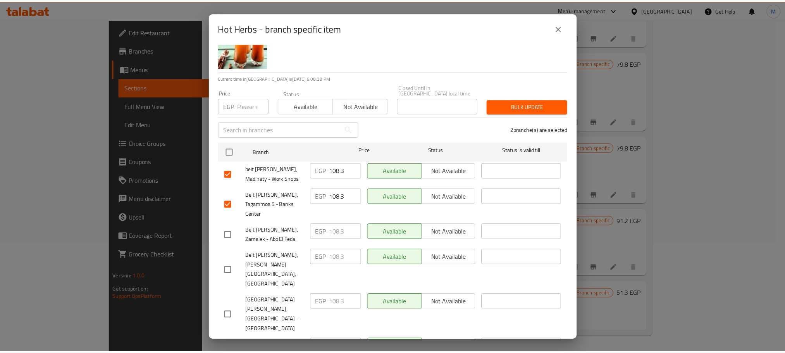
scroll to position [42, 0]
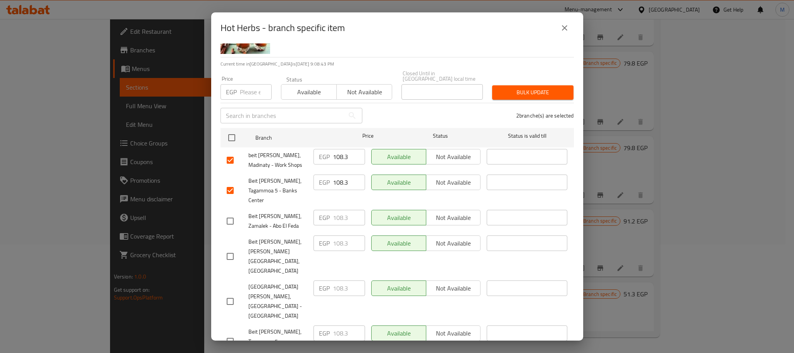
checkbox input "true"
paste input "20"
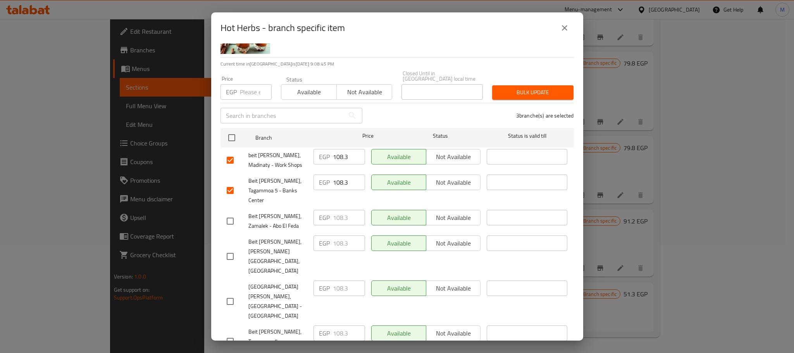
type input "120"
click at [341, 178] on input "108.3" at bounding box center [349, 181] width 32 height 15
paste input "20"
type input "120"
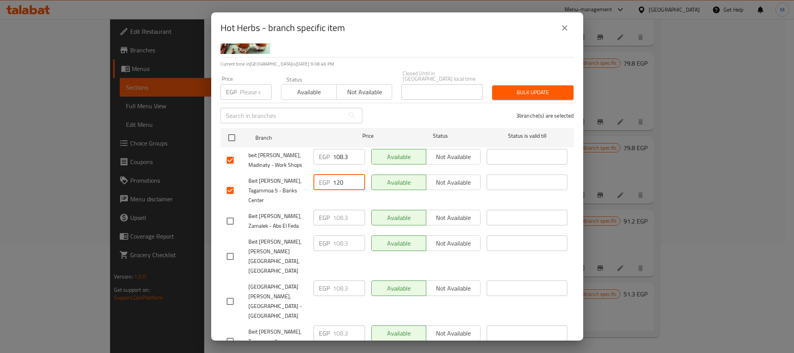
click at [339, 151] on input "108.3" at bounding box center [349, 156] width 32 height 15
paste input "20"
type input "120"
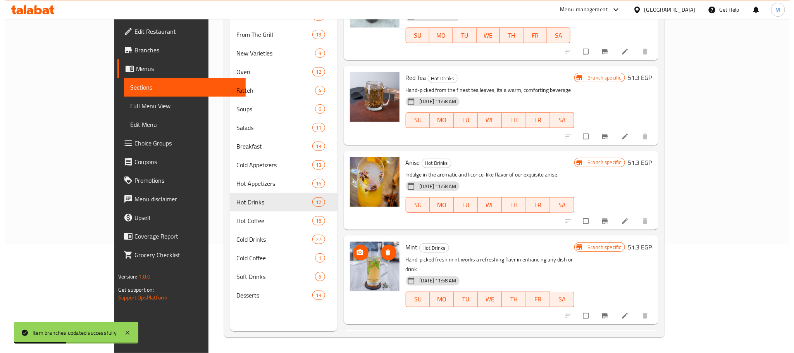
scroll to position [7, 0]
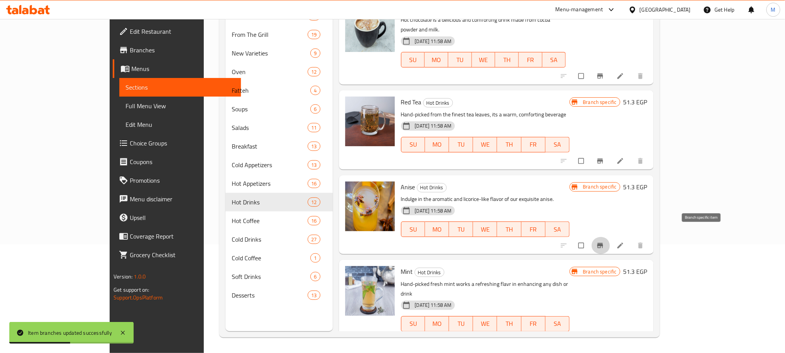
click at [610, 238] on button "Branch-specific-item" at bounding box center [601, 245] width 19 height 17
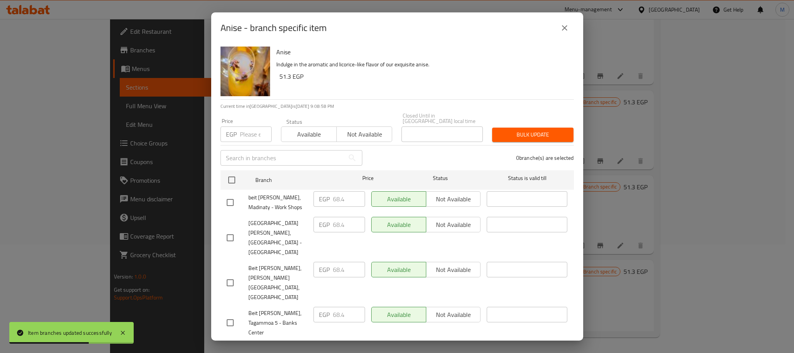
click at [231, 199] on input "checkbox" at bounding box center [230, 202] width 16 height 16
checkbox input "true"
click at [228, 274] on input "checkbox" at bounding box center [230, 282] width 16 height 16
checkbox input "true"
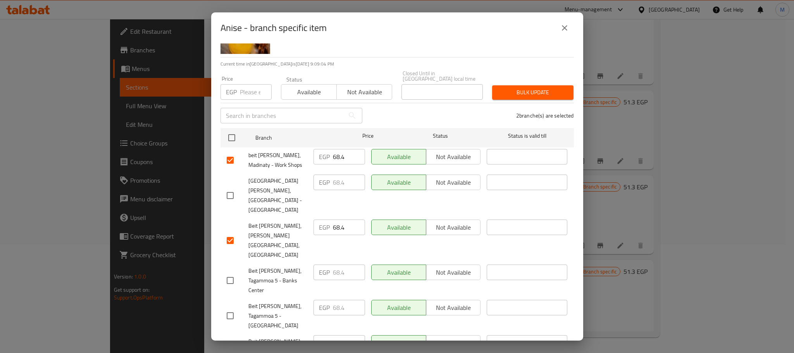
checkbox input "true"
paste input "80"
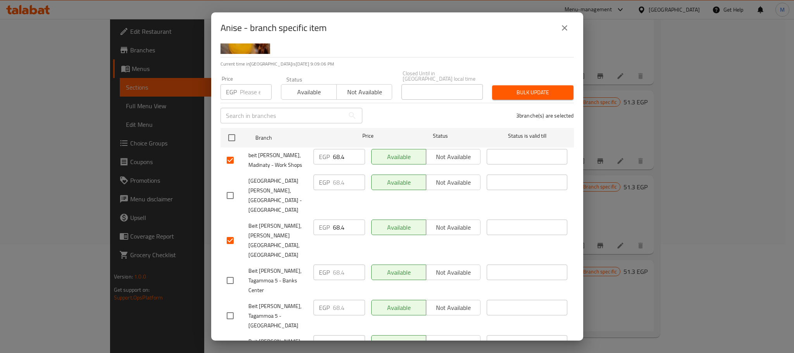
type input "80"
click at [339, 219] on input "68.4" at bounding box center [349, 226] width 32 height 15
paste input "80"
type input "80"
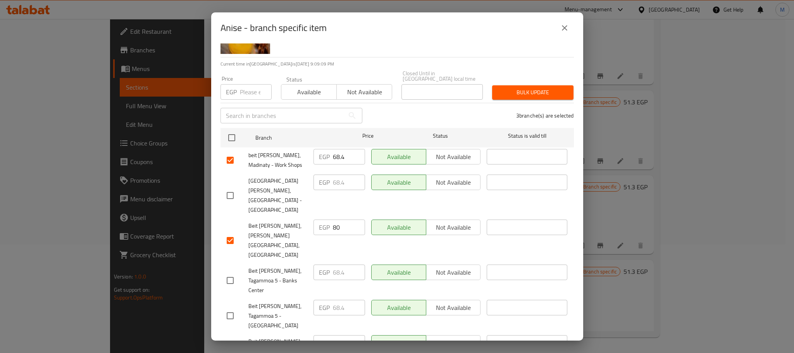
click at [222, 232] on input "checkbox" at bounding box center [230, 240] width 16 height 16
checkbox input "false"
click at [335, 155] on input "68.4" at bounding box center [349, 156] width 32 height 15
paste input "80"
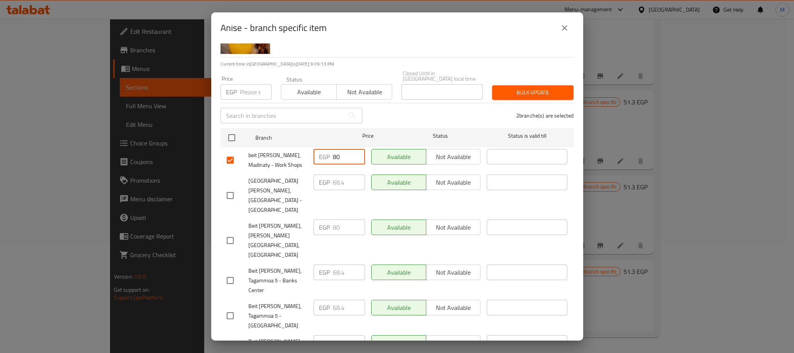
type input "80"
click at [228, 272] on input "checkbox" at bounding box center [230, 280] width 16 height 16
checkbox input "true"
click at [333, 264] on input "68.4" at bounding box center [349, 271] width 32 height 15
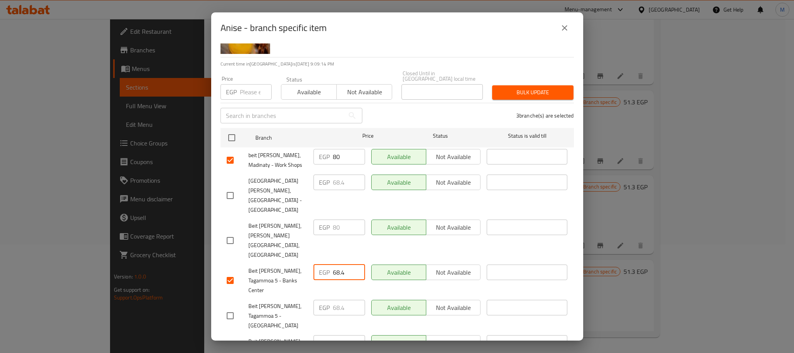
paste
type input "80"
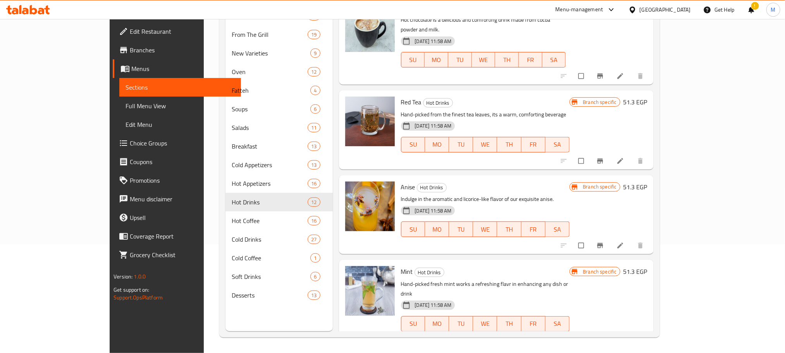
click at [604, 336] on icon "Branch-specific-item" at bounding box center [600, 340] width 8 height 8
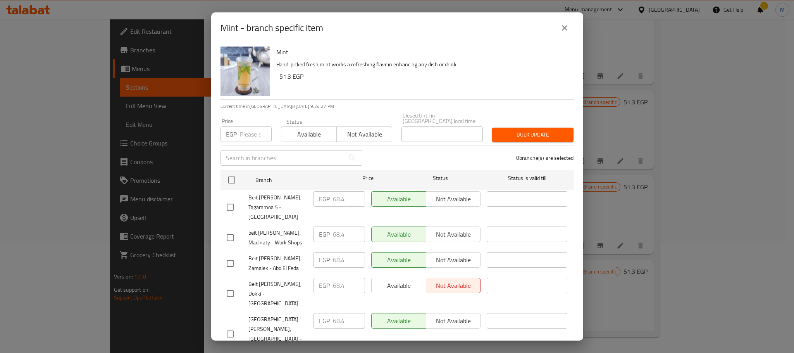
click at [225, 229] on input "checkbox" at bounding box center [230, 237] width 16 height 16
checkbox input "true"
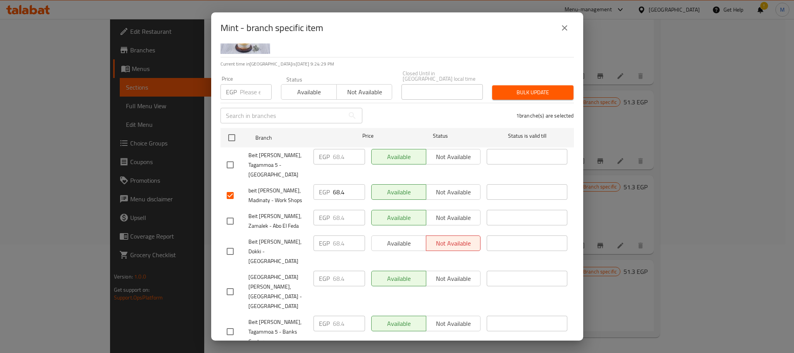
click at [226, 243] on input "checkbox" at bounding box center [230, 251] width 16 height 16
checkbox input "true"
click at [231, 323] on input "checkbox" at bounding box center [230, 331] width 16 height 16
checkbox input "true"
click at [339, 315] on input "68.4" at bounding box center [349, 322] width 32 height 15
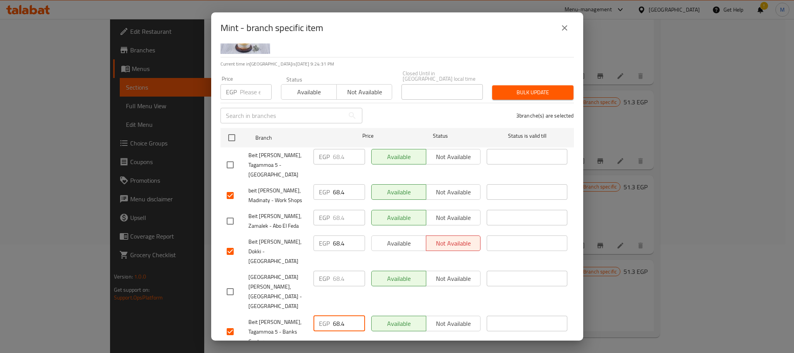
click at [339, 315] on input "68.4" at bounding box center [349, 322] width 32 height 15
type input "80"
click at [335, 235] on input "68.4" at bounding box center [349, 242] width 32 height 15
type input "80"
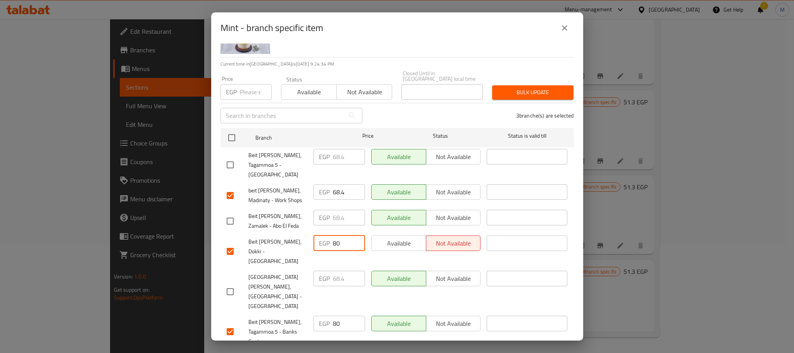
click at [336, 184] on input "68.4" at bounding box center [349, 191] width 32 height 15
type input "80"
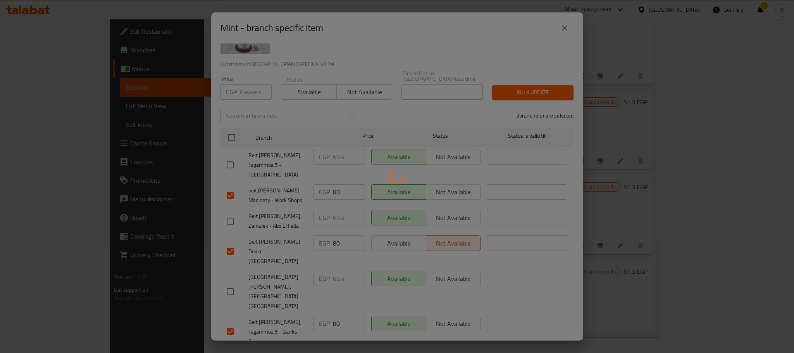
click at [694, 143] on div at bounding box center [397, 176] width 794 height 353
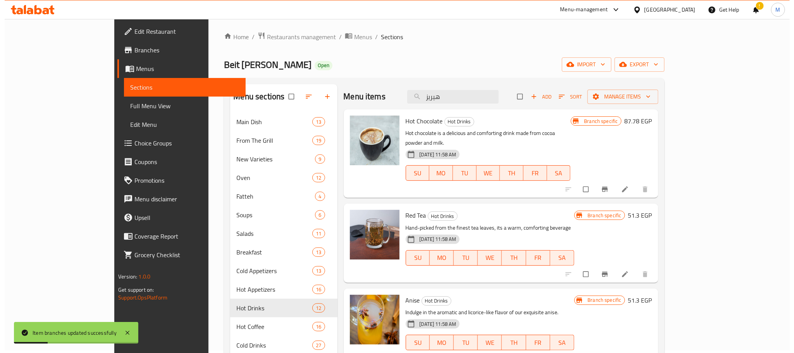
scroll to position [0, 0]
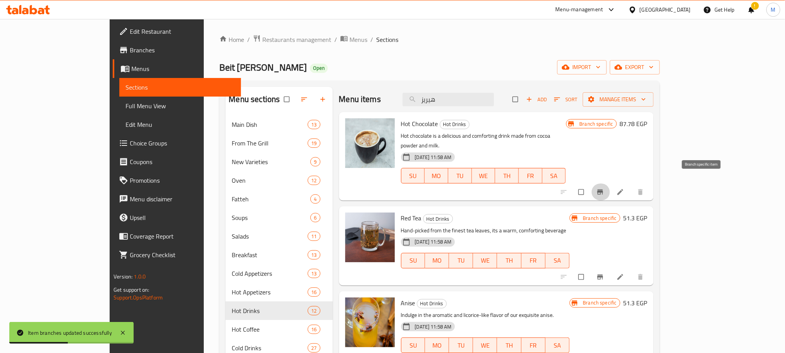
click at [610, 184] on button "Branch-specific-item" at bounding box center [601, 191] width 19 height 17
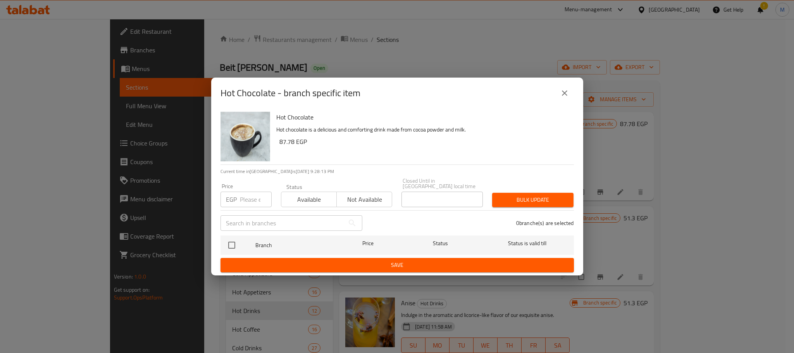
click at [563, 96] on icon "close" at bounding box center [564, 92] width 9 height 9
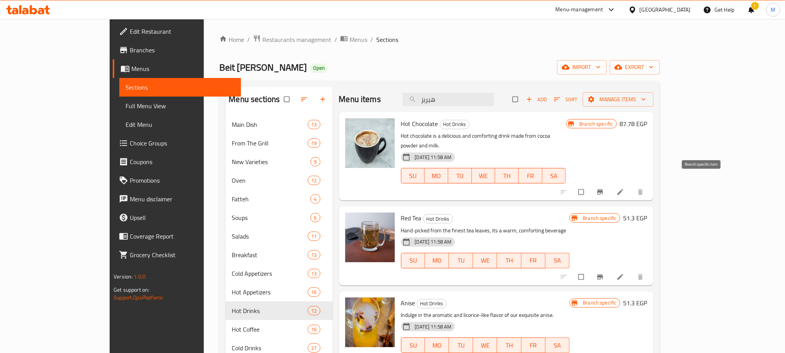
click at [604, 188] on icon "Branch-specific-item" at bounding box center [600, 192] width 8 height 8
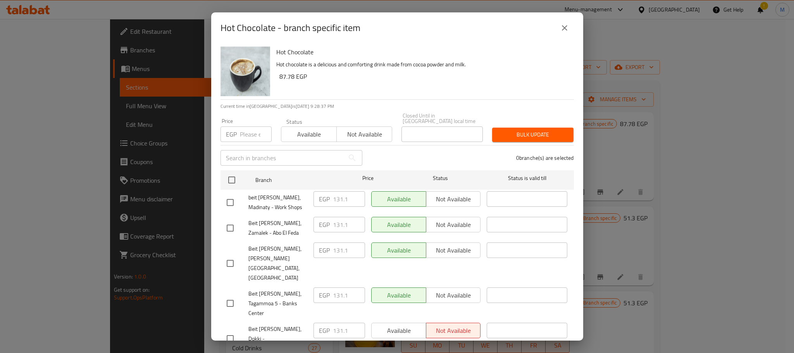
click at [232, 194] on input "checkbox" at bounding box center [230, 202] width 16 height 16
checkbox input "true"
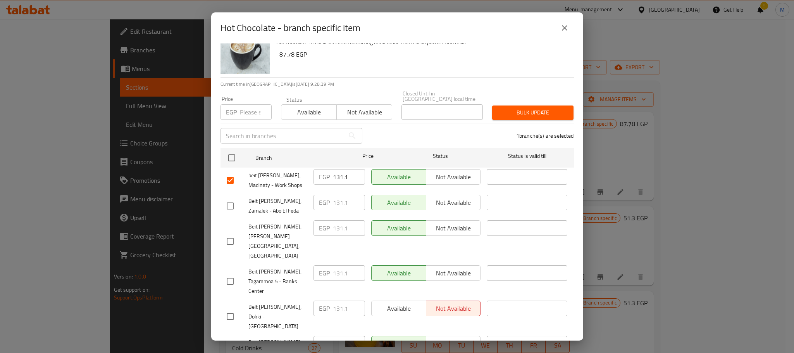
scroll to position [42, 0]
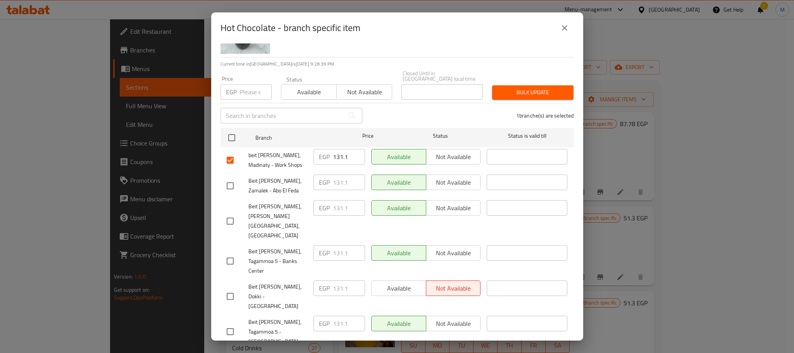
click at [231, 253] on input "checkbox" at bounding box center [230, 261] width 16 height 16
checkbox input "true"
click at [227, 288] on input "checkbox" at bounding box center [230, 296] width 16 height 16
checkbox input "true"
click at [337, 280] on input "131.1" at bounding box center [349, 287] width 32 height 15
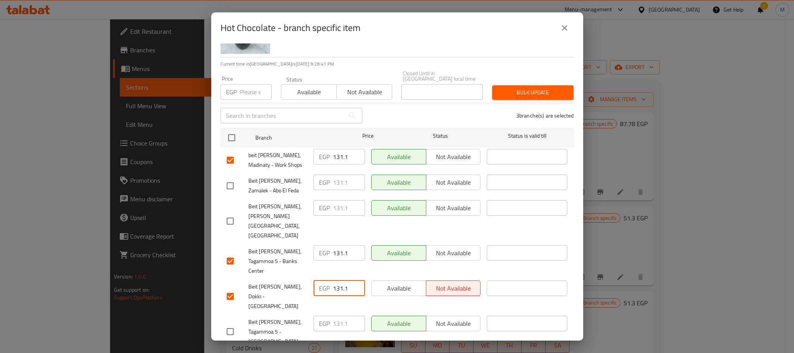
click at [337, 280] on input "131.1" at bounding box center [349, 287] width 32 height 15
type input "145"
click at [335, 245] on input "131.1" at bounding box center [349, 252] width 32 height 15
type input "145"
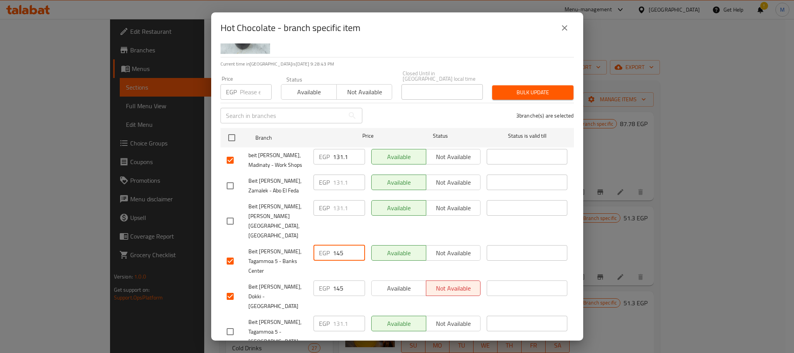
click at [337, 149] on input "131.1" at bounding box center [349, 156] width 32 height 15
click at [339, 149] on input "131.1" at bounding box center [349, 156] width 32 height 15
type input "145"
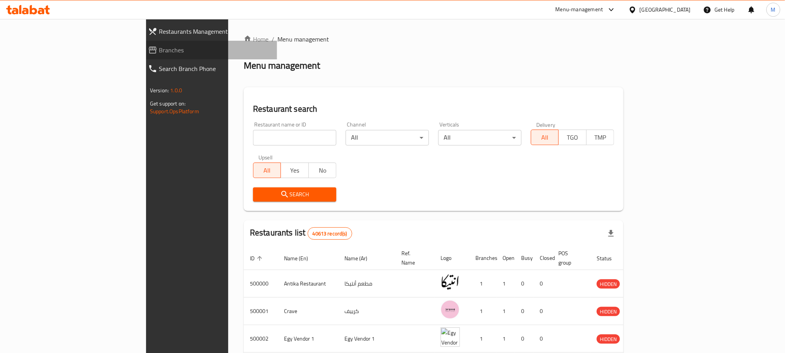
click at [159, 50] on span "Branches" at bounding box center [215, 49] width 112 height 9
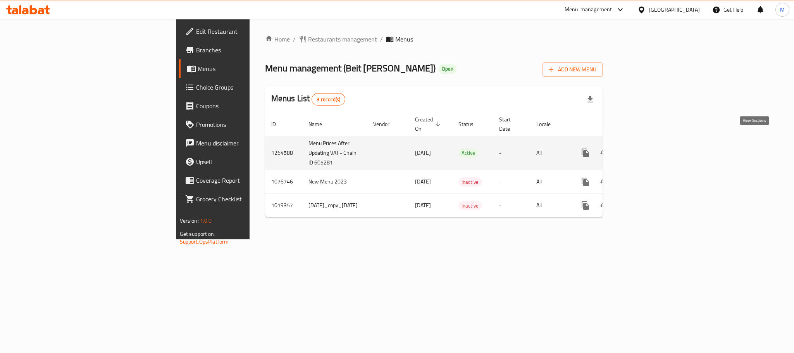
click at [650, 143] on link "enhanced table" at bounding box center [641, 152] width 19 height 19
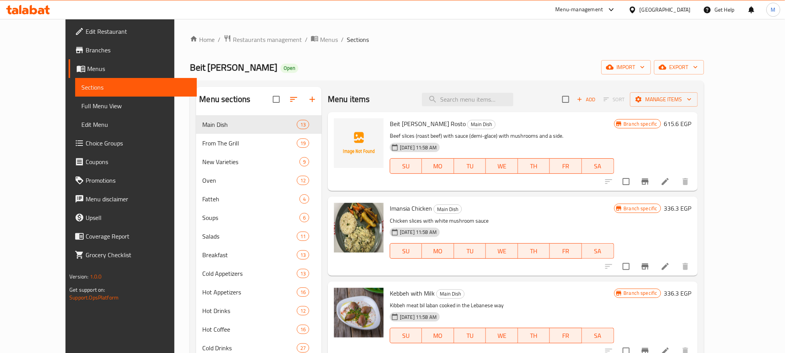
click at [522, 39] on ol "Home / Restaurants management / Menus / Sections" at bounding box center [447, 39] width 514 height 10
click at [536, 47] on div "Home / Restaurants management / Menus / Sections Beit [PERSON_NAME] Open import…" at bounding box center [447, 239] width 514 height 411
click at [558, 61] on div "Beit [PERSON_NAME] Open import export" at bounding box center [447, 67] width 514 height 14
click at [473, 59] on div "Home / Restaurants management / Menus / Sections Beit [PERSON_NAME] Open import…" at bounding box center [447, 239] width 514 height 411
click at [519, 74] on div "Beit [PERSON_NAME] Open import export" at bounding box center [447, 67] width 514 height 14
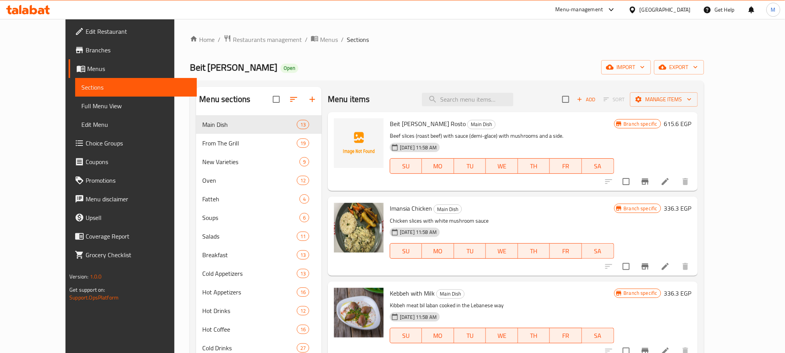
click at [518, 71] on div "Beit [PERSON_NAME] Open import export" at bounding box center [447, 67] width 514 height 14
click at [521, 69] on div "Beit [PERSON_NAME] Open import export" at bounding box center [447, 67] width 514 height 14
click at [508, 66] on div "Beit [PERSON_NAME] Open import export" at bounding box center [447, 67] width 514 height 14
click at [505, 100] on input "search" at bounding box center [467, 100] width 91 height 14
paste input "هوت سايدر"
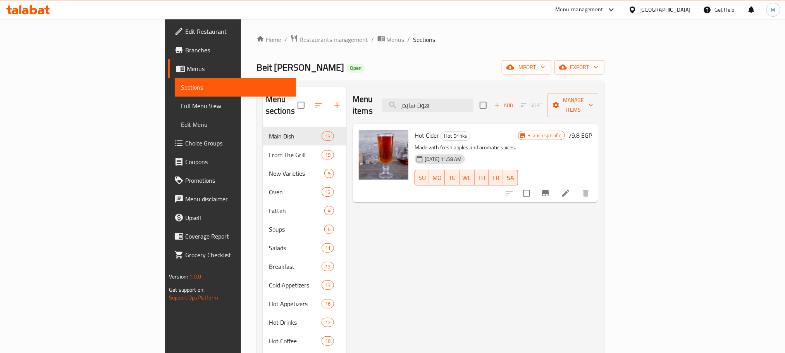
type input "هوت سايدر"
click at [549, 190] on icon "Branch-specific-item" at bounding box center [545, 193] width 7 height 6
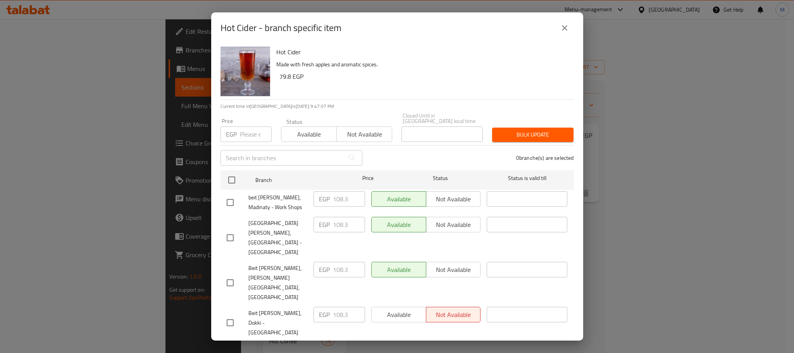
click at [227, 194] on input "checkbox" at bounding box center [230, 202] width 16 height 16
checkbox input "true"
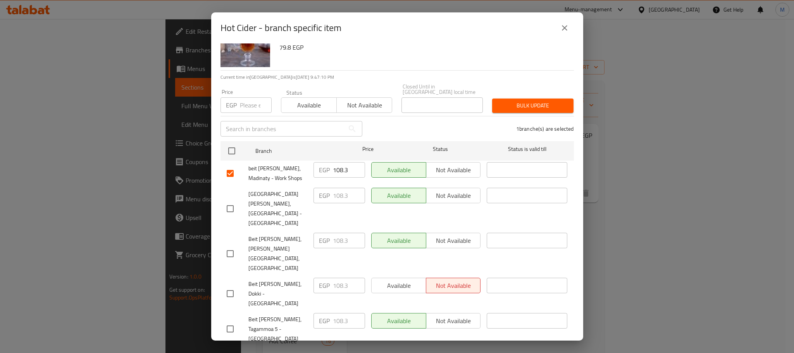
scroll to position [42, 0]
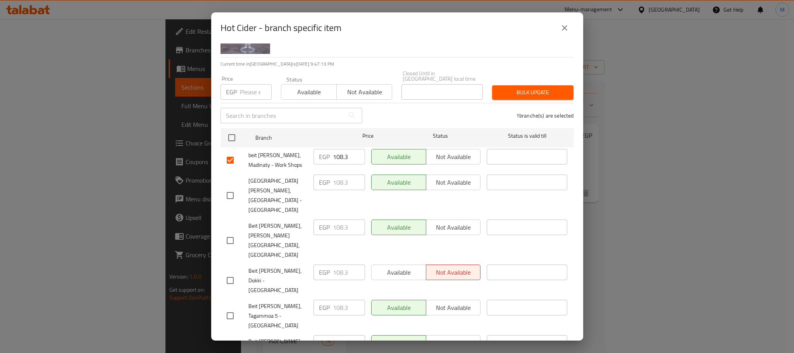
checkbox input "true"
click at [230, 272] on input "checkbox" at bounding box center [230, 280] width 16 height 16
checkbox input "true"
click at [333, 264] on input "108.3" at bounding box center [349, 271] width 32 height 15
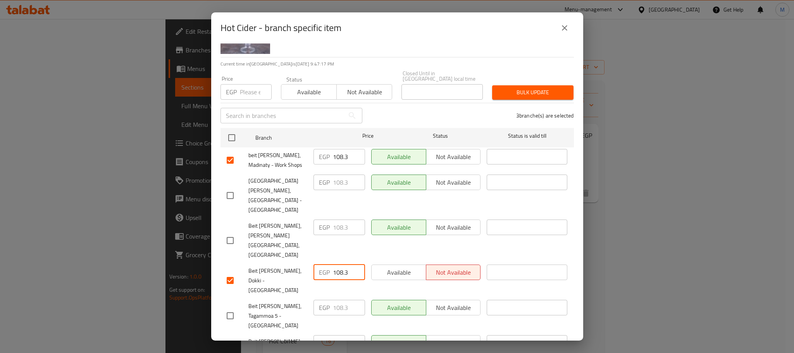
click at [333, 264] on input "108.3" at bounding box center [349, 271] width 32 height 15
paste input "20"
type input "120"
click at [334, 149] on input "108.3" at bounding box center [349, 156] width 32 height 15
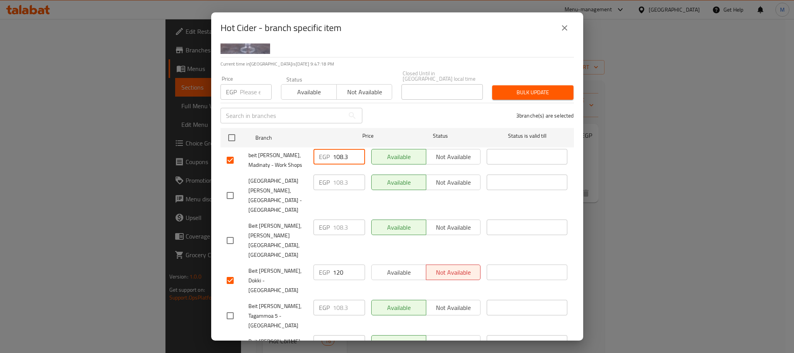
paste input "20"
type input "120"
paste input "20"
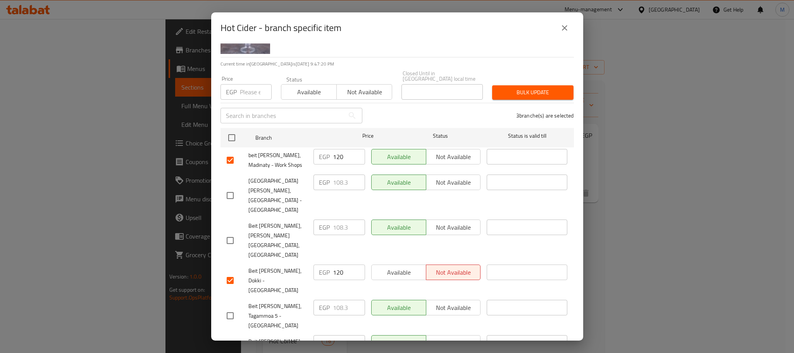
type input "120"
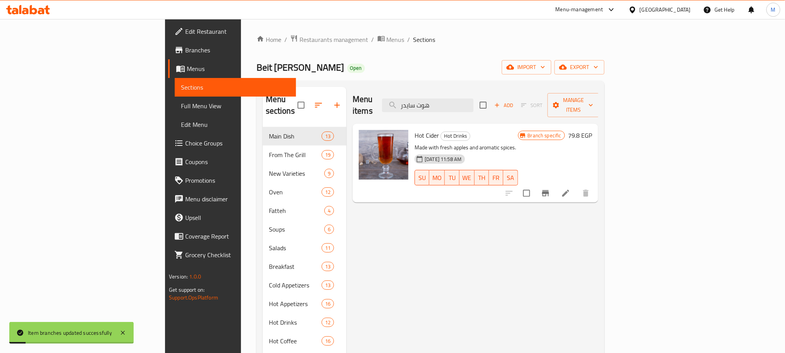
click at [488, 110] on div "Menu items هوت سايدر Add Sort Manage items" at bounding box center [476, 105] width 246 height 37
click at [473, 104] on input "هوت سايدر" at bounding box center [427, 105] width 91 height 14
paste input "شاي احم"
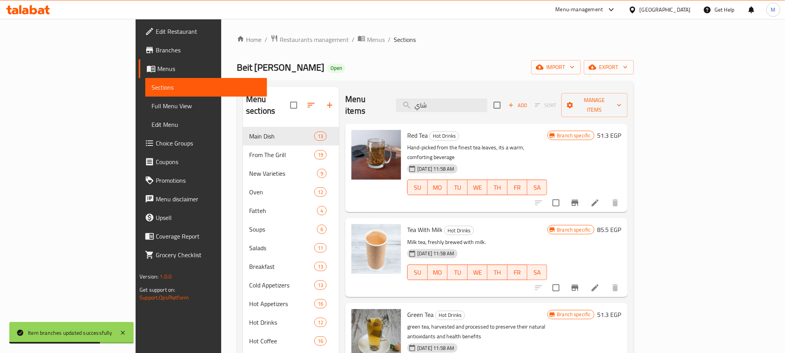
type input "شاي"
click at [578, 200] on icon "Branch-specific-item" at bounding box center [574, 203] width 7 height 6
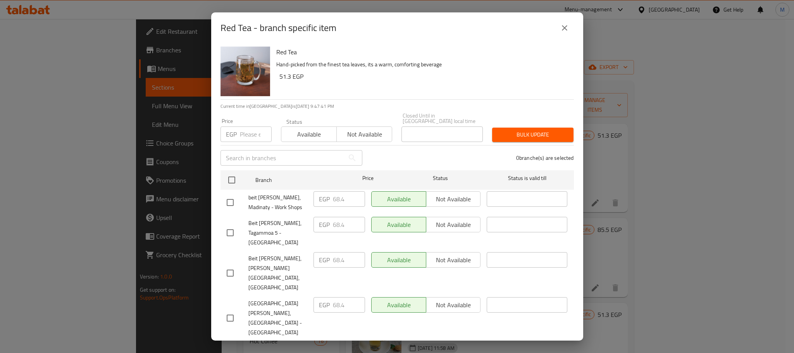
click at [234, 197] on input "checkbox" at bounding box center [230, 202] width 16 height 16
checkbox input "true"
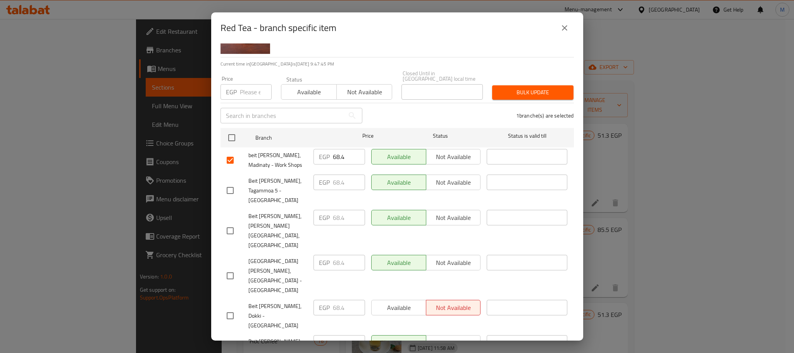
click at [231, 307] on input "checkbox" at bounding box center [230, 315] width 16 height 16
checkbox input "true"
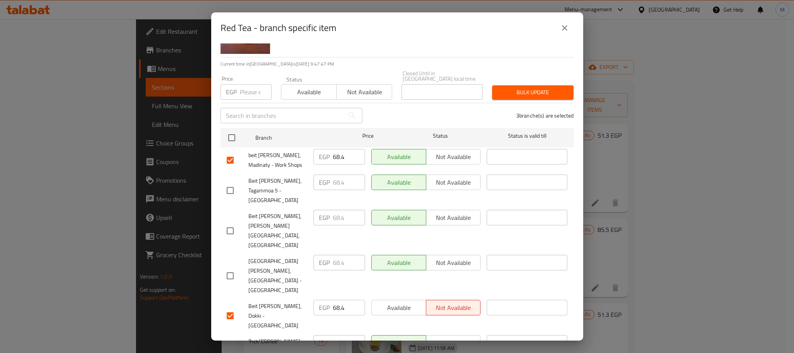
paste input "80"
type input "80"
click at [333, 299] on input "68.4" at bounding box center [349, 306] width 32 height 15
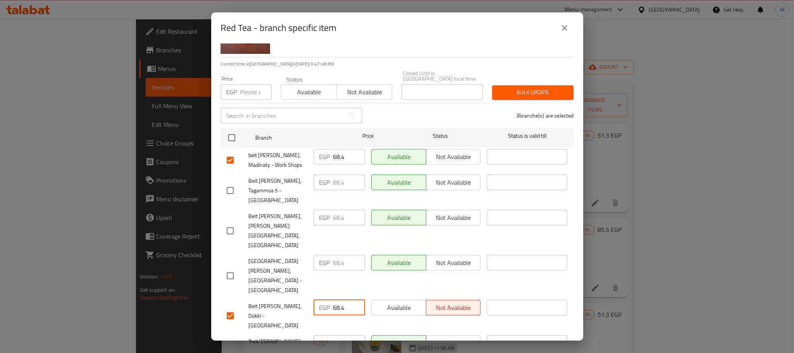
paste input "80"
type input "80"
click at [335, 149] on input "68.4" at bounding box center [349, 156] width 32 height 15
paste input "80"
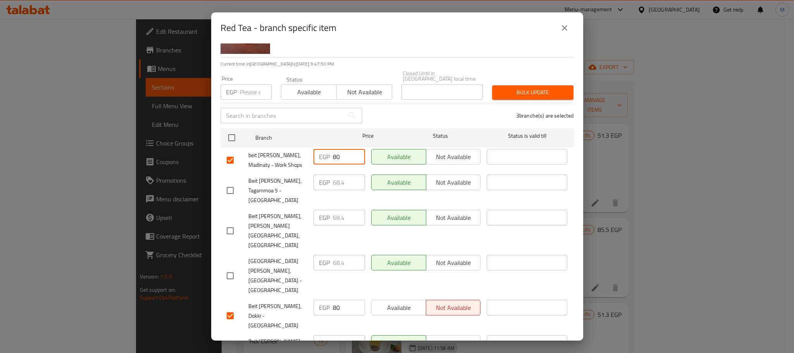
type input "80"
click at [391, 101] on div "3 branche(s) are selected" at bounding box center [473, 115] width 212 height 28
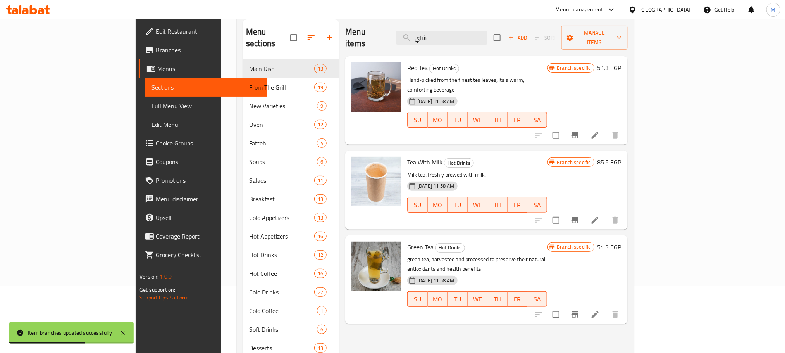
scroll to position [80, 0]
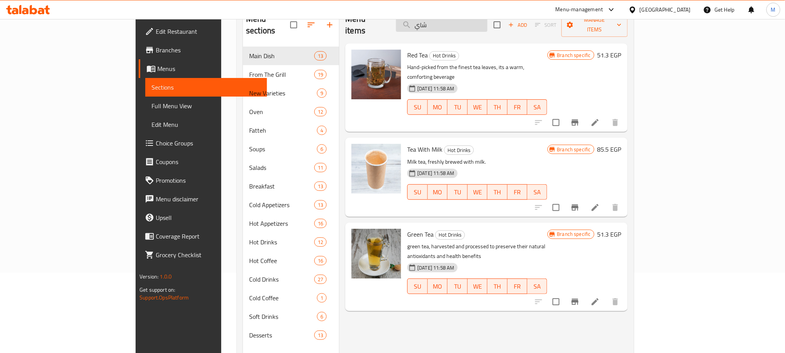
click at [487, 25] on input "شاي" at bounding box center [441, 25] width 91 height 14
paste input "[PERSON_NAME]"
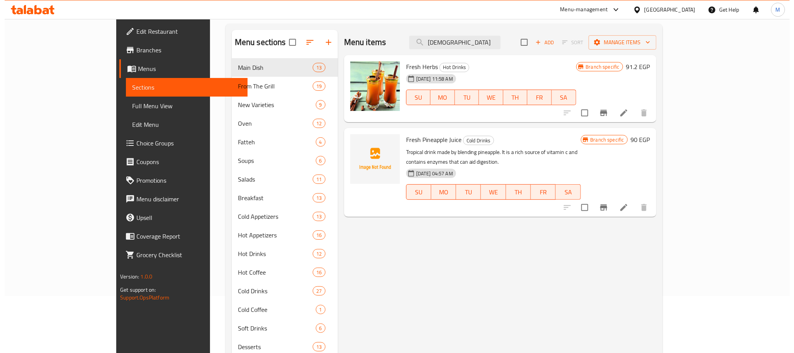
scroll to position [53, 0]
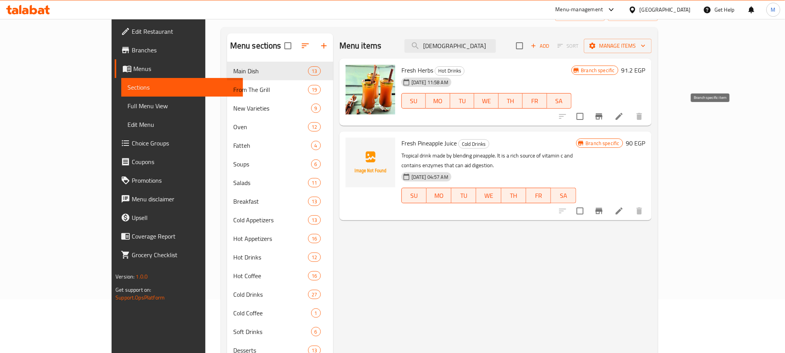
type input "[DEMOGRAPHIC_DATA]"
click at [604, 119] on icon "Branch-specific-item" at bounding box center [598, 116] width 9 height 9
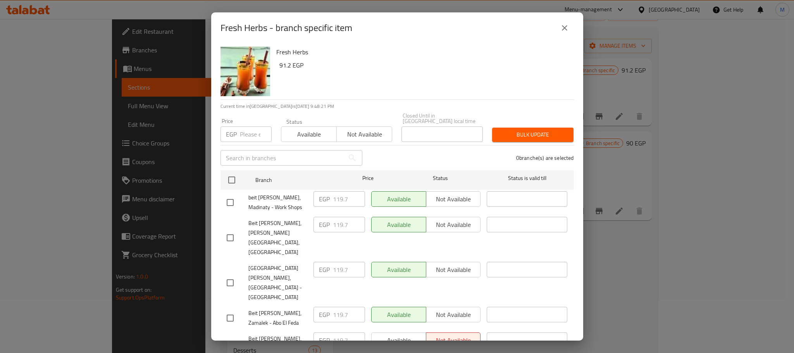
click at [234, 194] on input "checkbox" at bounding box center [230, 202] width 16 height 16
checkbox input "true"
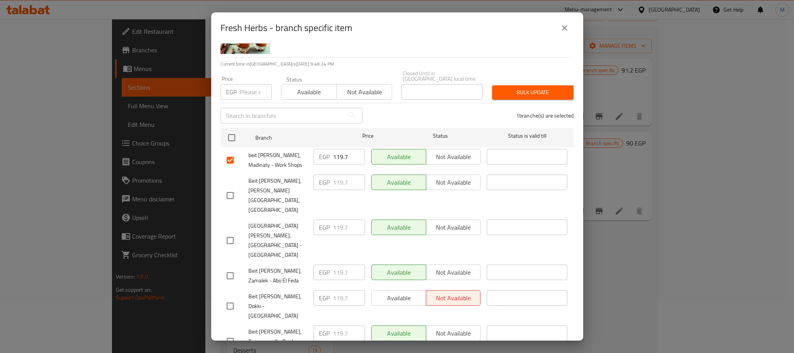
click at [231, 298] on input "checkbox" at bounding box center [230, 306] width 16 height 16
checkbox input "true"
click at [228, 333] on input "checkbox" at bounding box center [230, 341] width 16 height 16
checkbox input "true"
click at [334, 290] on input "119.7" at bounding box center [349, 297] width 32 height 15
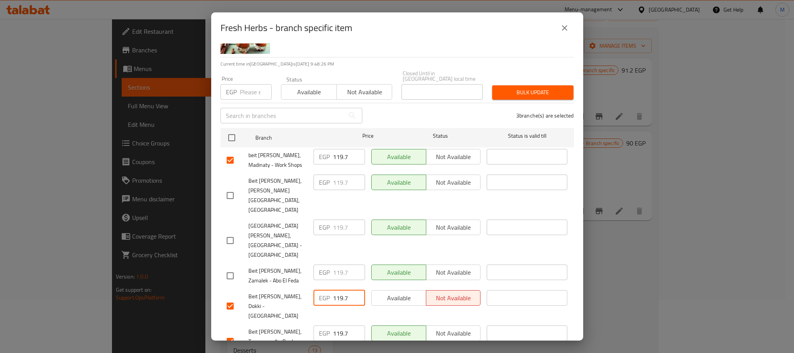
click at [334, 290] on input "119.7" at bounding box center [349, 297] width 32 height 15
paste input "35"
type input "135"
click at [337, 325] on input "119.7" at bounding box center [349, 332] width 32 height 15
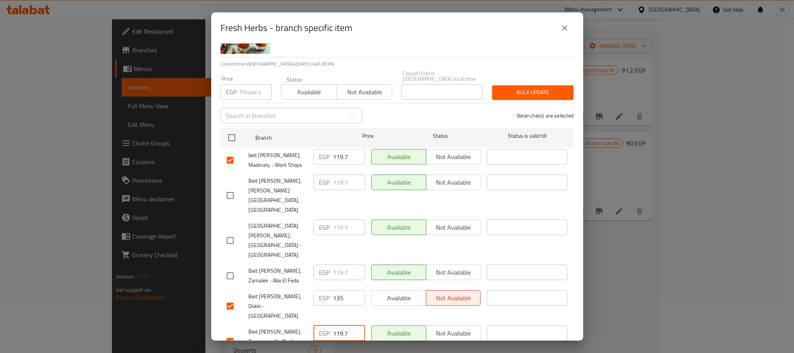
paste input "35"
type input "135"
click at [333, 155] on input "119.7" at bounding box center [349, 156] width 32 height 15
paste input "35"
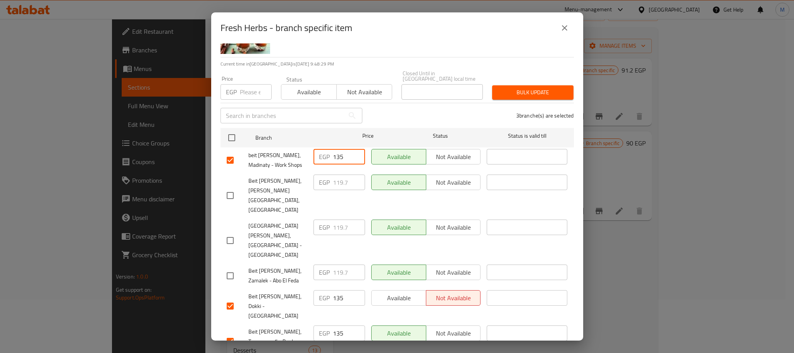
type input "135"
click at [378, 102] on div "3 branche(s) are selected" at bounding box center [473, 115] width 212 height 28
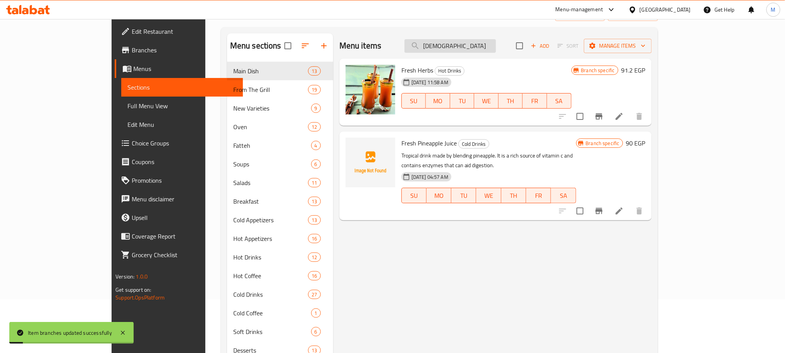
click at [486, 44] on input "[DEMOGRAPHIC_DATA]" at bounding box center [449, 46] width 91 height 14
paste input "شاي"
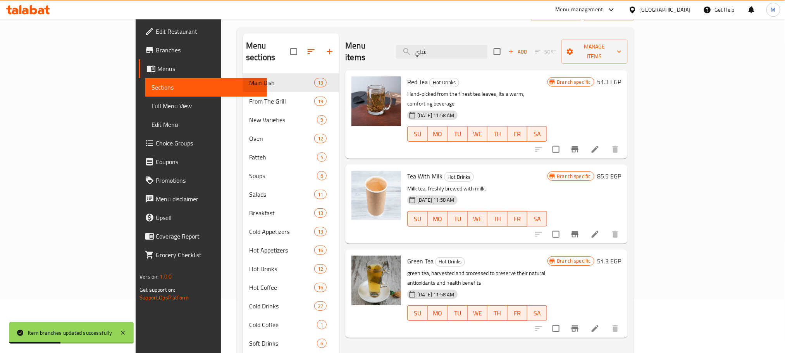
type input "شاي"
click at [580, 323] on icon "Branch-specific-item" at bounding box center [574, 327] width 9 height 9
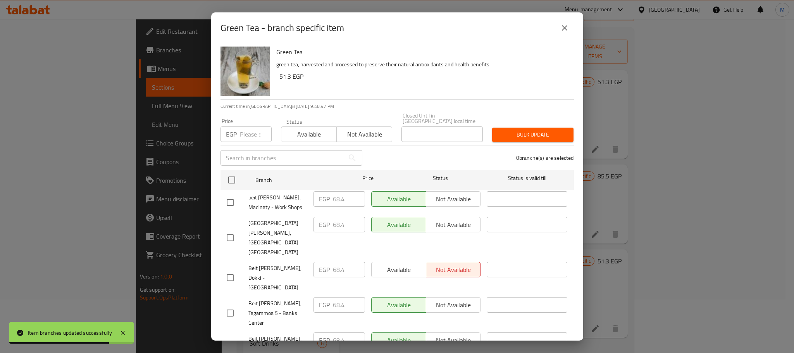
click at [231, 198] on input "checkbox" at bounding box center [230, 202] width 16 height 16
checkbox input "true"
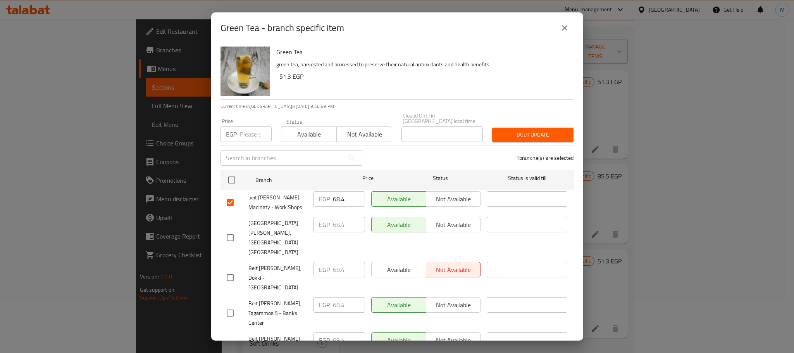
click at [229, 269] on input "checkbox" at bounding box center [230, 277] width 16 height 16
checkbox input "true"
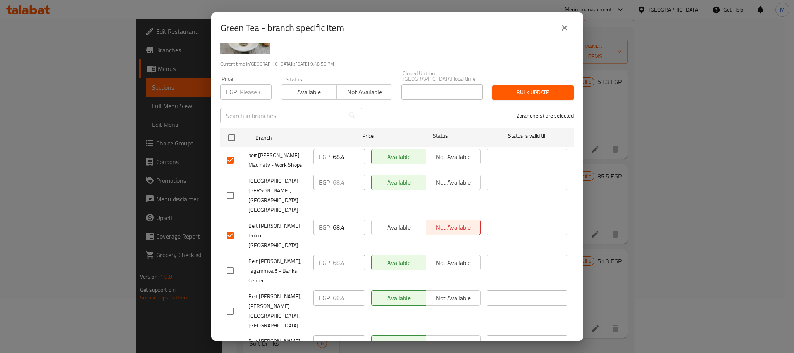
click at [229, 262] on input "checkbox" at bounding box center [230, 270] width 16 height 16
checkbox input "true"
click at [333, 255] on input "68.4" at bounding box center [349, 262] width 32 height 15
paste input "80"
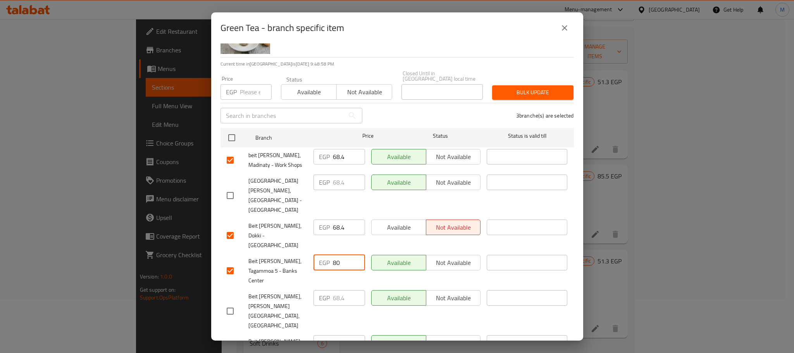
type input "80"
click at [333, 219] on input "68.4" at bounding box center [349, 226] width 32 height 15
paste input "80"
type input "80"
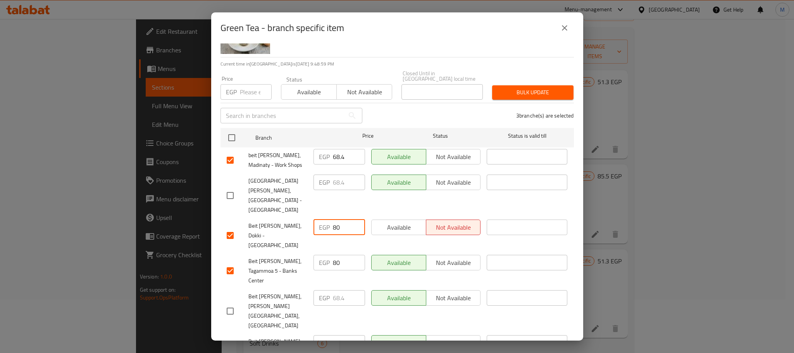
click at [333, 149] on input "68.4" at bounding box center [349, 156] width 32 height 15
paste input "80"
type input "80"
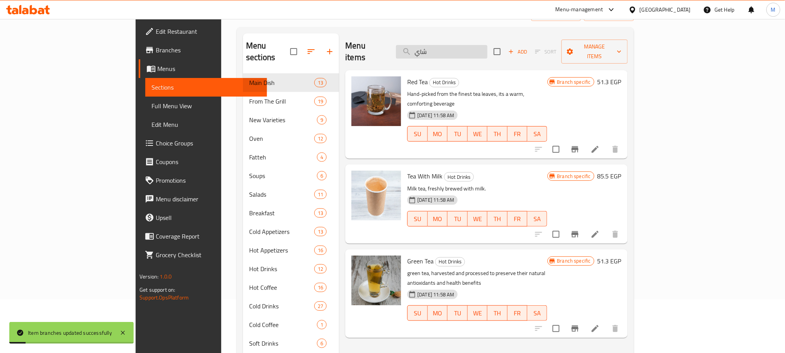
click at [487, 52] on input "شاي" at bounding box center [441, 52] width 91 height 14
paste input "لبن"
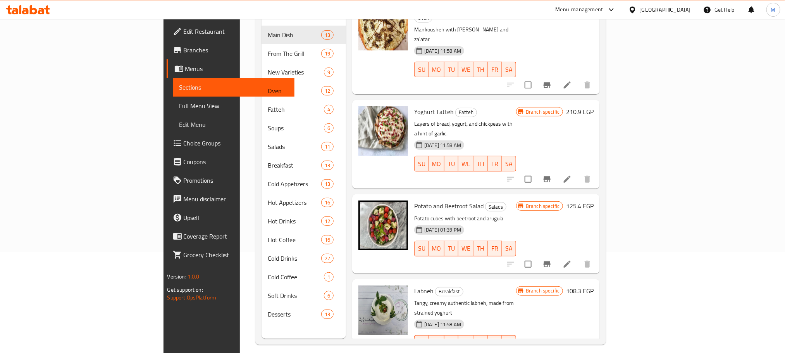
scroll to position [108, 0]
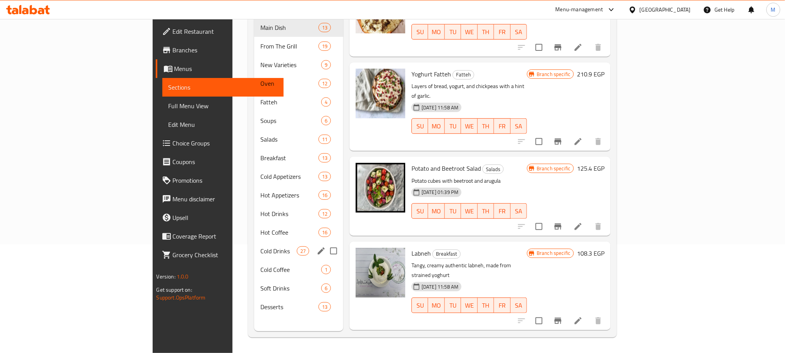
click at [260, 246] on span "Cold Drinks" at bounding box center [278, 250] width 36 height 9
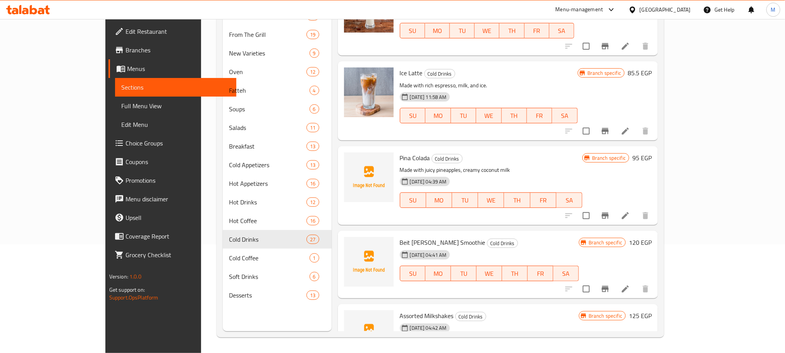
scroll to position [697, 0]
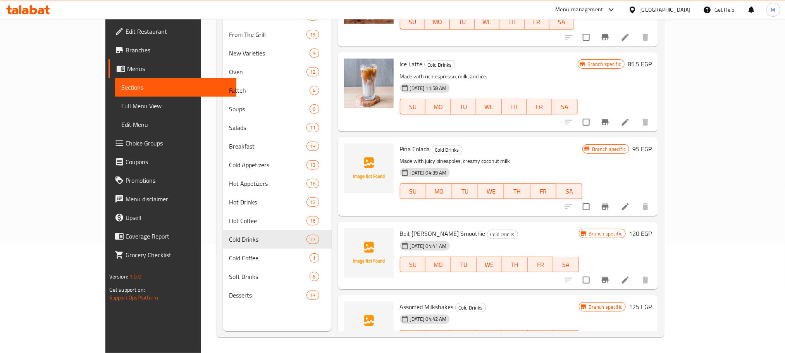
click at [526, 228] on h6 "Beit [PERSON_NAME] Smoothie Cold Drinks" at bounding box center [489, 233] width 179 height 11
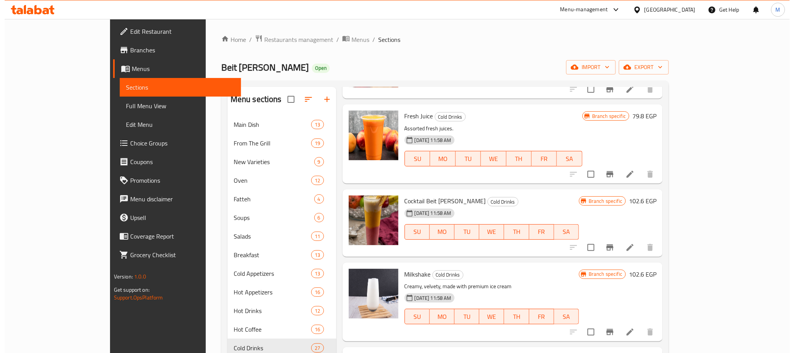
scroll to position [0, 0]
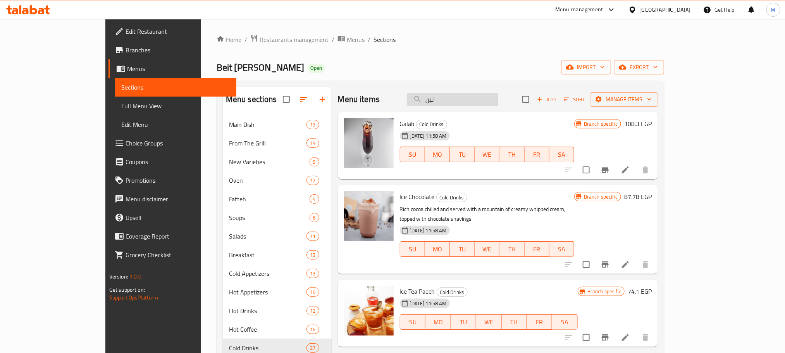
click at [473, 101] on input "لبن" at bounding box center [452, 100] width 91 height 14
paste input "سحلب بيت ورد"
click at [473, 101] on input "سحلب بيت ورد" at bounding box center [452, 100] width 91 height 14
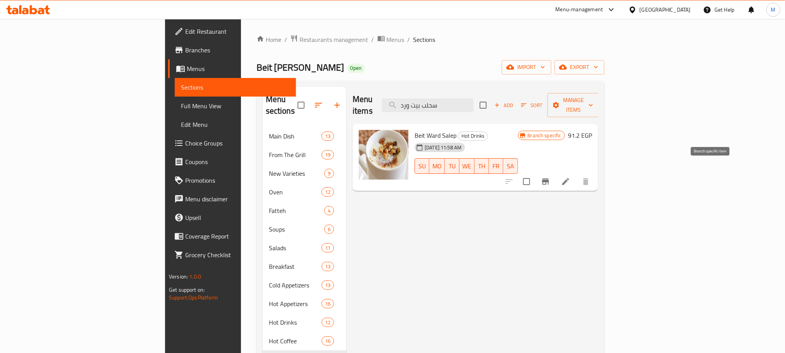
type input "سحلب بيت ورد"
click at [549, 178] on icon "Branch-specific-item" at bounding box center [545, 181] width 7 height 6
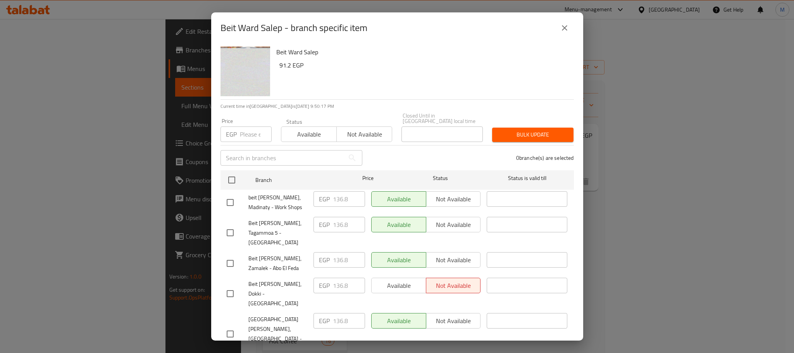
click at [233, 196] on input "checkbox" at bounding box center [230, 202] width 16 height 16
checkbox input "true"
click at [235, 285] on input "checkbox" at bounding box center [230, 293] width 16 height 16
checkbox input "true"
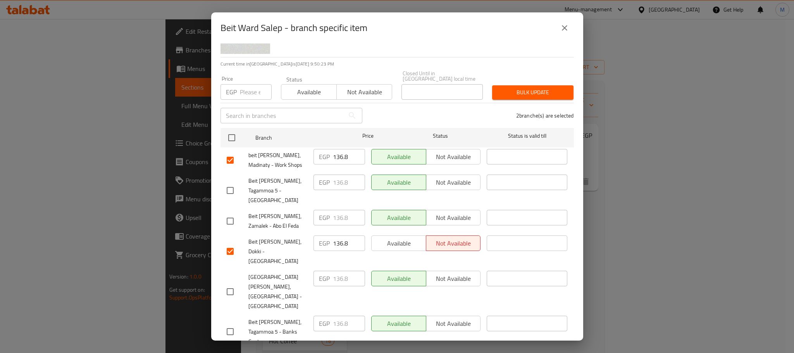
click at [228, 323] on input "checkbox" at bounding box center [230, 331] width 16 height 16
checkbox input "true"
click at [340, 315] on input "136.8" at bounding box center [349, 322] width 32 height 15
paste input "50"
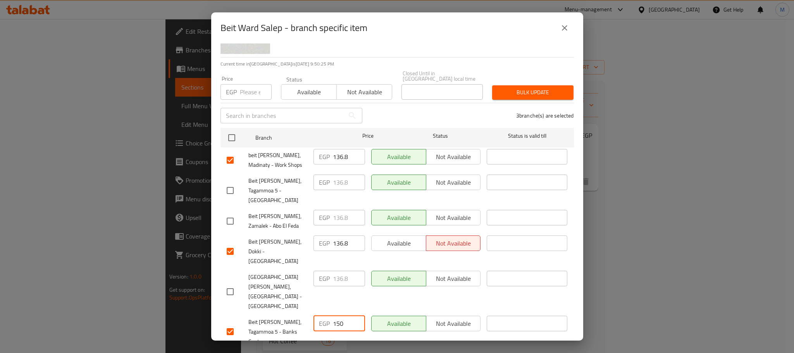
type input "150"
click at [336, 235] on input "136.8" at bounding box center [349, 242] width 32 height 15
paste input "50"
type input "150"
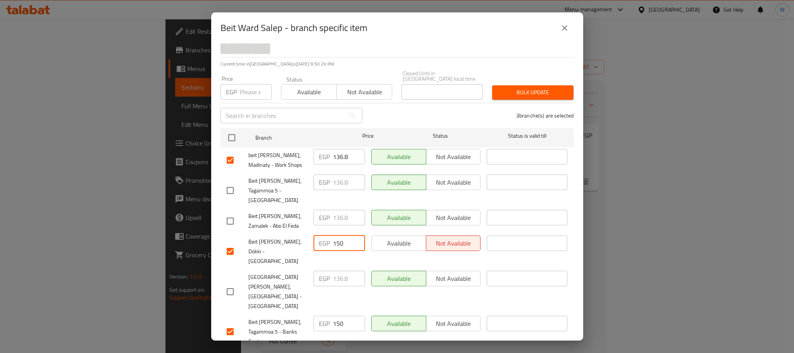
click at [335, 149] on input "136.8" at bounding box center [349, 156] width 32 height 15
paste input "50"
type input "150"
click at [374, 112] on div "3 branche(s) are selected" at bounding box center [473, 115] width 212 height 28
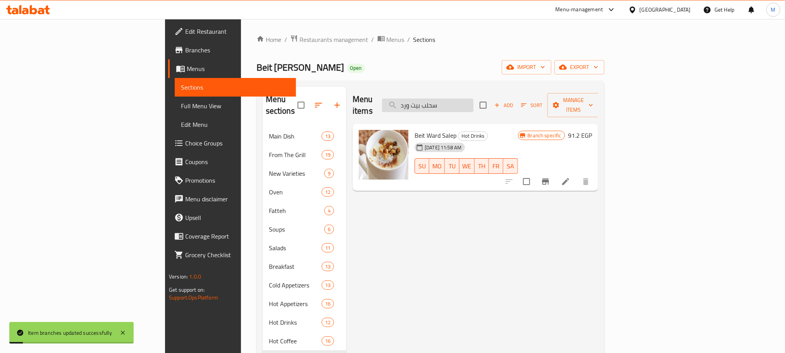
click at [473, 98] on input "سحلب بيت ورد" at bounding box center [427, 105] width 91 height 14
paste input "قرفة باللبن"
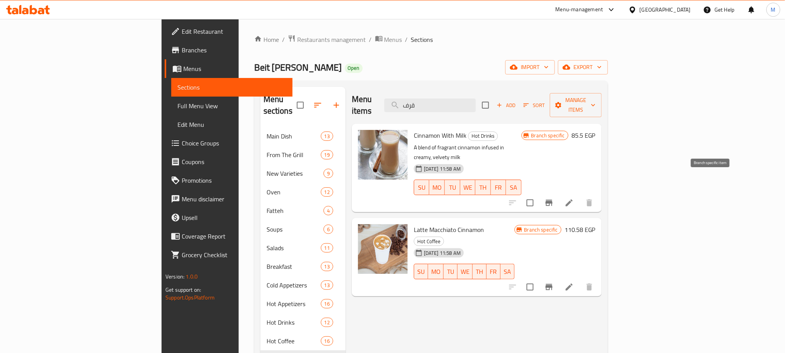
type input "قرف"
click at [552, 200] on icon "Branch-specific-item" at bounding box center [548, 203] width 7 height 6
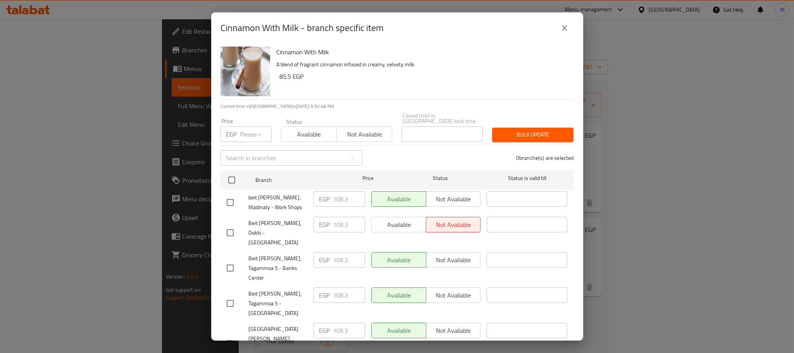
click at [227, 188] on div "beit [PERSON_NAME], Madinaty - Work Shops" at bounding box center [267, 202] width 87 height 29
click at [227, 194] on input "checkbox" at bounding box center [230, 202] width 16 height 16
checkbox input "true"
click at [228, 224] on input "checkbox" at bounding box center [230, 232] width 16 height 16
checkbox input "true"
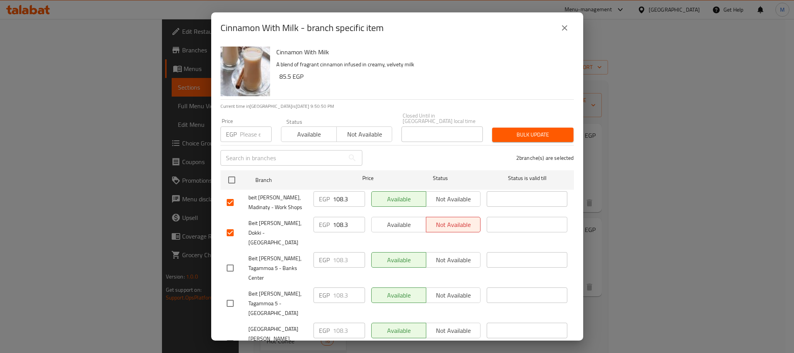
click at [233, 260] on input "checkbox" at bounding box center [230, 268] width 16 height 16
checkbox input "true"
click at [336, 252] on input "108.3" at bounding box center [349, 259] width 32 height 15
click at [337, 194] on input "108.3" at bounding box center [349, 198] width 32 height 15
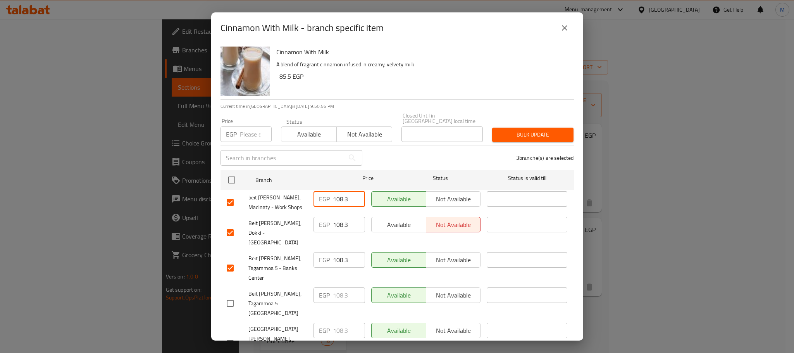
click at [337, 194] on input "108.3" at bounding box center [349, 198] width 32 height 15
paste input "20"
type input "120"
click at [337, 218] on input "108.3" at bounding box center [349, 224] width 32 height 15
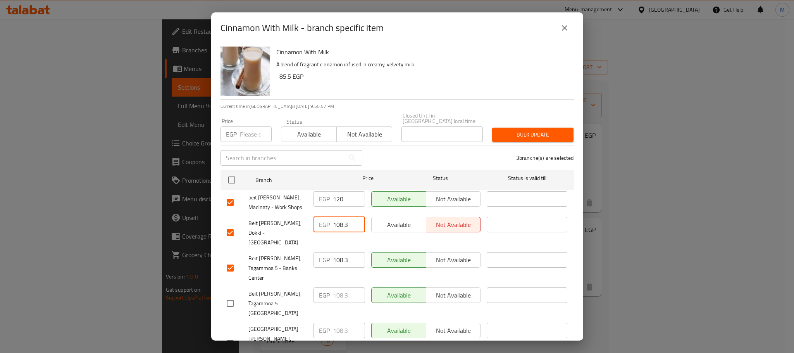
click at [337, 218] on input "108.3" at bounding box center [349, 224] width 32 height 15
paste input "20"
type input "120"
click at [341, 252] on input "108.3" at bounding box center [349, 259] width 32 height 15
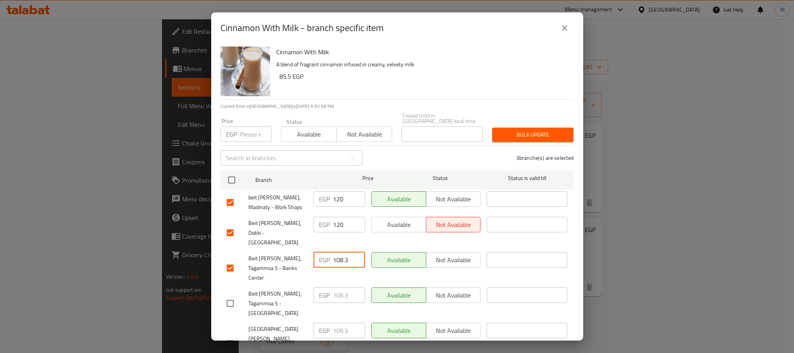
click at [341, 252] on input "108.3" at bounding box center [349, 259] width 32 height 15
paste input "20"
type input "120"
click at [398, 157] on div "3 branche(s) are selected" at bounding box center [473, 158] width 212 height 28
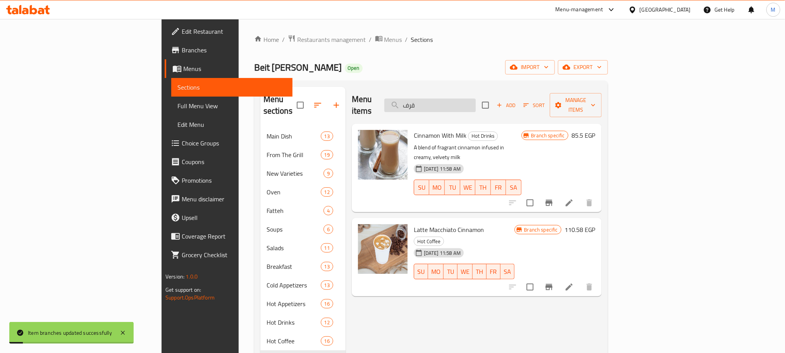
click at [476, 103] on input "قرف" at bounding box center [429, 105] width 91 height 14
paste input "شاي"
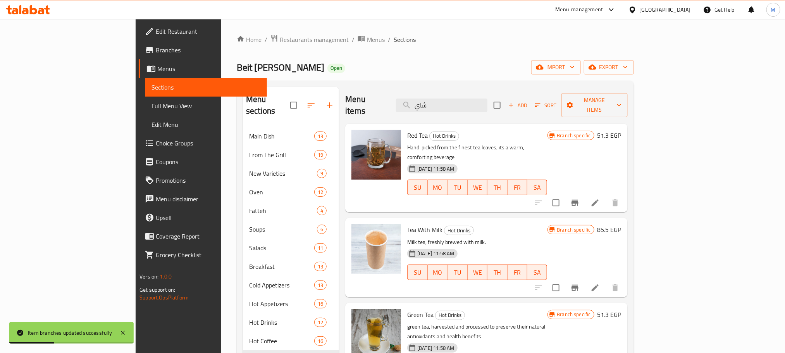
type input "شاي"
click at [578, 284] on icon "Branch-specific-item" at bounding box center [574, 287] width 7 height 6
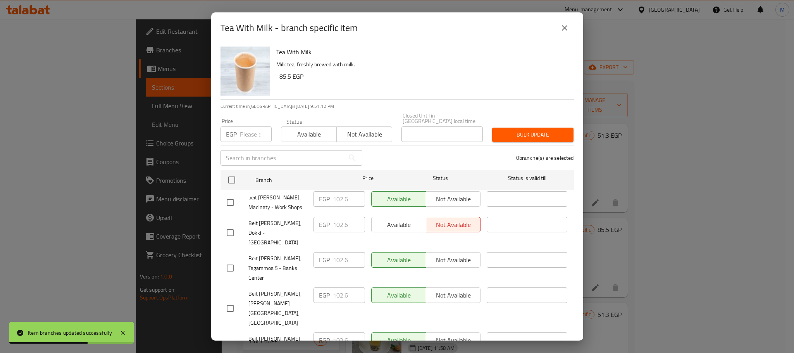
click at [233, 199] on input "checkbox" at bounding box center [230, 202] width 16 height 16
checkbox input "true"
click at [233, 224] on input "checkbox" at bounding box center [230, 232] width 16 height 16
checkbox input "true"
click at [232, 260] on input "checkbox" at bounding box center [230, 268] width 16 height 16
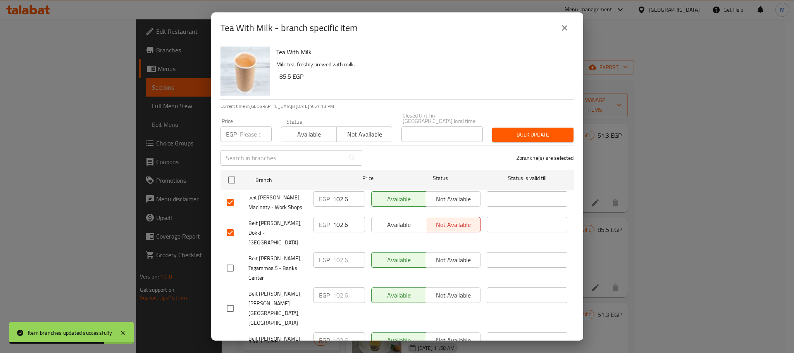
checkbox input "true"
click at [335, 200] on input "102.6" at bounding box center [349, 198] width 32 height 15
paste input "20"
type input "120"
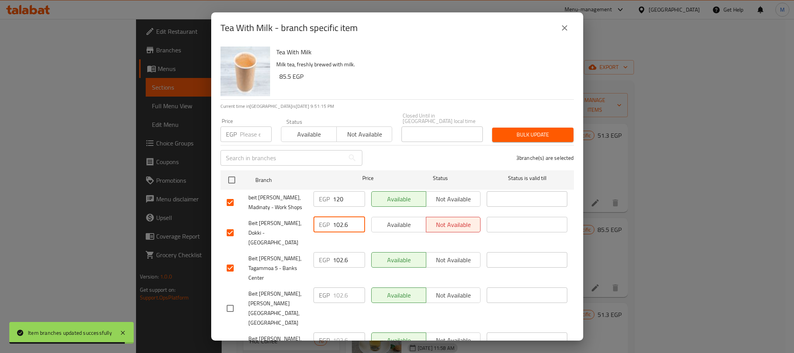
click at [333, 219] on input "102.6" at bounding box center [349, 224] width 32 height 15
paste input "20"
type input "120"
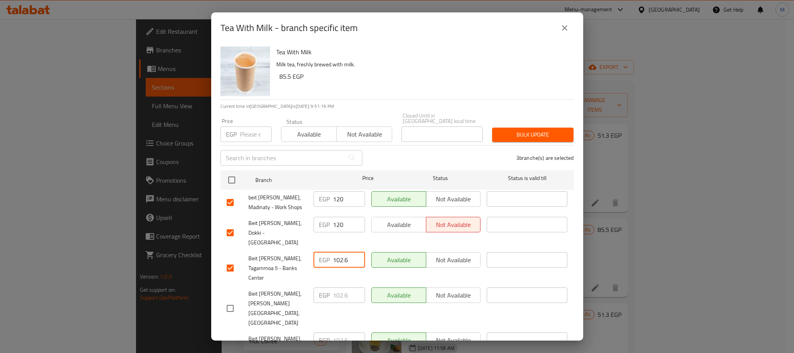
click at [335, 252] on input "102.6" at bounding box center [349, 259] width 32 height 15
paste input "20"
type input "120"
click at [411, 148] on div "3 branche(s) are selected" at bounding box center [473, 158] width 212 height 28
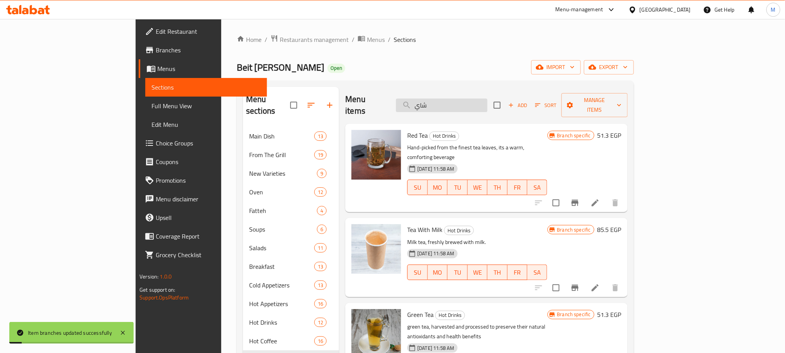
click at [470, 98] on input "شاي" at bounding box center [441, 105] width 91 height 14
paste input "لاب"
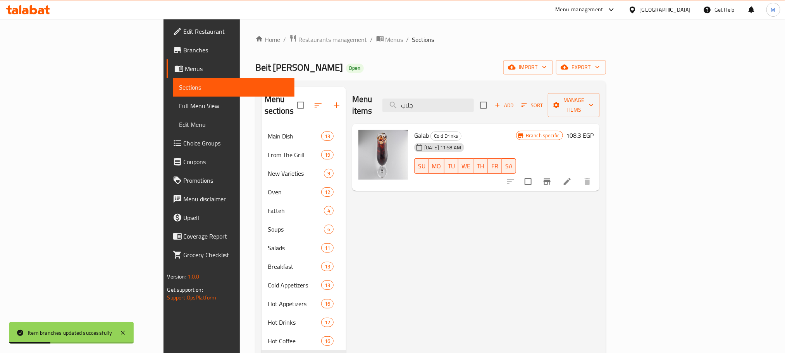
type input "جلاب"
click at [552, 177] on icon "Branch-specific-item" at bounding box center [546, 181] width 9 height 9
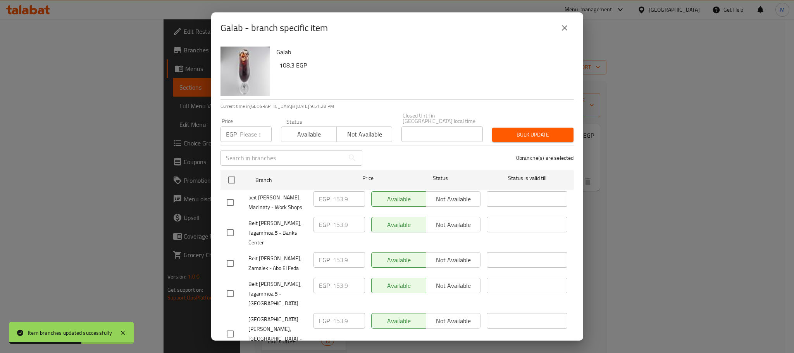
click at [233, 196] on input "checkbox" at bounding box center [230, 202] width 16 height 16
checkbox input "true"
click at [227, 224] on input "checkbox" at bounding box center [230, 232] width 16 height 16
checkbox input "true"
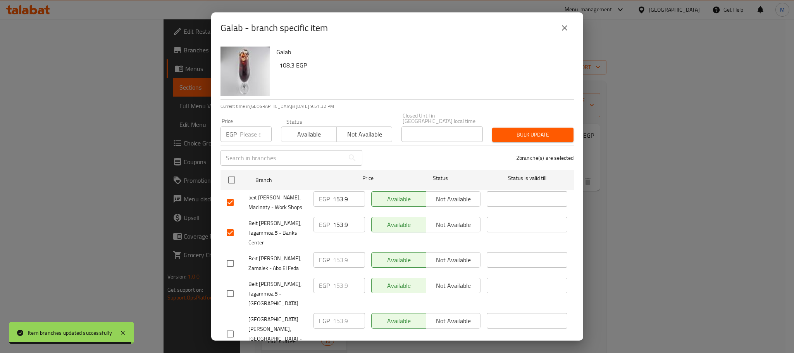
checkbox input "true"
paste input "65"
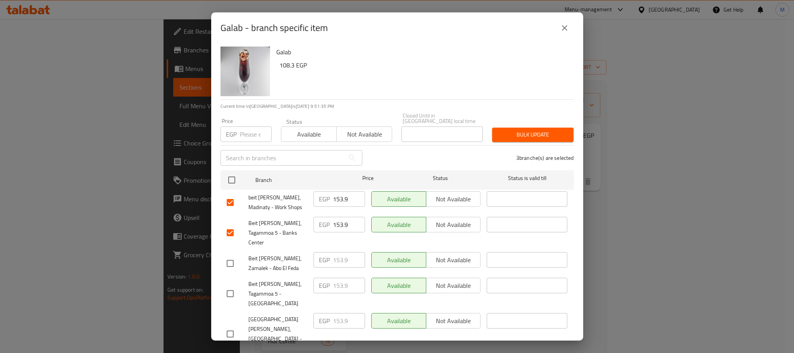
type input "165"
click at [336, 217] on input "153.9" at bounding box center [349, 224] width 32 height 15
paste input "65"
type input "165"
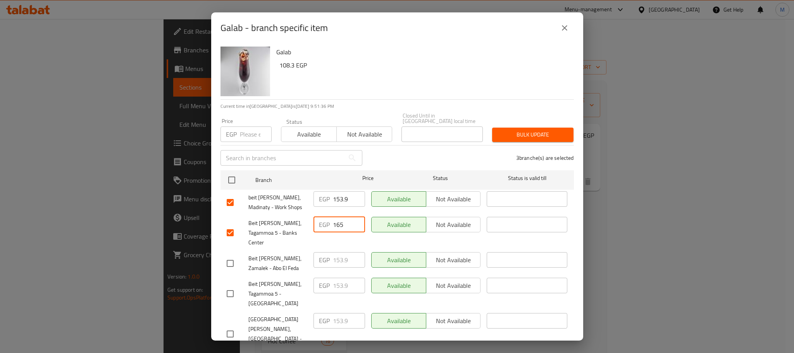
click at [336, 191] on input "153.9" at bounding box center [349, 198] width 32 height 15
paste input "65"
type input "165"
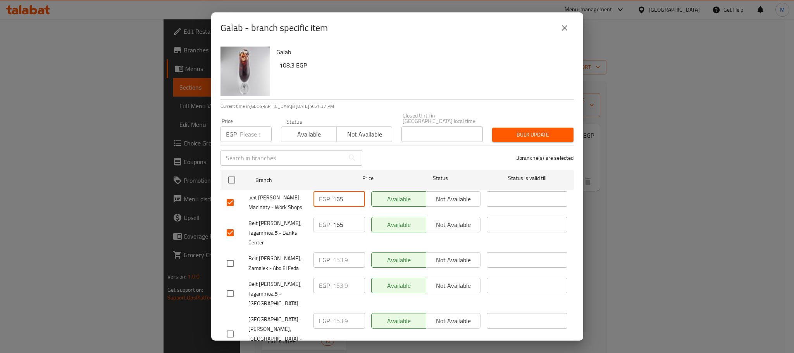
click at [407, 150] on div "3 branche(s) are selected" at bounding box center [473, 158] width 212 height 28
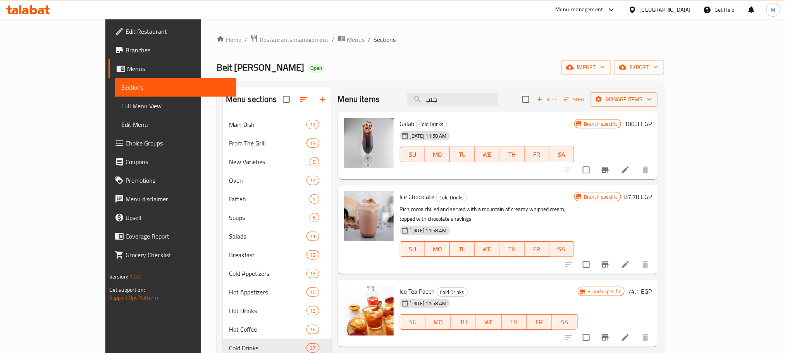
click at [664, 35] on ol "Home / Restaurants management / Menus / Sections" at bounding box center [440, 39] width 447 height 10
click at [507, 108] on div "Menu items جلاب Add Sort Manage items" at bounding box center [498, 99] width 320 height 25
click at [498, 105] on input "جلاب" at bounding box center [452, 100] width 91 height 14
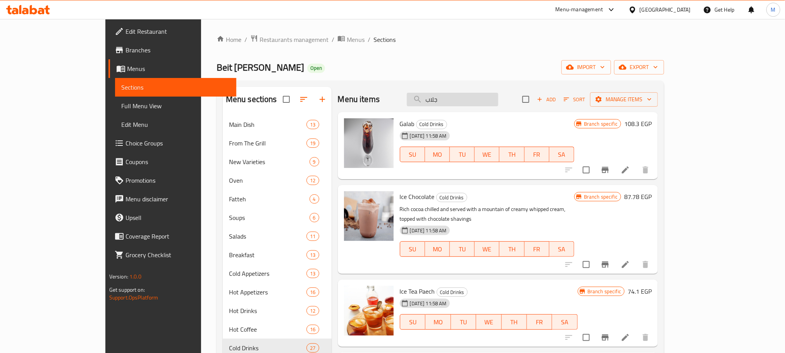
paste input "هوت سايدر"
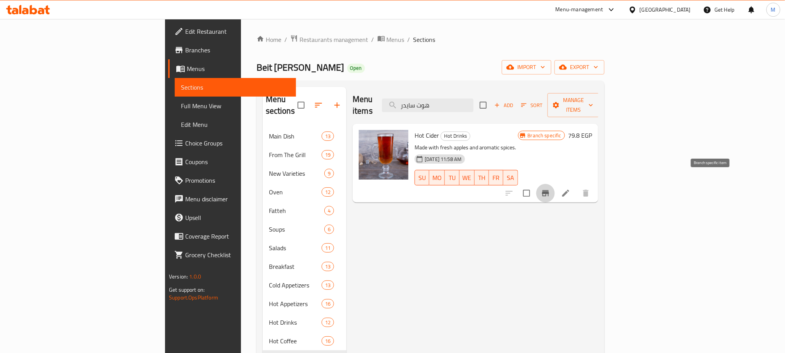
click at [550, 188] on icon "Branch-specific-item" at bounding box center [545, 192] width 9 height 9
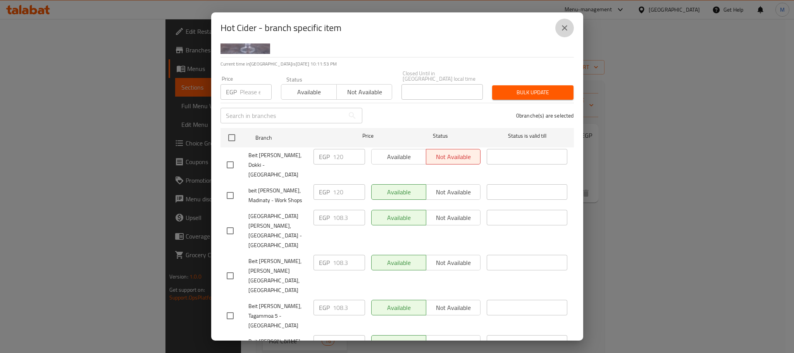
click at [565, 26] on icon "close" at bounding box center [564, 27] width 9 height 9
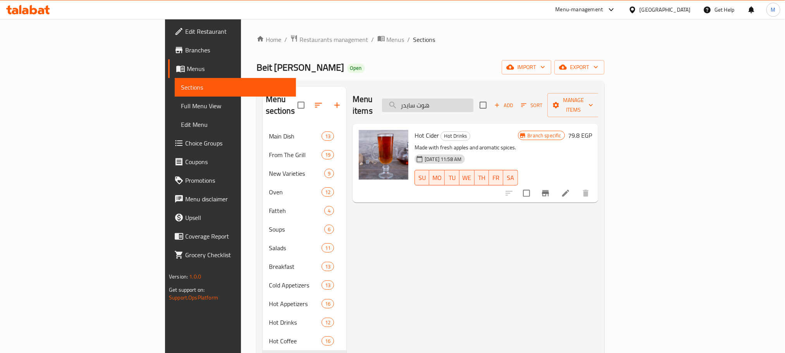
click at [473, 98] on input "هوت سايدر" at bounding box center [427, 105] width 91 height 14
paste input "ايس شوكليت"
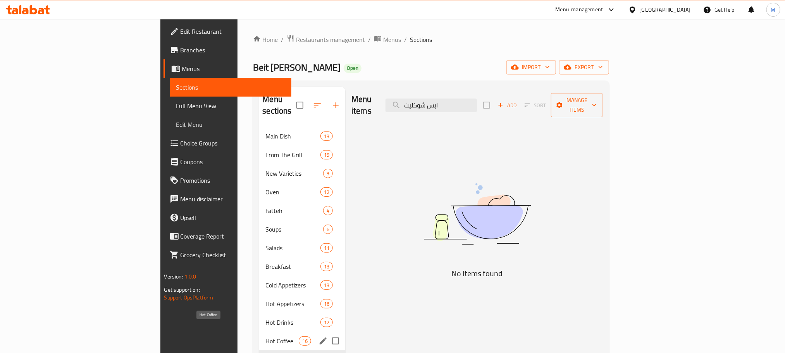
type input "ايس شوكليت"
click at [265, 336] on span "Hot Coffee" at bounding box center [281, 340] width 33 height 9
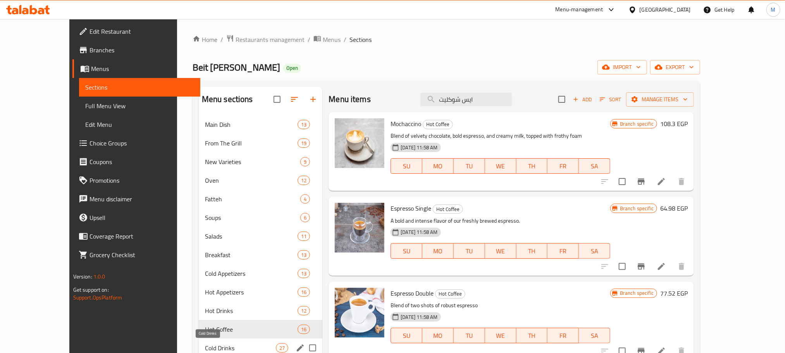
click at [205, 346] on span "Cold Drinks" at bounding box center [240, 347] width 71 height 9
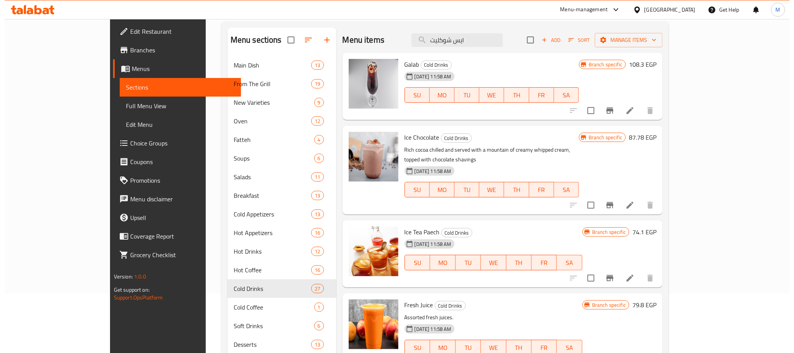
scroll to position [63, 0]
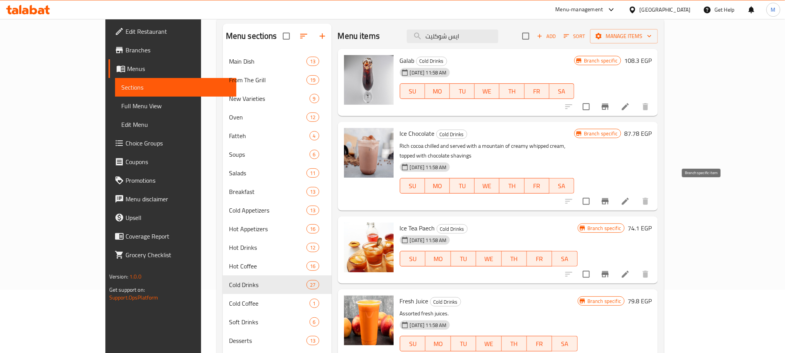
click at [610, 196] on icon "Branch-specific-item" at bounding box center [604, 200] width 9 height 9
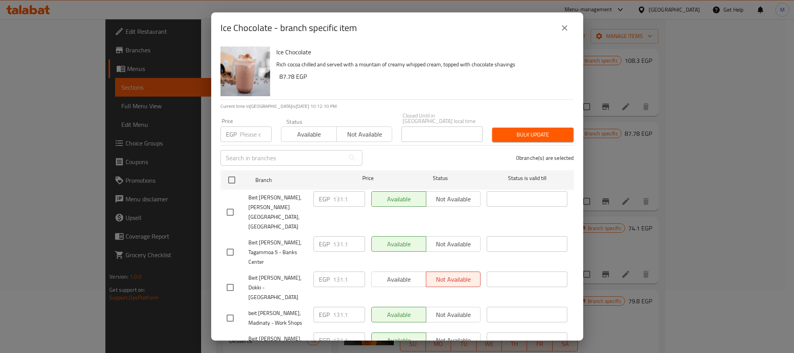
scroll to position [42, 0]
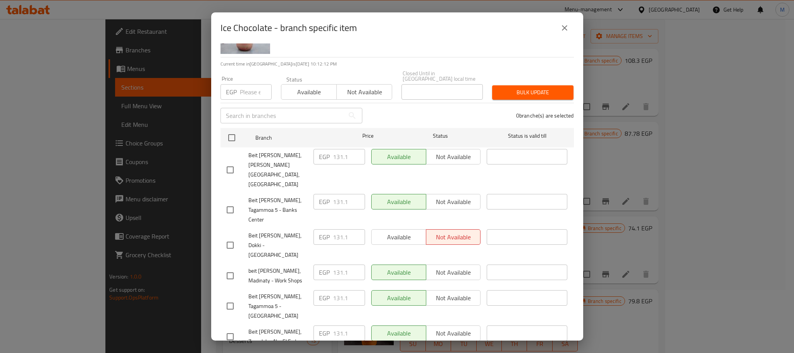
click at [225, 201] on input "checkbox" at bounding box center [230, 209] width 16 height 16
checkbox input "true"
click at [227, 237] on input "checkbox" at bounding box center [230, 245] width 16 height 16
checkbox input "true"
click at [229, 267] on input "checkbox" at bounding box center [230, 275] width 16 height 16
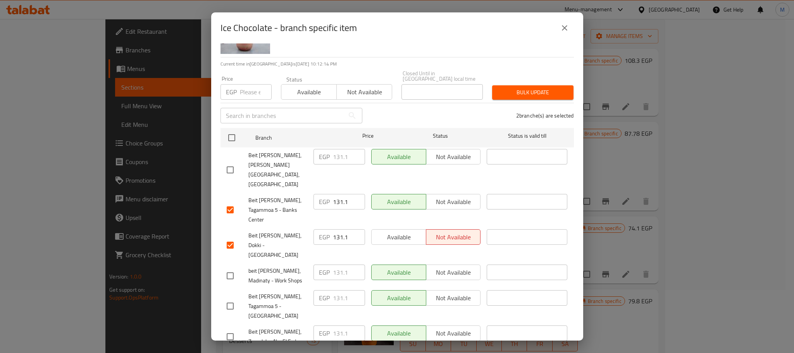
checkbox input "true"
click at [334, 264] on input "131.1" at bounding box center [349, 271] width 32 height 15
paste input "45"
type input "145"
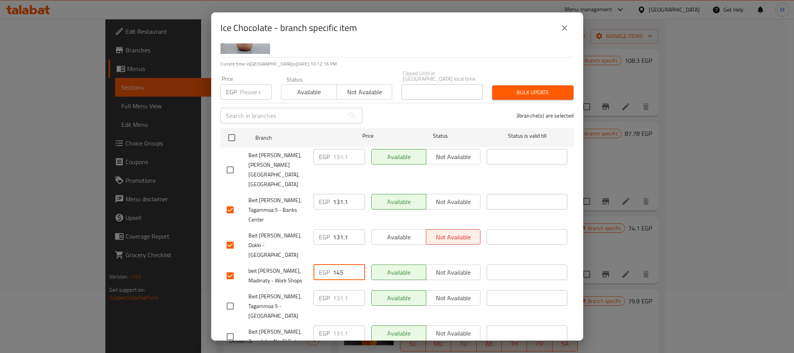
click at [336, 229] on input "131.1" at bounding box center [349, 236] width 32 height 15
paste input "45"
type input "145"
click at [339, 194] on input "131.1" at bounding box center [349, 201] width 32 height 15
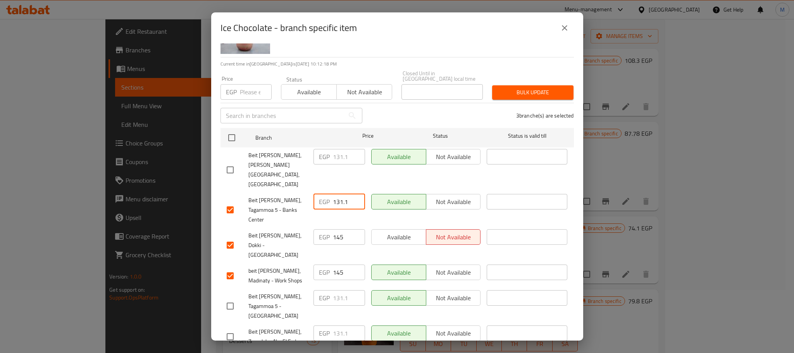
click at [339, 194] on input "131.1" at bounding box center [349, 201] width 32 height 15
paste input "45"
type input "145"
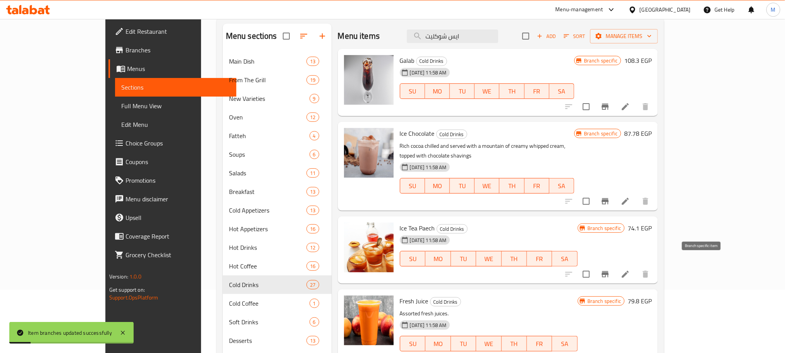
click at [614, 265] on button "Branch-specific-item" at bounding box center [605, 274] width 19 height 19
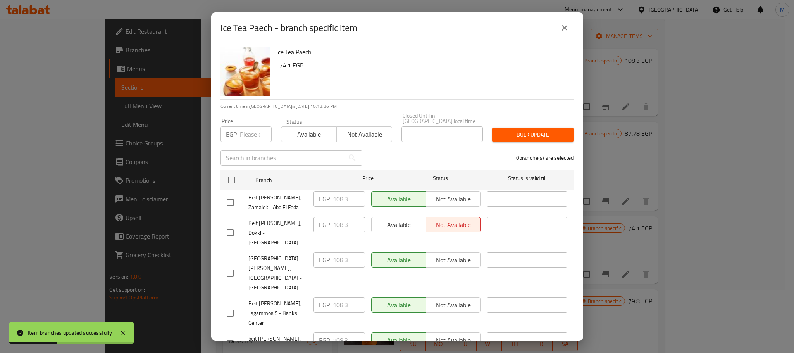
click at [225, 224] on input "checkbox" at bounding box center [230, 232] width 16 height 16
checkbox input "true"
click at [229, 304] on input "checkbox" at bounding box center [230, 312] width 16 height 16
checkbox input "true"
click at [224, 335] on input "checkbox" at bounding box center [230, 343] width 16 height 16
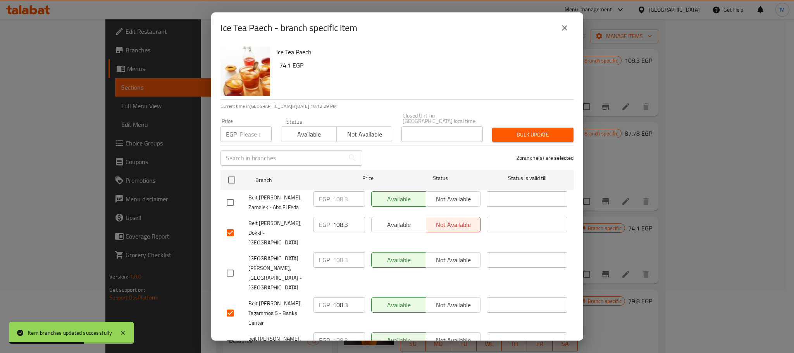
checkbox input "true"
click at [337, 332] on input "108.3" at bounding box center [349, 339] width 32 height 15
paste input "25"
type input "125"
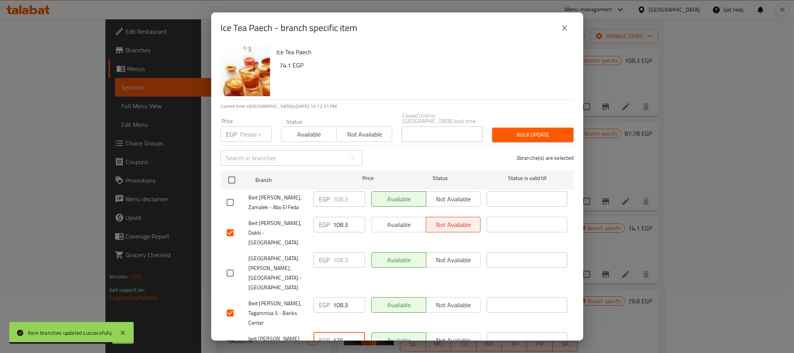
click at [338, 297] on input "108.3" at bounding box center [349, 304] width 32 height 15
paste input "25"
type input "125"
click at [333, 217] on input "108.3" at bounding box center [349, 224] width 32 height 15
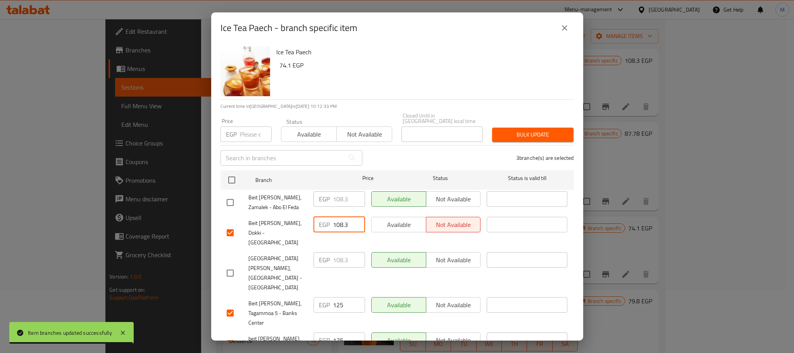
click at [333, 217] on input "108.3" at bounding box center [349, 224] width 32 height 15
paste input "25"
type input "125"
click at [501, 154] on div "3 branche(s) are selected" at bounding box center [473, 158] width 212 height 28
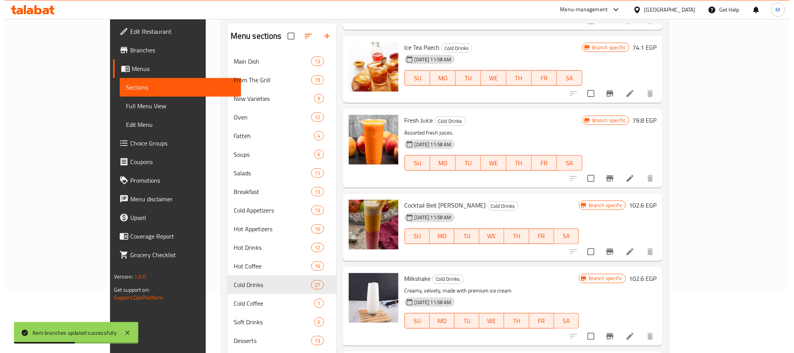
scroll to position [185, 0]
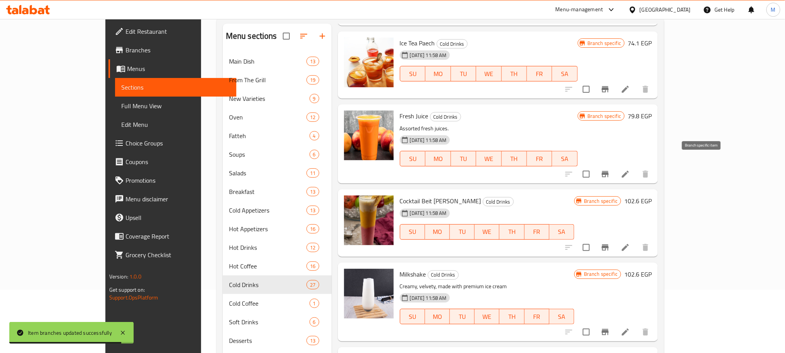
click at [609, 171] on icon "Branch-specific-item" at bounding box center [605, 174] width 7 height 6
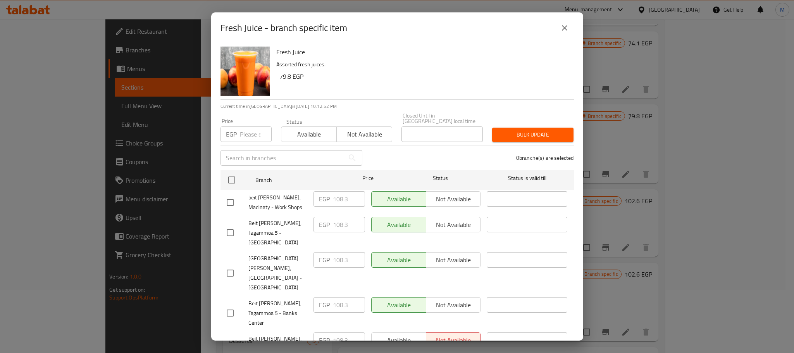
click at [229, 304] on input "checkbox" at bounding box center [230, 312] width 16 height 16
checkbox input "true"
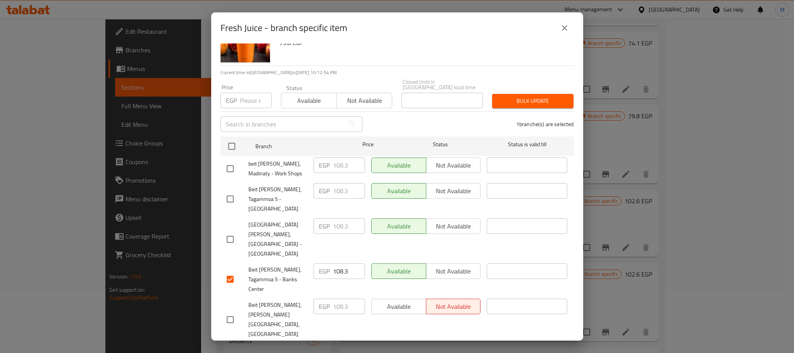
scroll to position [42, 0]
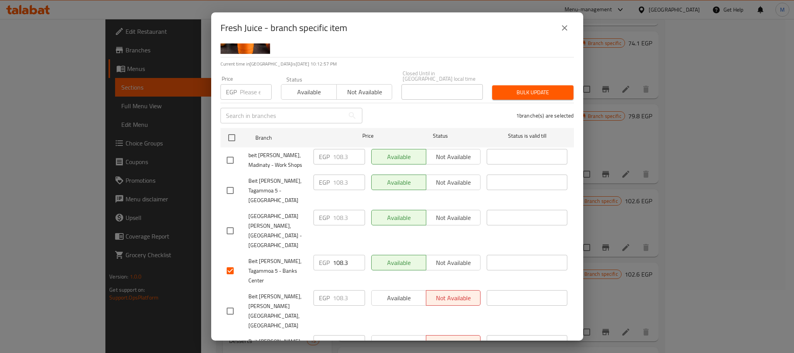
click at [228, 342] on input "checkbox" at bounding box center [230, 350] width 16 height 16
checkbox input "true"
click at [228, 154] on input "checkbox" at bounding box center [230, 160] width 16 height 16
checkbox input "true"
click at [340, 150] on input "108.3" at bounding box center [349, 156] width 32 height 15
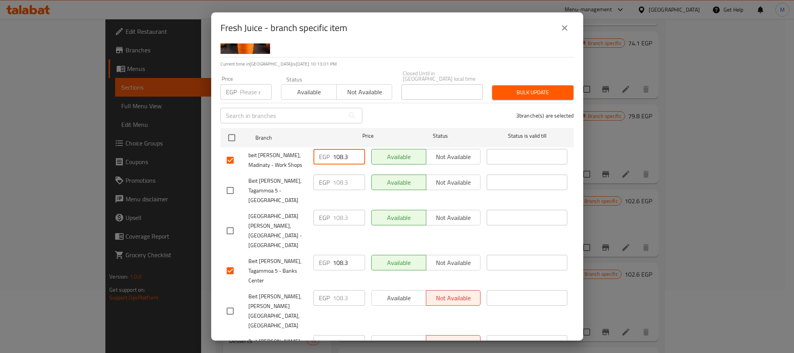
click at [340, 150] on input "108.3" at bounding box center [349, 156] width 32 height 15
paste input "20"
type input "120"
click at [334, 255] on input "108.3" at bounding box center [349, 262] width 32 height 15
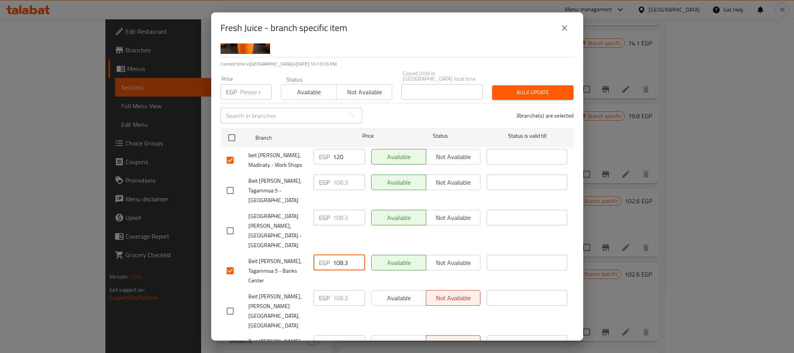
paste input "20"
type input "120"
click at [335, 335] on input "108.3" at bounding box center [349, 342] width 32 height 15
paste input "20"
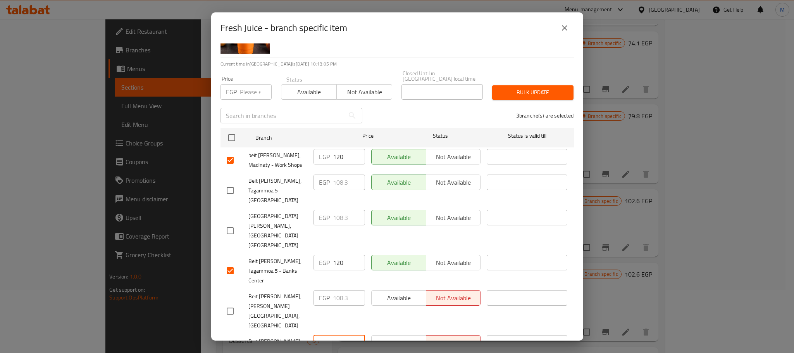
type input "120"
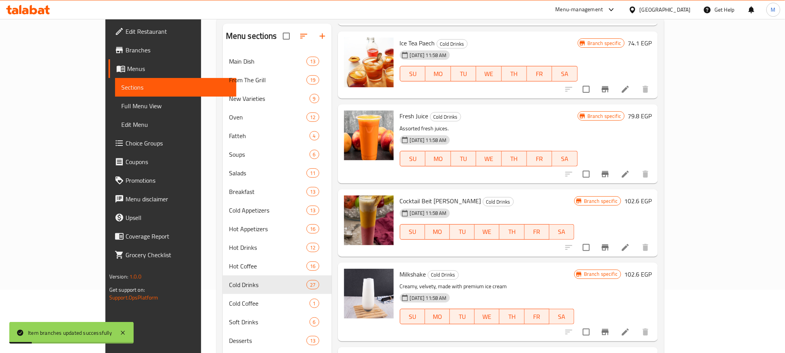
click at [609, 244] on icon "Branch-specific-item" at bounding box center [605, 247] width 7 height 6
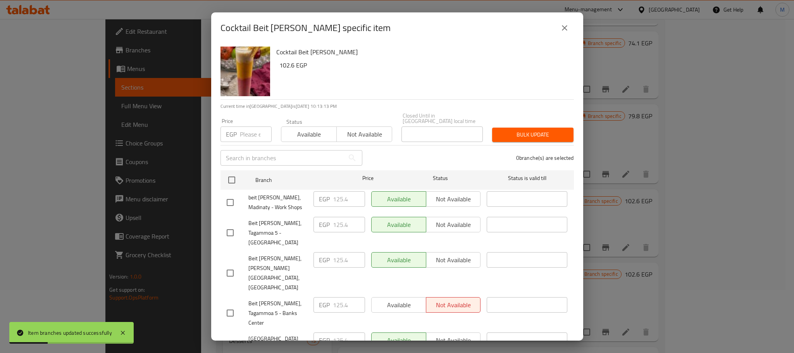
click at [228, 196] on input "checkbox" at bounding box center [230, 202] width 16 height 16
checkbox input "true"
click at [228, 224] on input "checkbox" at bounding box center [230, 232] width 16 height 16
checkbox input "false"
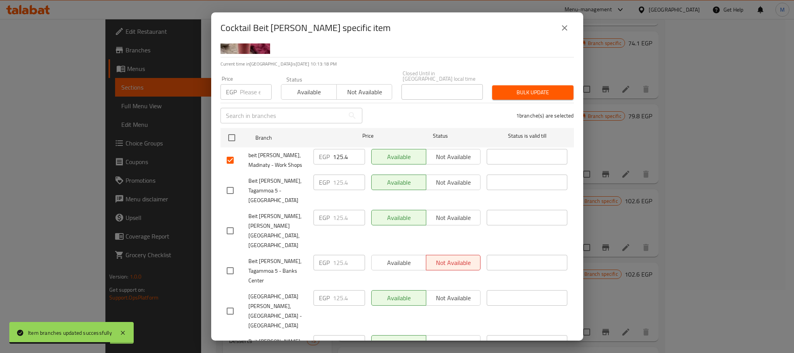
click at [234, 262] on input "checkbox" at bounding box center [230, 270] width 16 height 16
checkbox input "true"
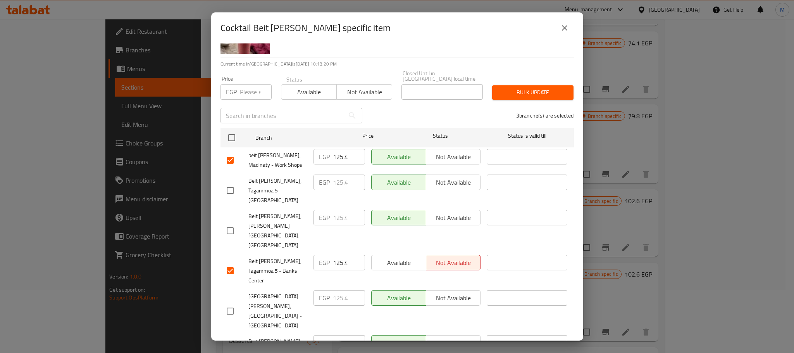
paste input "50"
type input "150"
click at [337, 255] on input "125.4" at bounding box center [349, 262] width 32 height 15
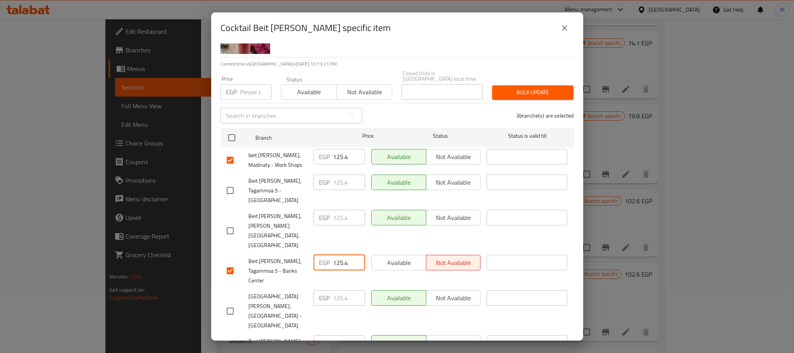
click at [337, 255] on input "125.4" at bounding box center [349, 262] width 32 height 15
paste input "50"
type input "150"
click at [340, 155] on input "125.4" at bounding box center [349, 156] width 32 height 15
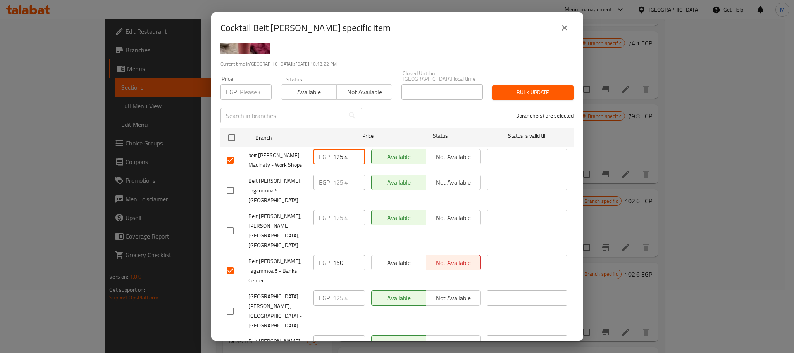
paste input "50"
type input "150"
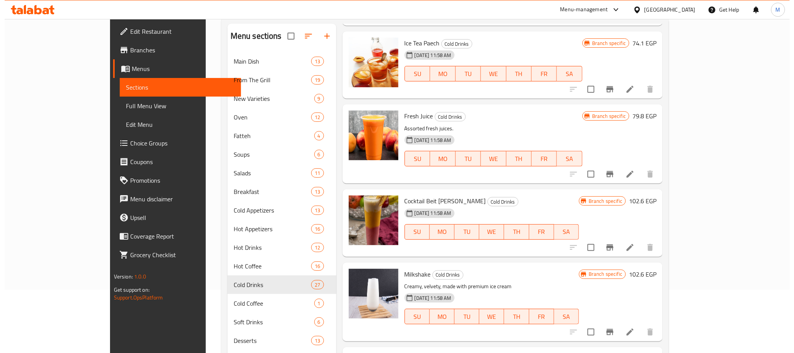
scroll to position [301, 0]
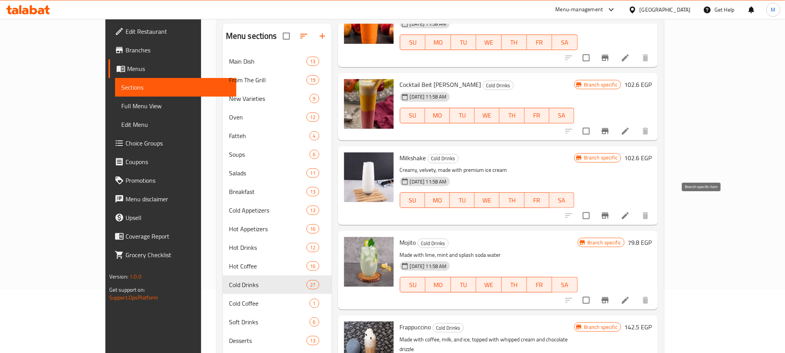
click at [609, 212] on icon "Branch-specific-item" at bounding box center [605, 215] width 7 height 6
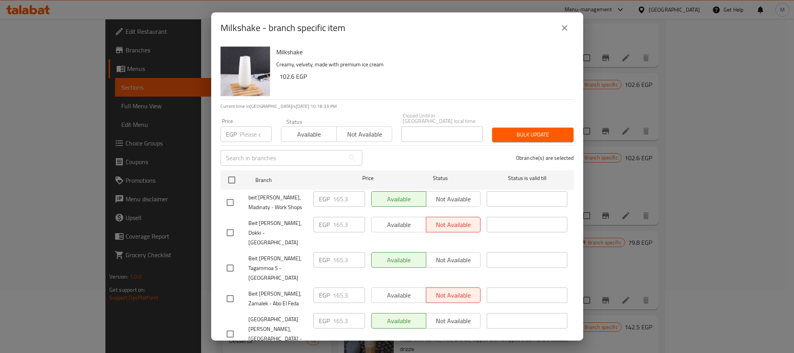
click at [232, 196] on input "checkbox" at bounding box center [230, 202] width 16 height 16
checkbox input "true"
click at [227, 224] on input "checkbox" at bounding box center [230, 232] width 16 height 16
checkbox input "true"
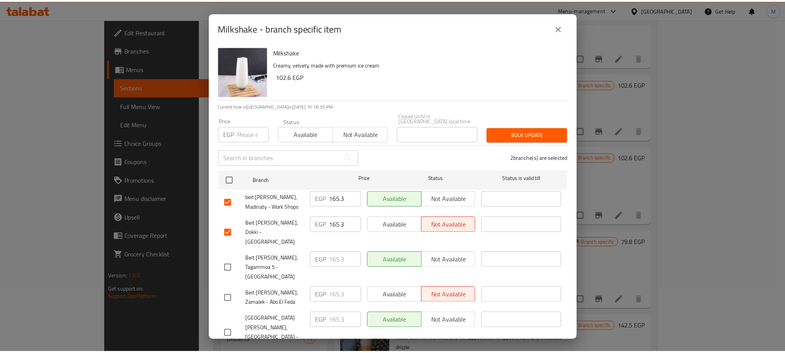
scroll to position [42, 0]
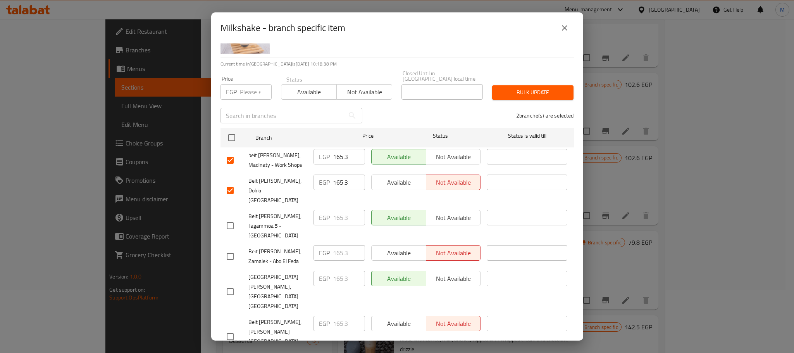
checkbox input "true"
paste input "80"
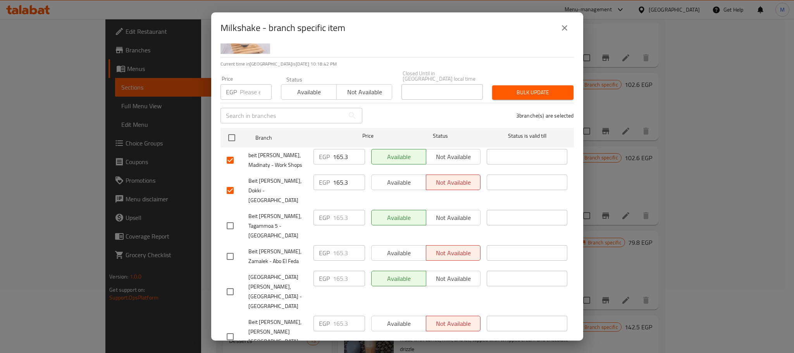
type input "180"
click at [339, 179] on input "165.3" at bounding box center [349, 181] width 32 height 15
paste input "80"
type input "180"
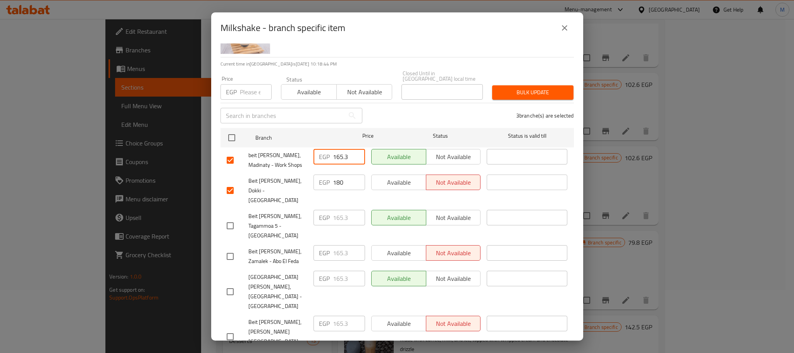
click at [341, 150] on input "165.3" at bounding box center [349, 156] width 32 height 15
paste input "80"
type input "180"
click at [380, 116] on div "3 branche(s) are selected" at bounding box center [473, 115] width 212 height 28
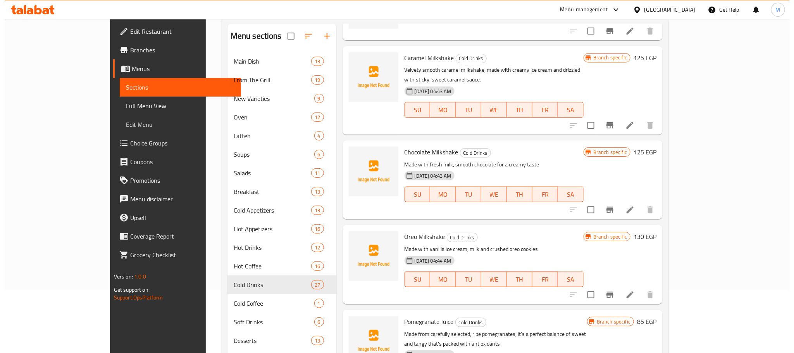
scroll to position [1088, 0]
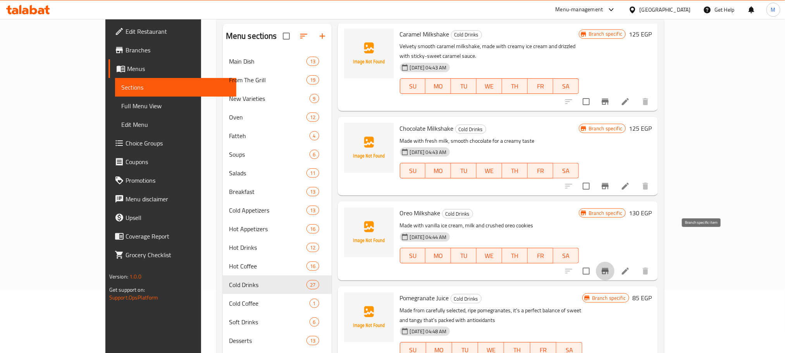
click at [609, 268] on icon "Branch-specific-item" at bounding box center [605, 271] width 7 height 6
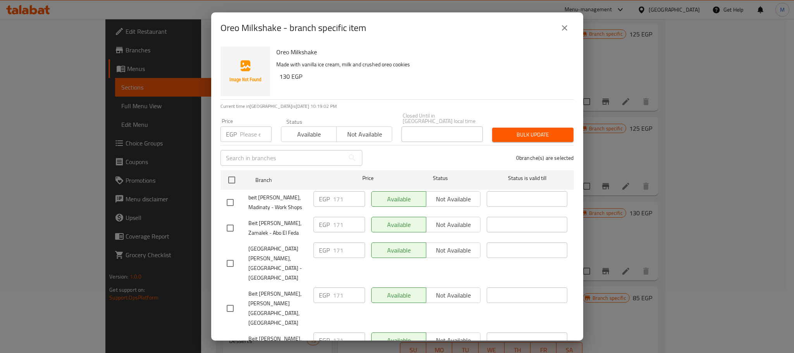
click at [229, 198] on input "checkbox" at bounding box center [230, 202] width 16 height 16
checkbox input "true"
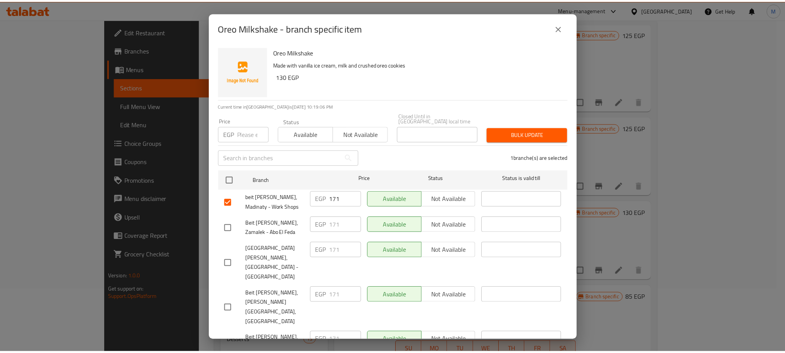
scroll to position [42, 0]
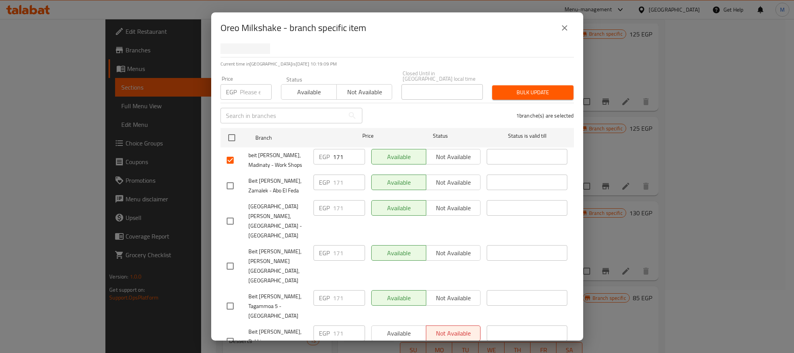
checkbox input "true"
click at [232, 333] on input "checkbox" at bounding box center [230, 341] width 16 height 16
checkbox input "true"
click at [337, 325] on input "171" at bounding box center [349, 332] width 32 height 15
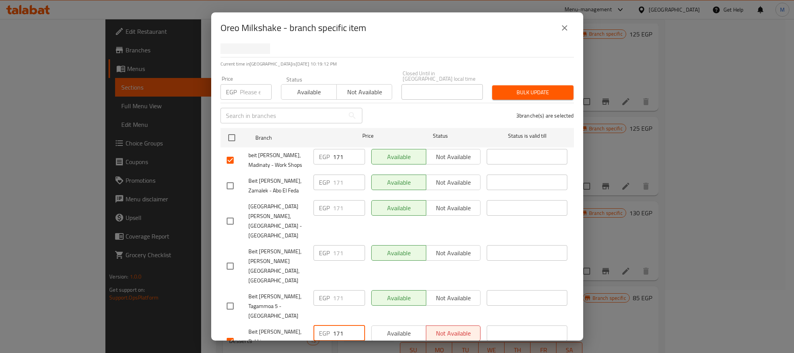
click at [337, 325] on input "171" at bounding box center [349, 332] width 32 height 15
paste input "95"
type input "195"
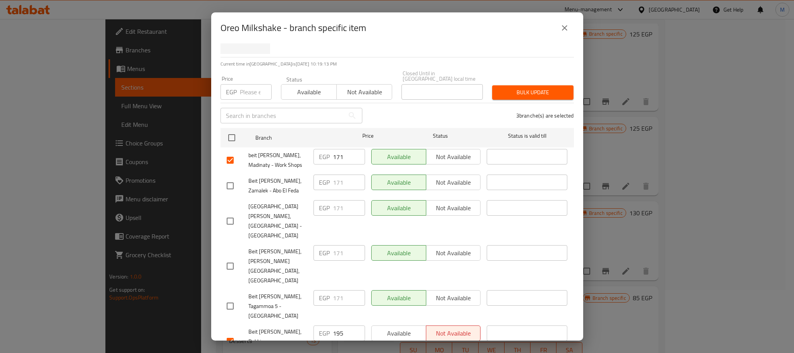
paste input "95"
type input "195"
click at [337, 150] on input "171" at bounding box center [349, 156] width 32 height 15
paste input "95"
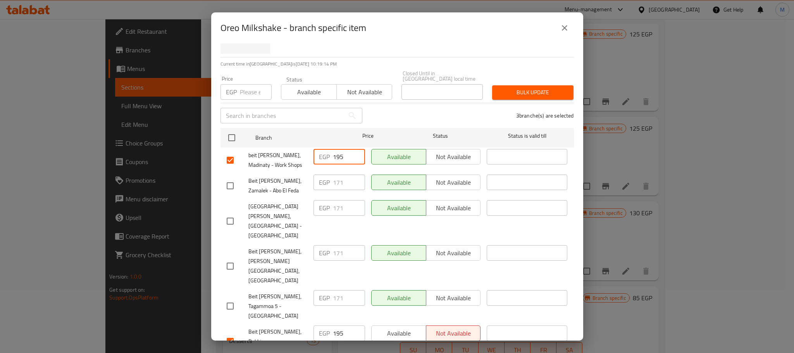
type input "195"
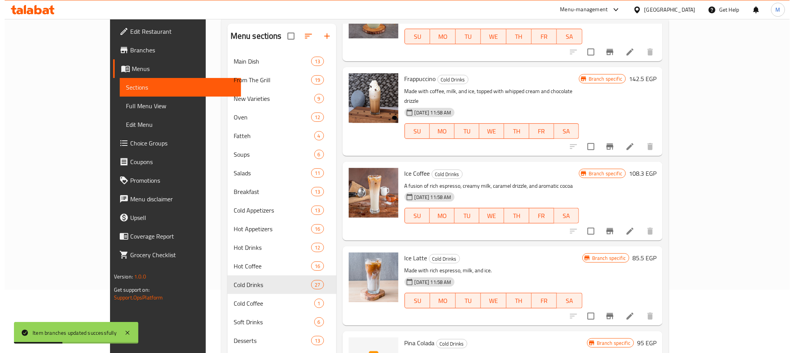
scroll to position [529, 0]
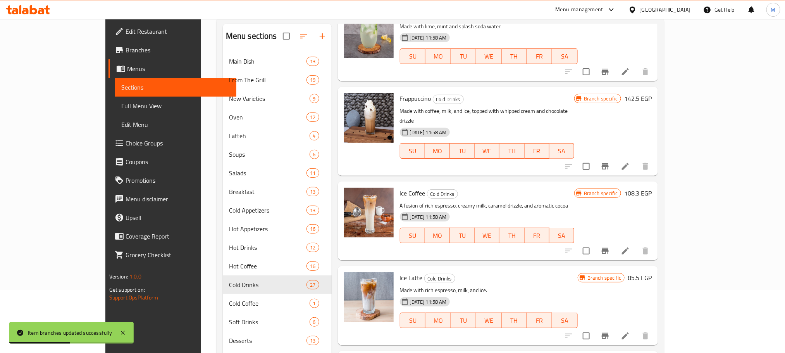
click at [609, 248] on icon "Branch-specific-item" at bounding box center [605, 251] width 7 height 6
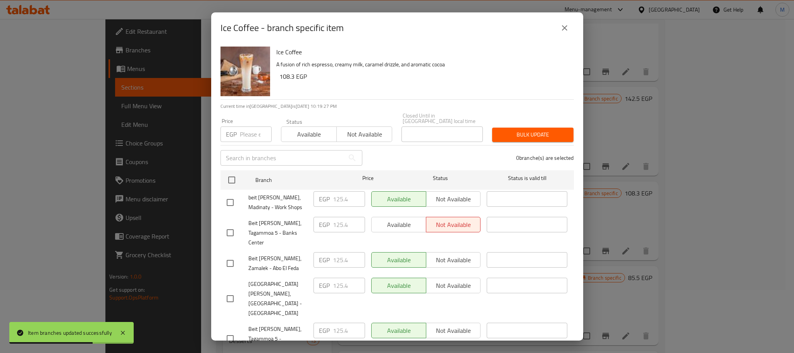
click at [231, 199] on input "checkbox" at bounding box center [230, 202] width 16 height 16
checkbox input "true"
click at [227, 224] on input "checkbox" at bounding box center [230, 232] width 16 height 16
checkbox input "true"
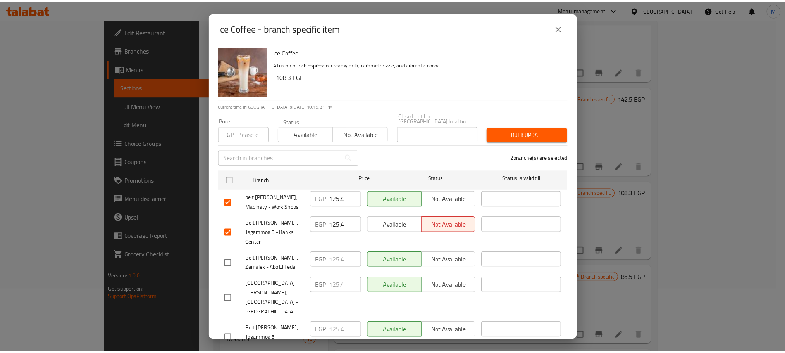
scroll to position [42, 0]
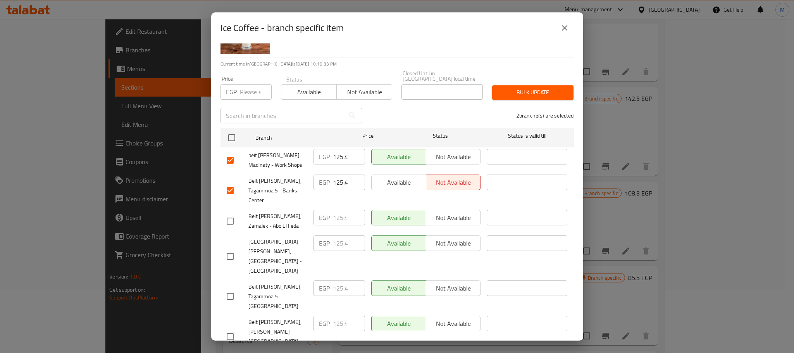
checkbox input "true"
paste input "40"
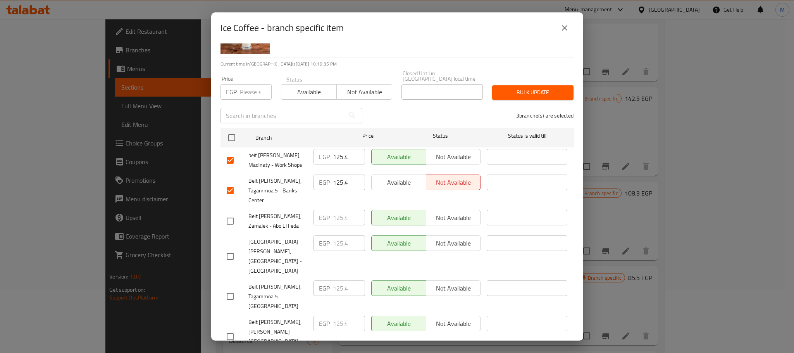
type input "140"
click at [338, 175] on input "125.4" at bounding box center [349, 181] width 32 height 15
paste input "40"
type input "140"
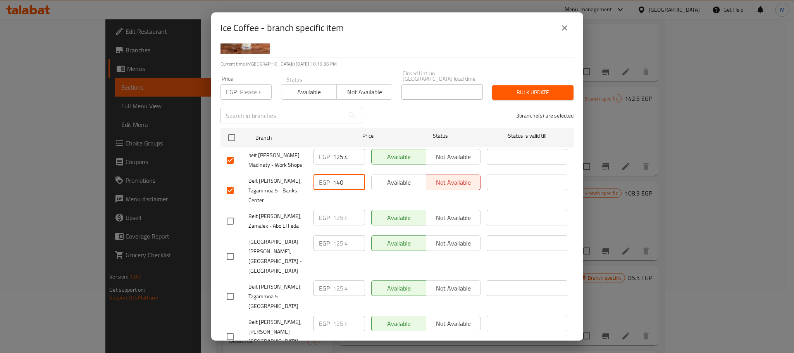
click at [341, 156] on input "125.4" at bounding box center [349, 156] width 32 height 15
paste input "40"
type input "140"
